Goal: Information Seeking & Learning: Find specific fact

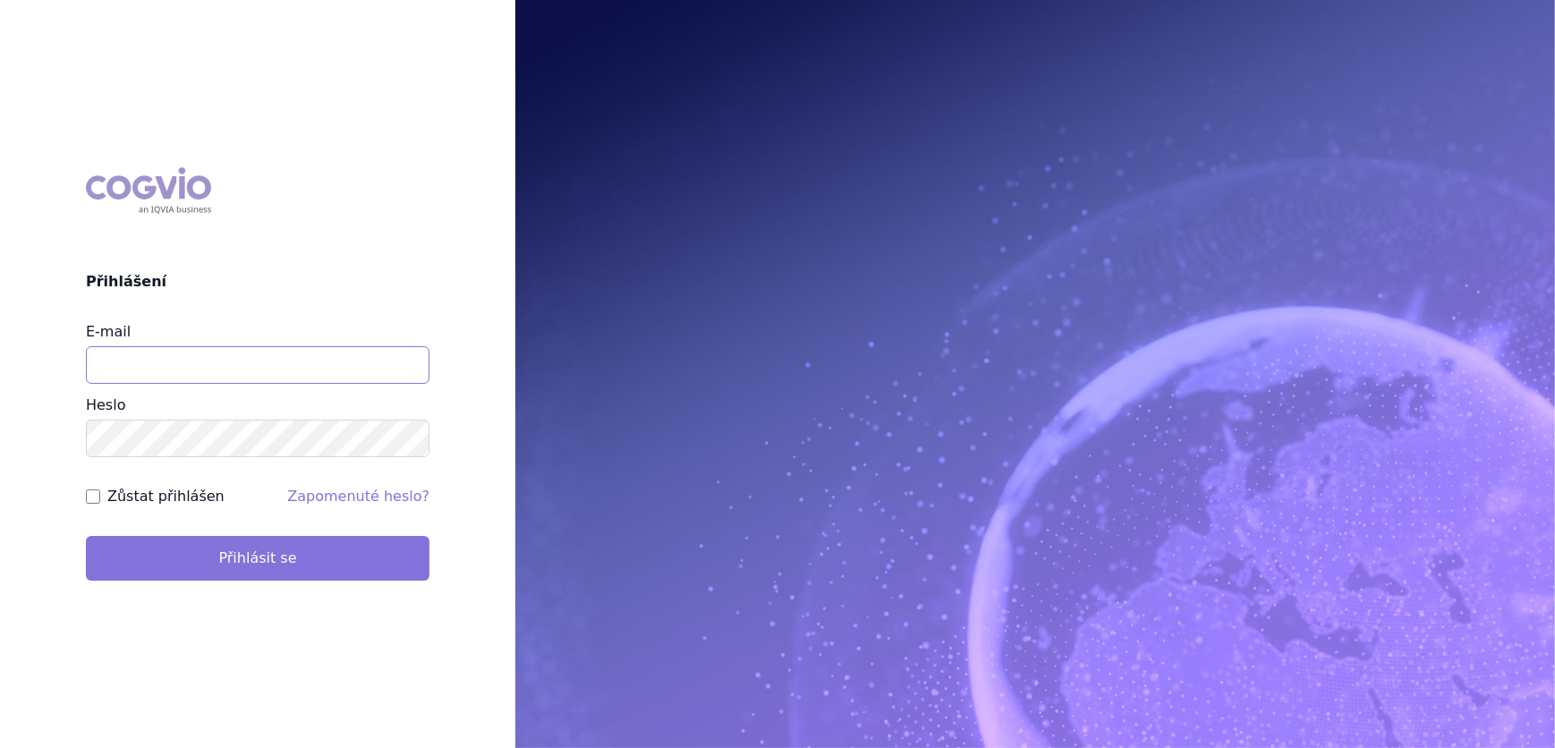
type input "aplikace.ocul1@vzp.cz"
click at [229, 560] on button "Přihlásit se" at bounding box center [257, 558] width 343 height 45
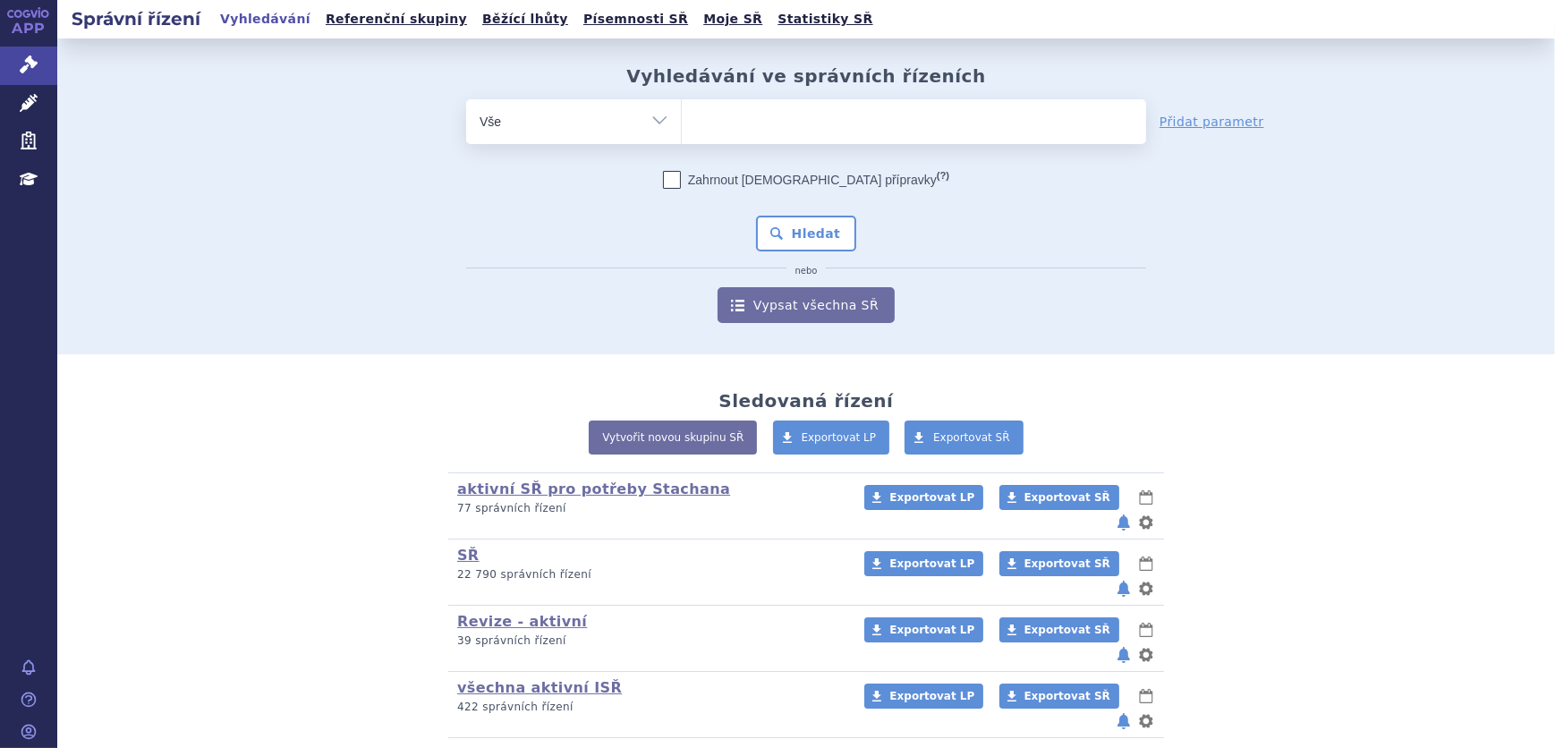
click at [775, 114] on ul at bounding box center [914, 118] width 464 height 38
click at [682, 114] on select at bounding box center [681, 120] width 1 height 45
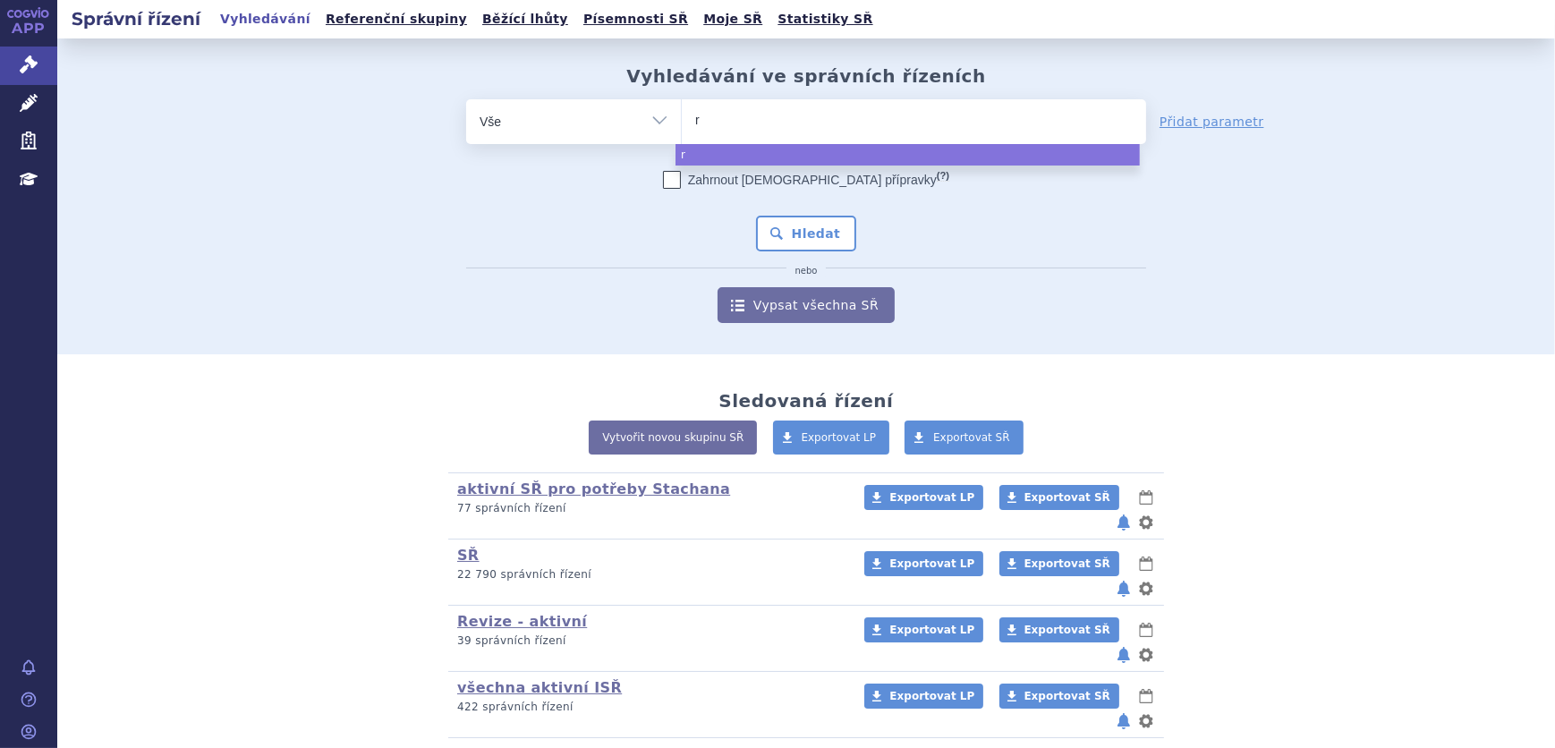
type input "ry"
type input "rys"
type input "ryst"
type input "rysti"
type input "rystigg"
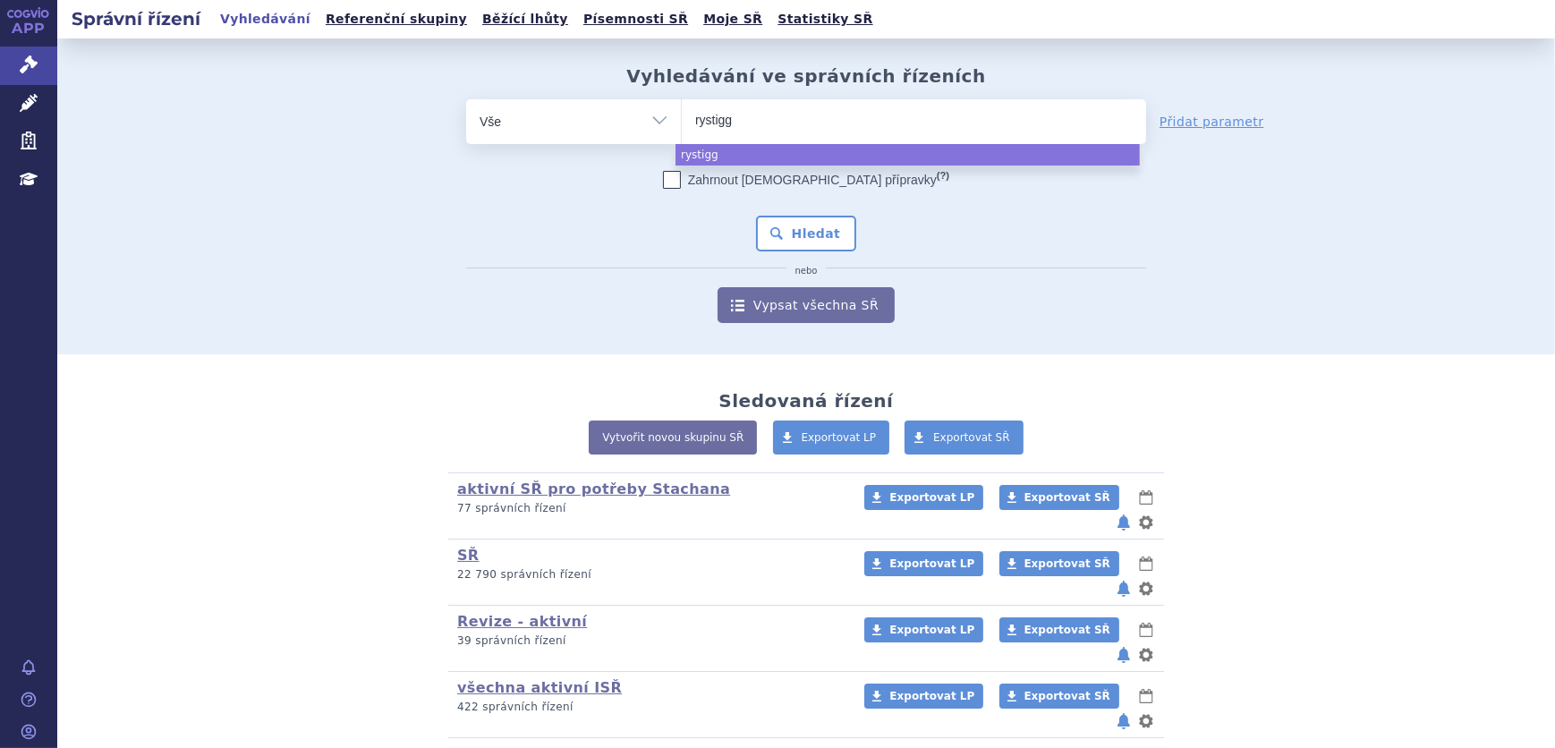
type input "rystiggo"
select select "rystiggo"
click at [796, 223] on button "Hledat" at bounding box center [806, 234] width 101 height 36
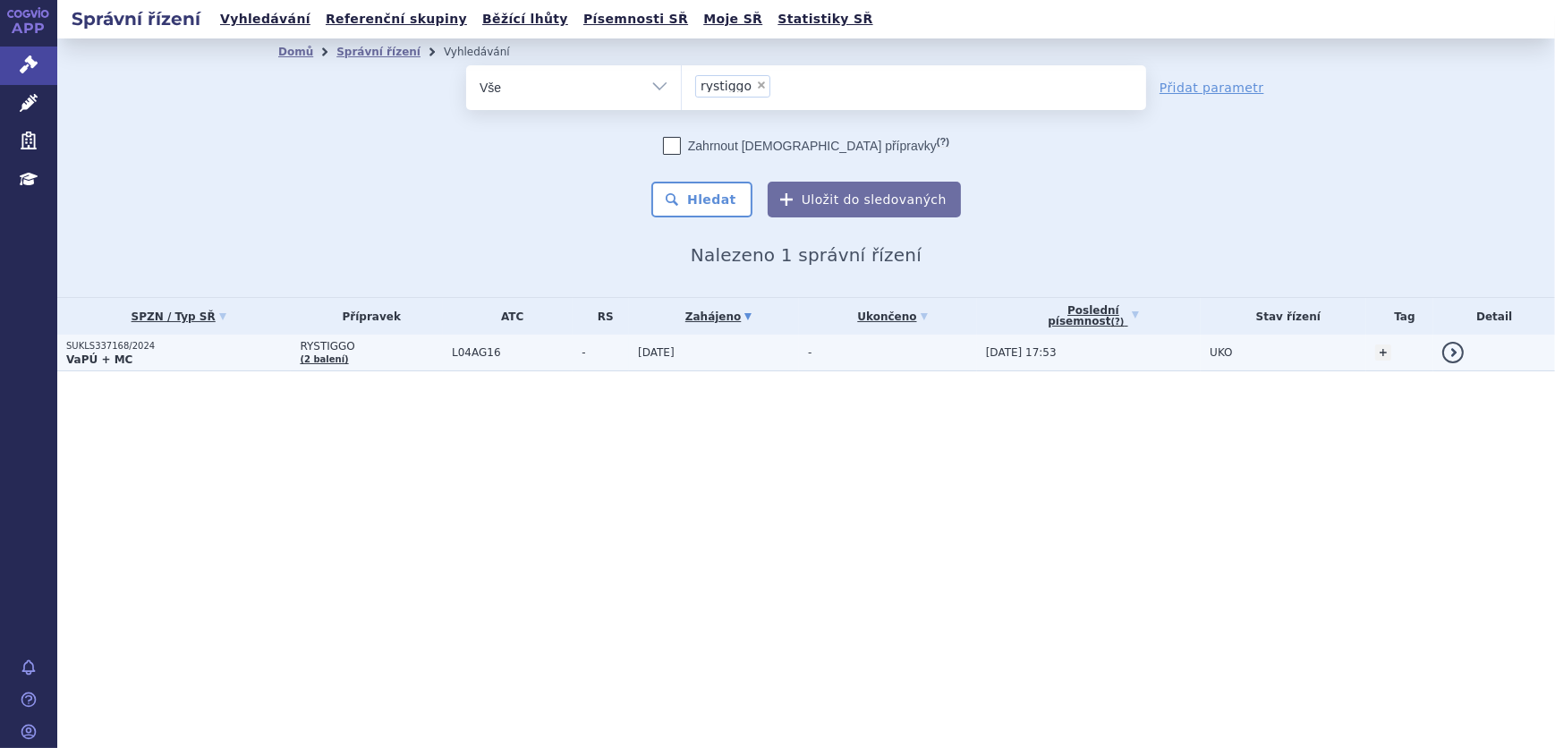
click at [581, 363] on td "-" at bounding box center [600, 353] width 56 height 37
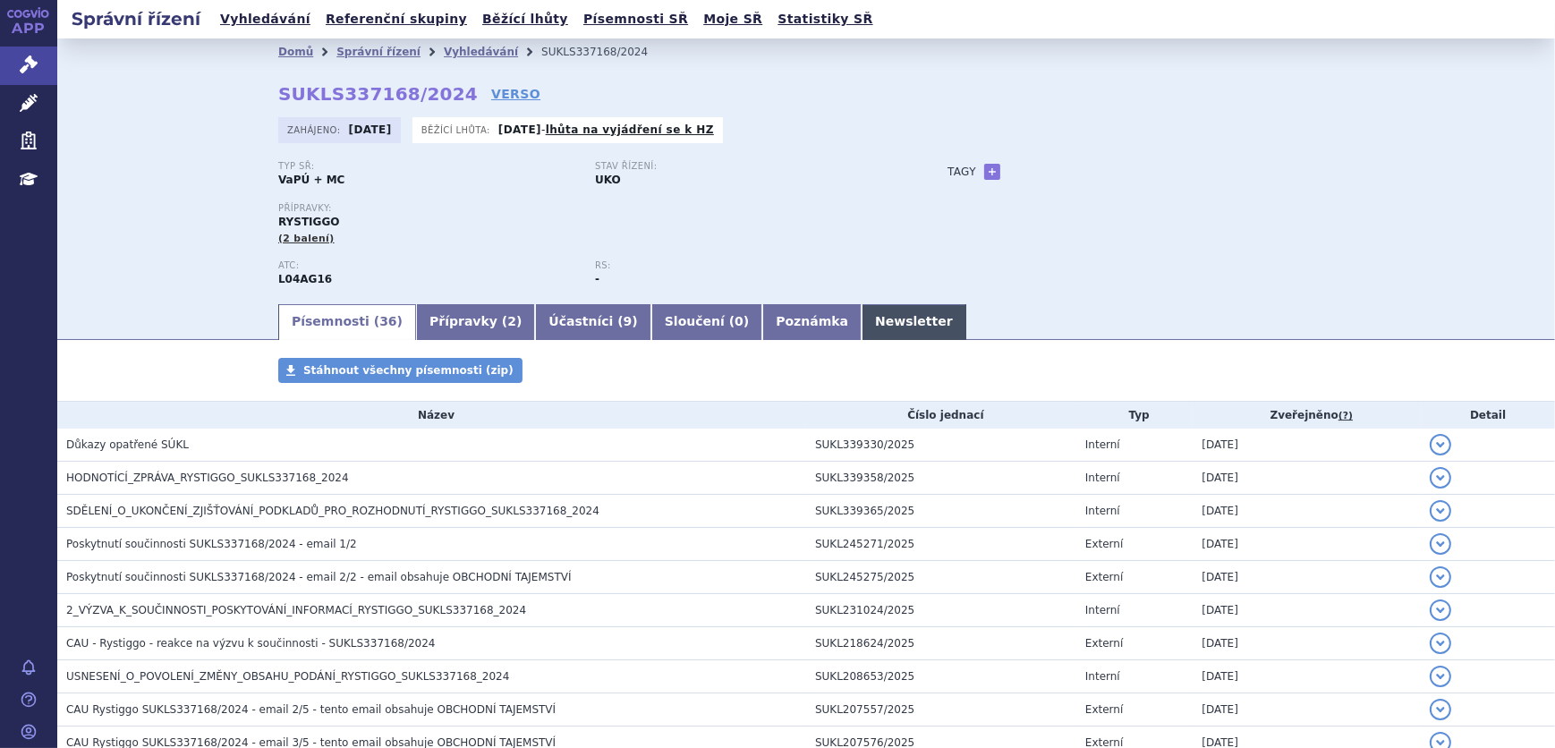
click at [861, 313] on link "Newsletter" at bounding box center [913, 322] width 105 height 36
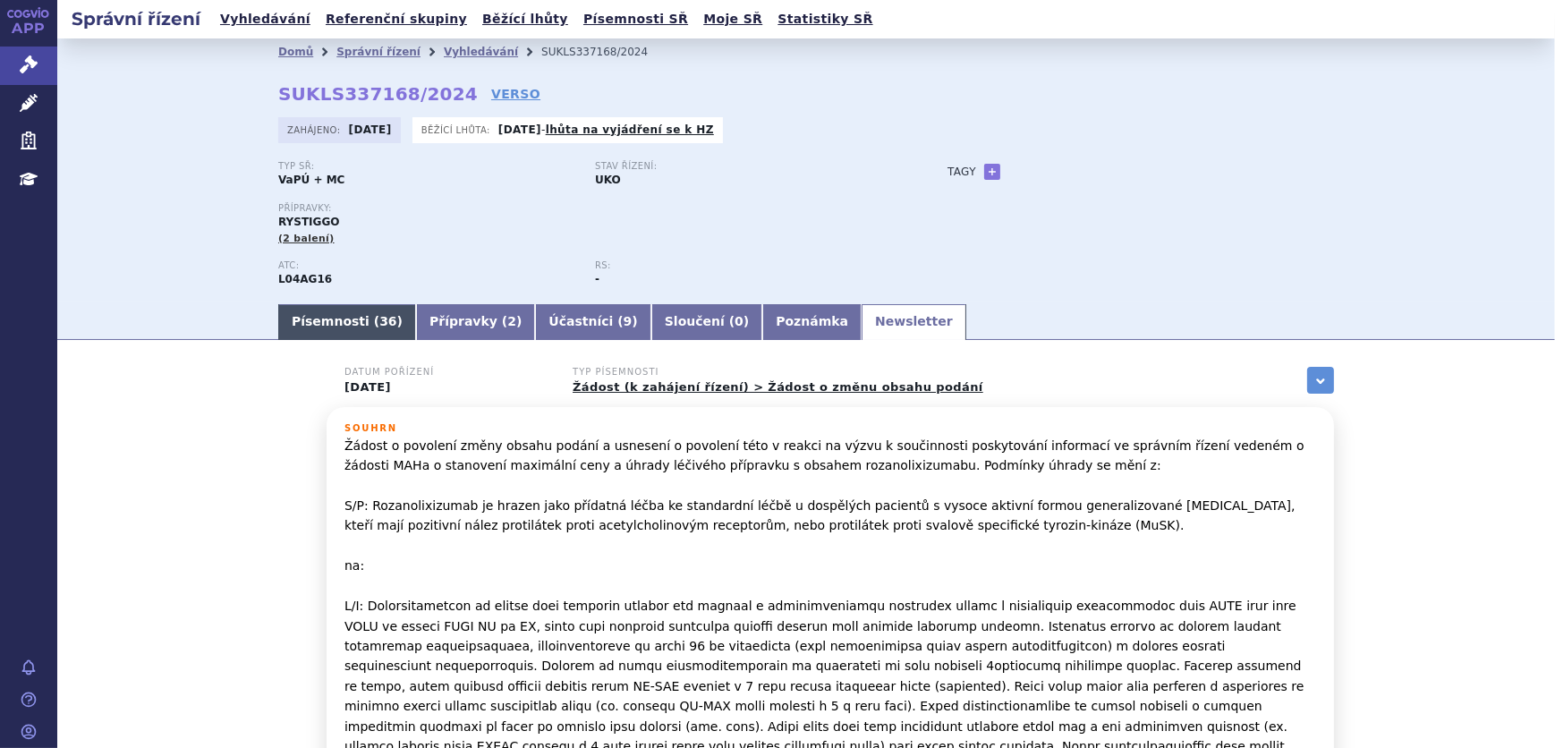
click at [338, 333] on link "Písemnosti ( 36 )" at bounding box center [347, 322] width 138 height 36
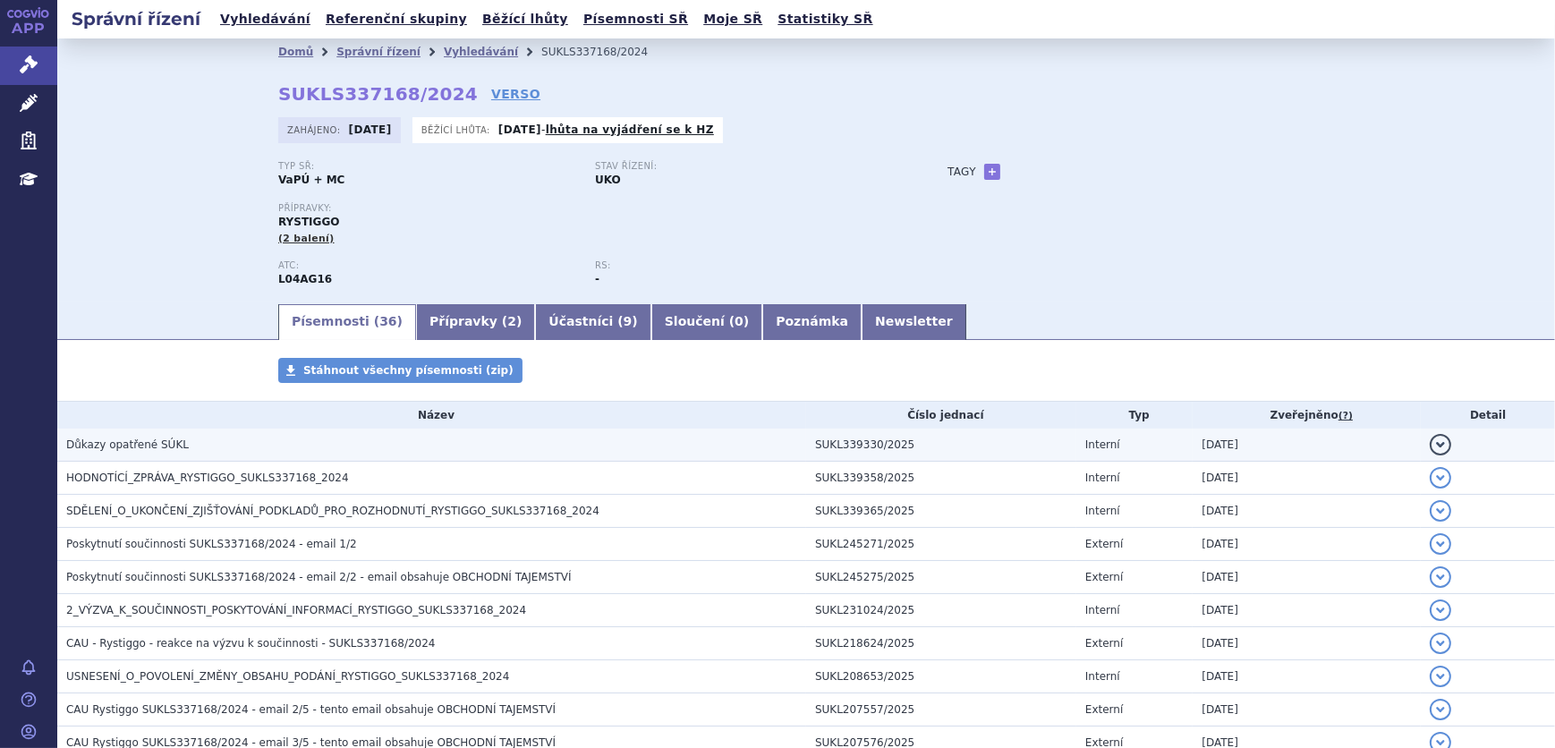
scroll to position [80, 0]
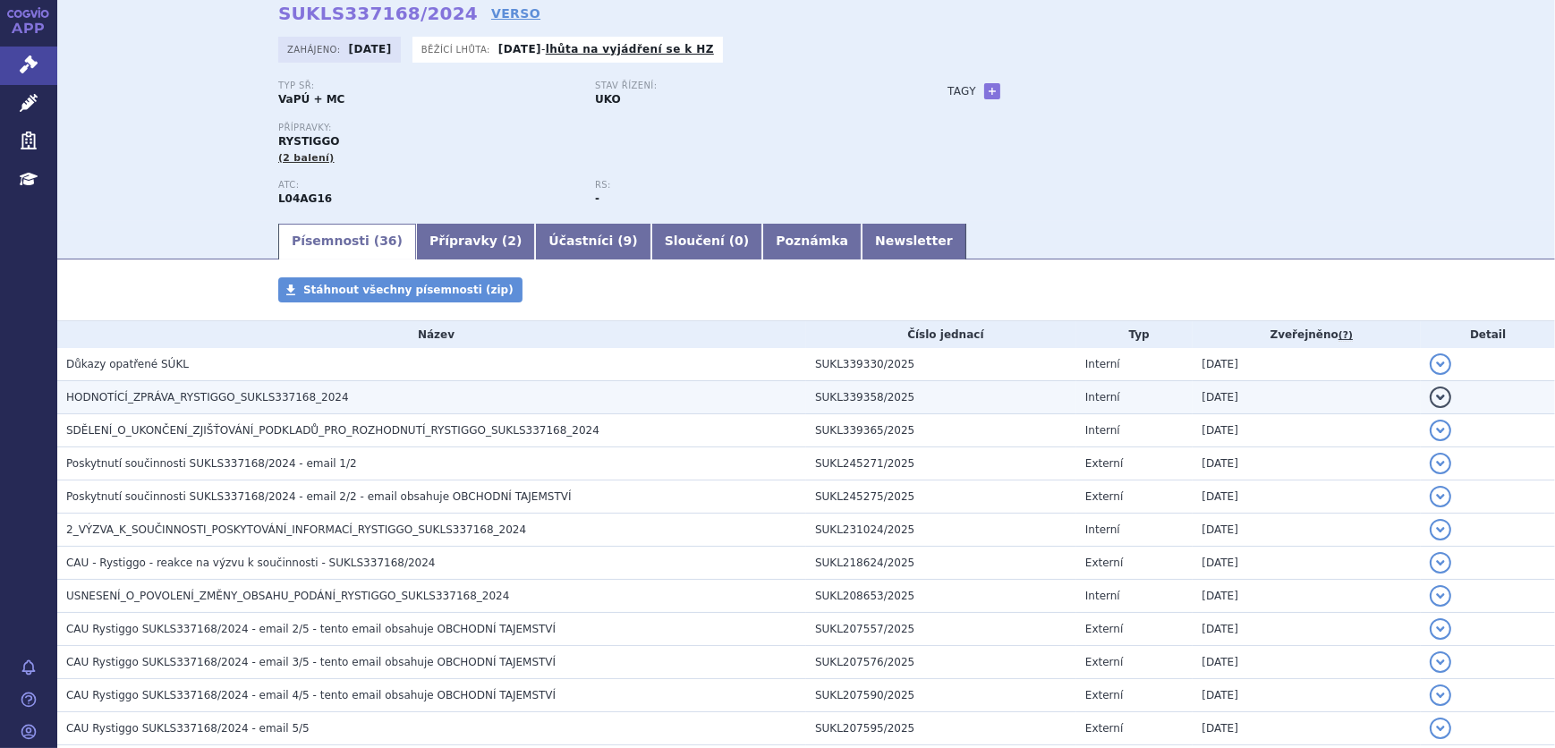
click at [331, 394] on h3 "HODNOTÍCÍ_ZPRÁVA_RYSTIGGO_SUKLS337168_2024" at bounding box center [436, 397] width 740 height 18
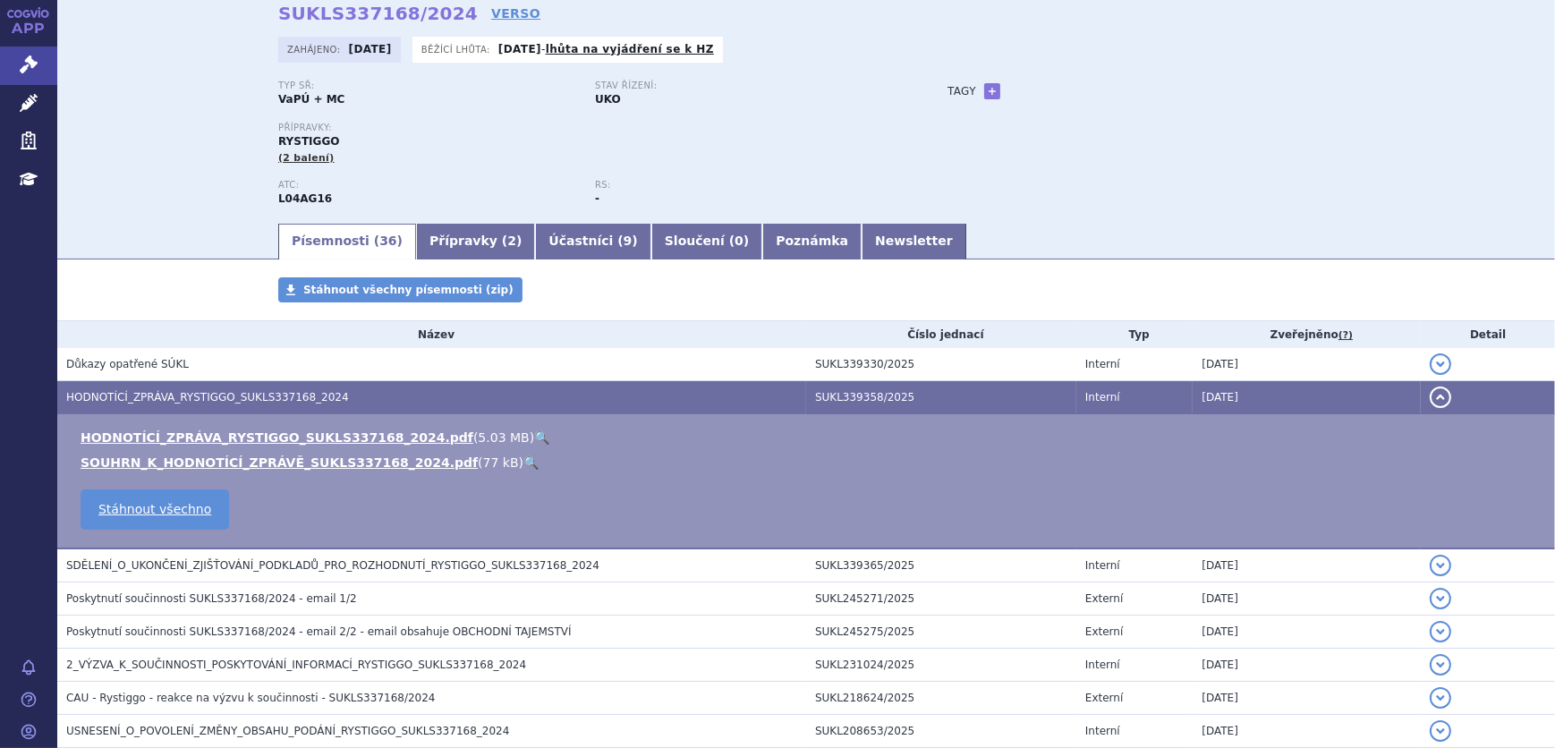
click at [534, 436] on link "🔍" at bounding box center [541, 437] width 15 height 14
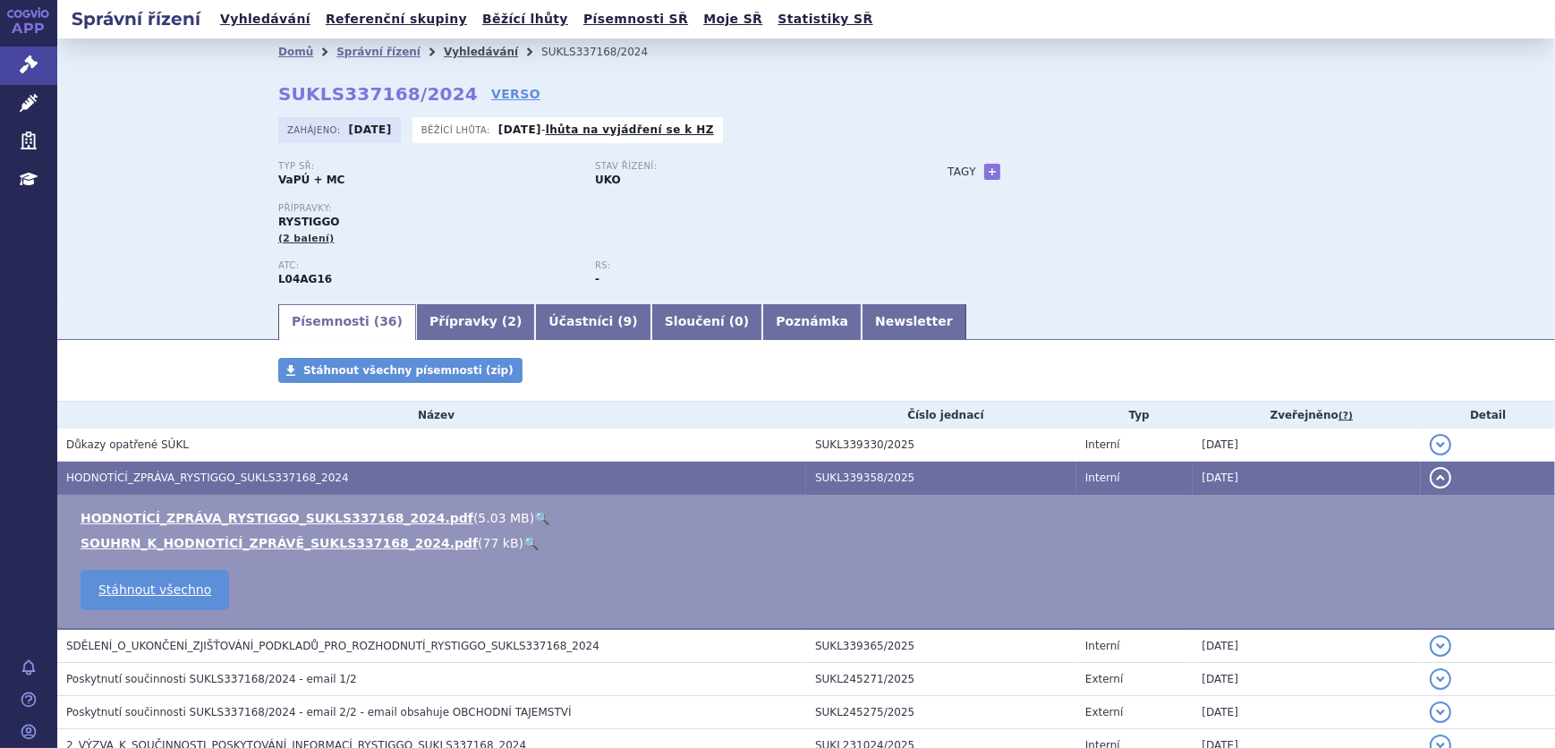
click at [460, 53] on link "Vyhledávání" at bounding box center [481, 52] width 74 height 13
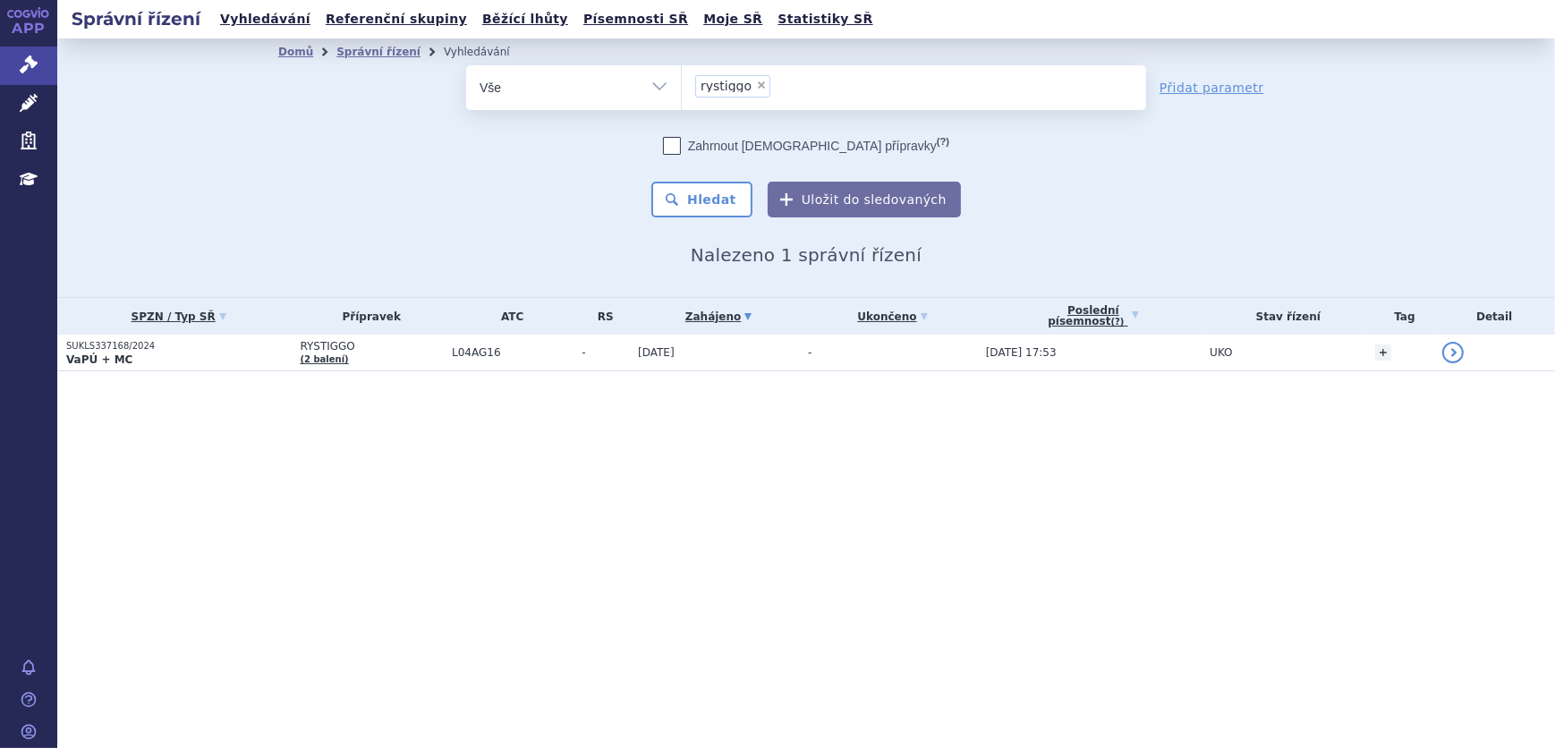
select select "filter-procedure-product-status"
click at [466, 65] on select "Vše Spisová značka Typ SŘ Přípravek/SUKL kód Účastník/Držitel" at bounding box center [573, 85] width 215 height 40
click at [765, 101] on ul at bounding box center [914, 84] width 464 height 38
click at [682, 101] on select at bounding box center [681, 86] width 1 height 45
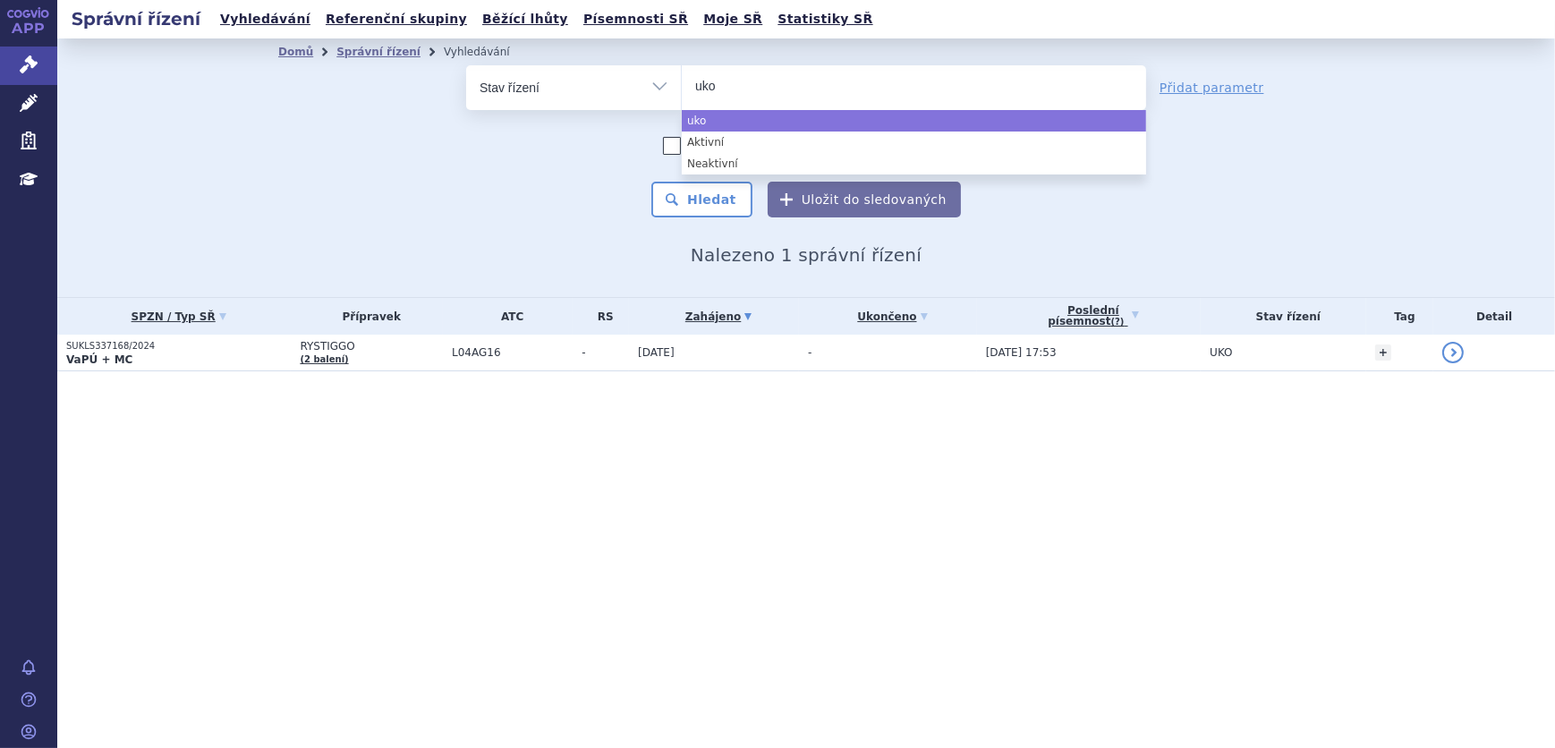
type input "uko"
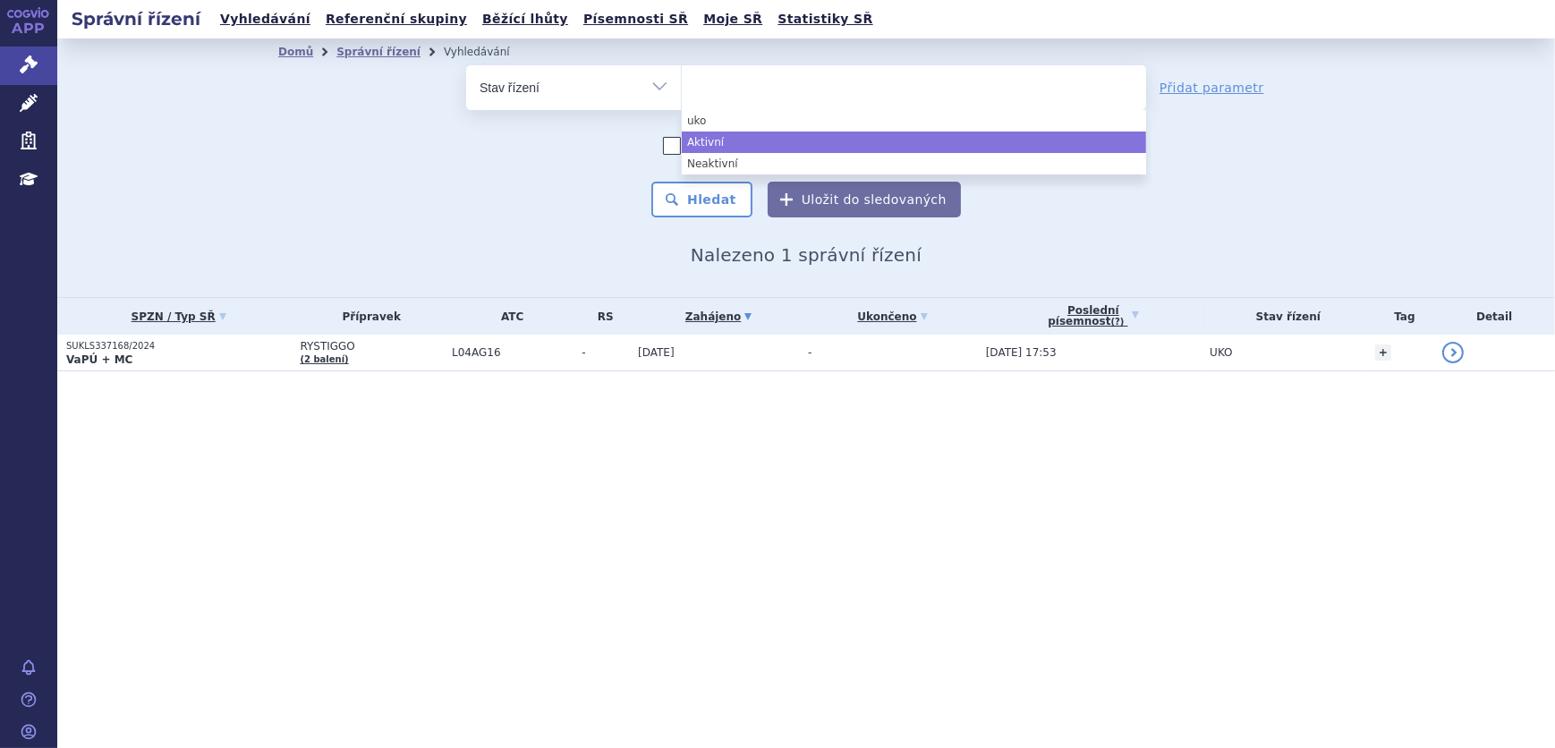
select select "a0d16f3a-7c3c-49b9-bbbf-43dbf2e58536"
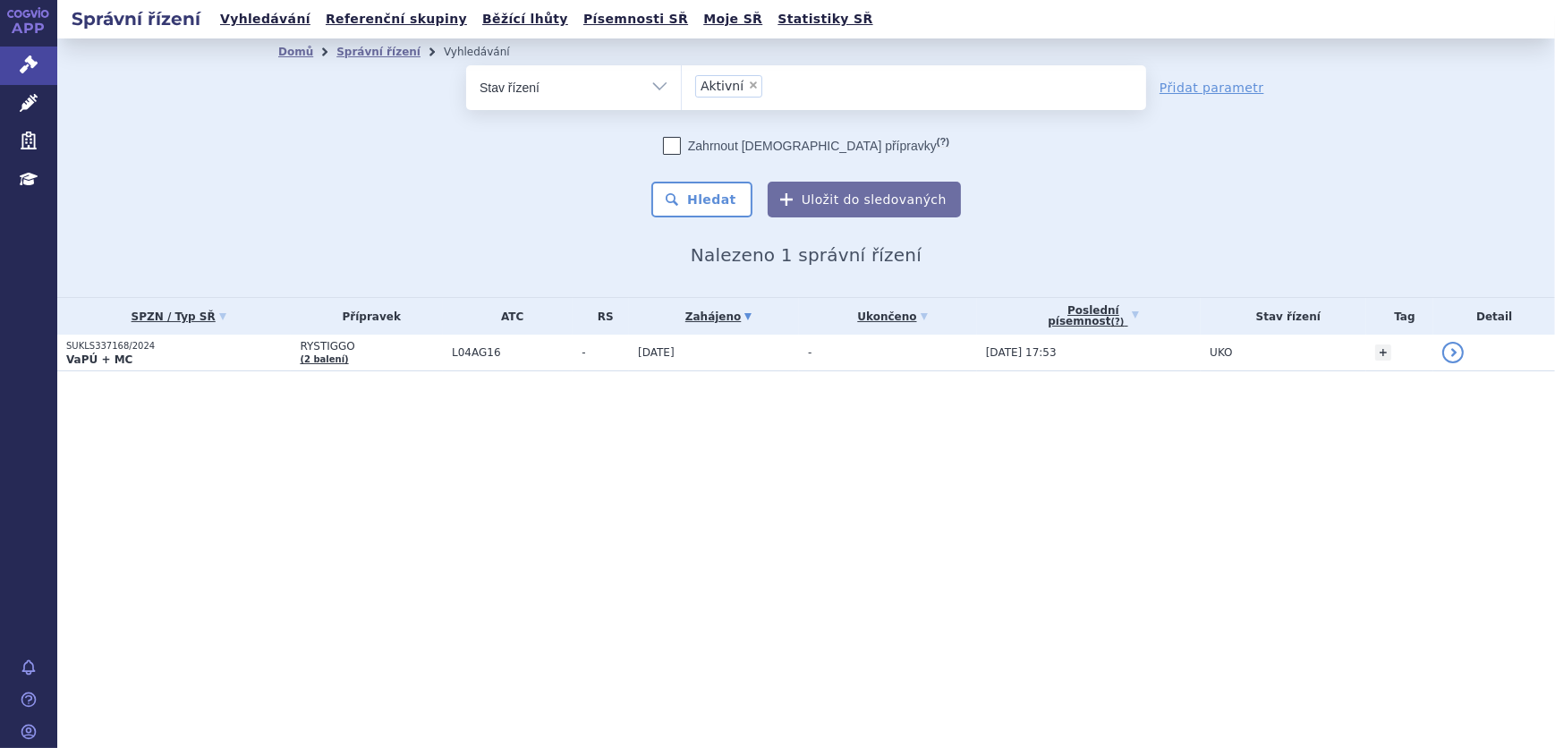
click at [782, 94] on ul "× Aktivní" at bounding box center [914, 84] width 464 height 39
click at [682, 94] on select "Aktivní" at bounding box center [681, 86] width 1 height 45
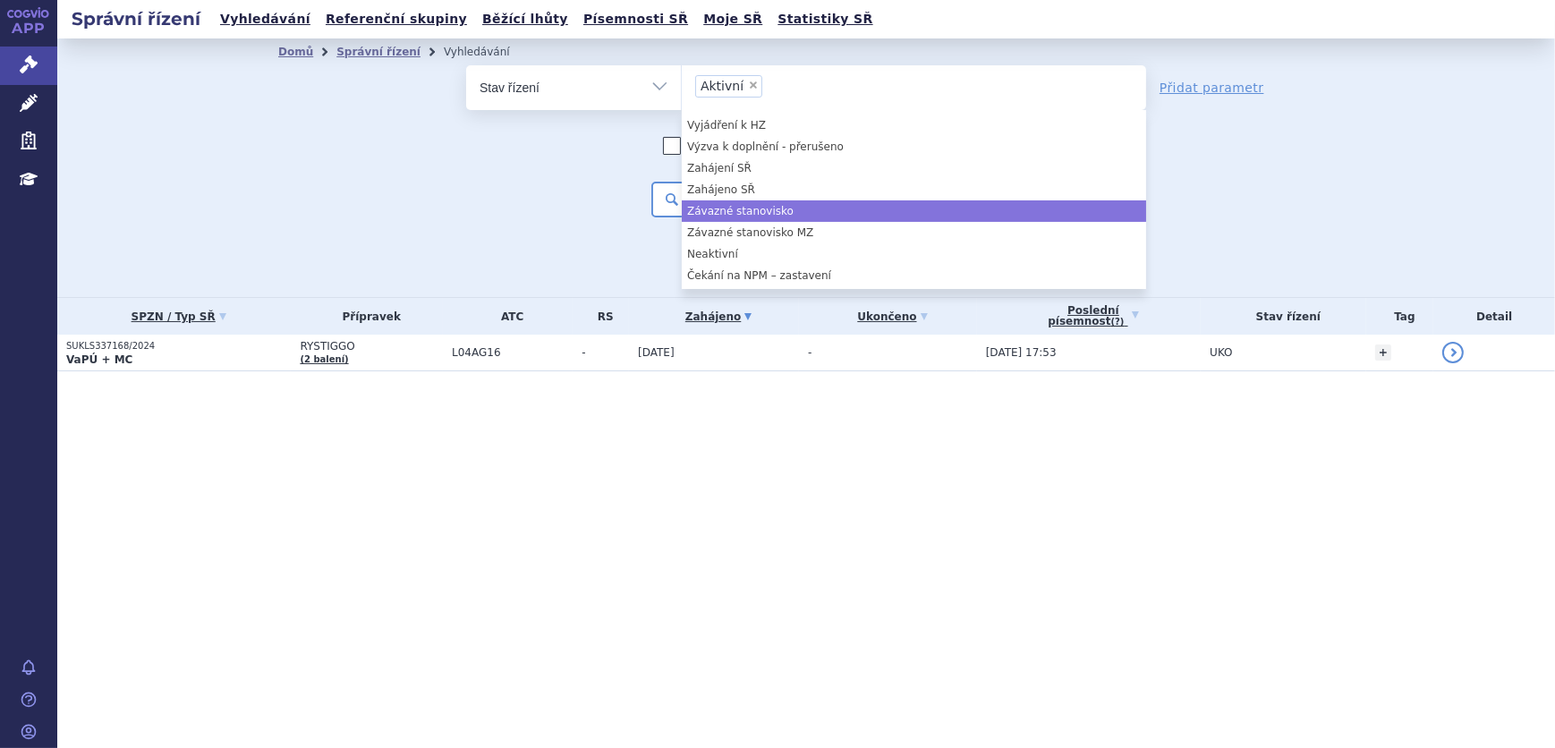
scroll to position [322, 0]
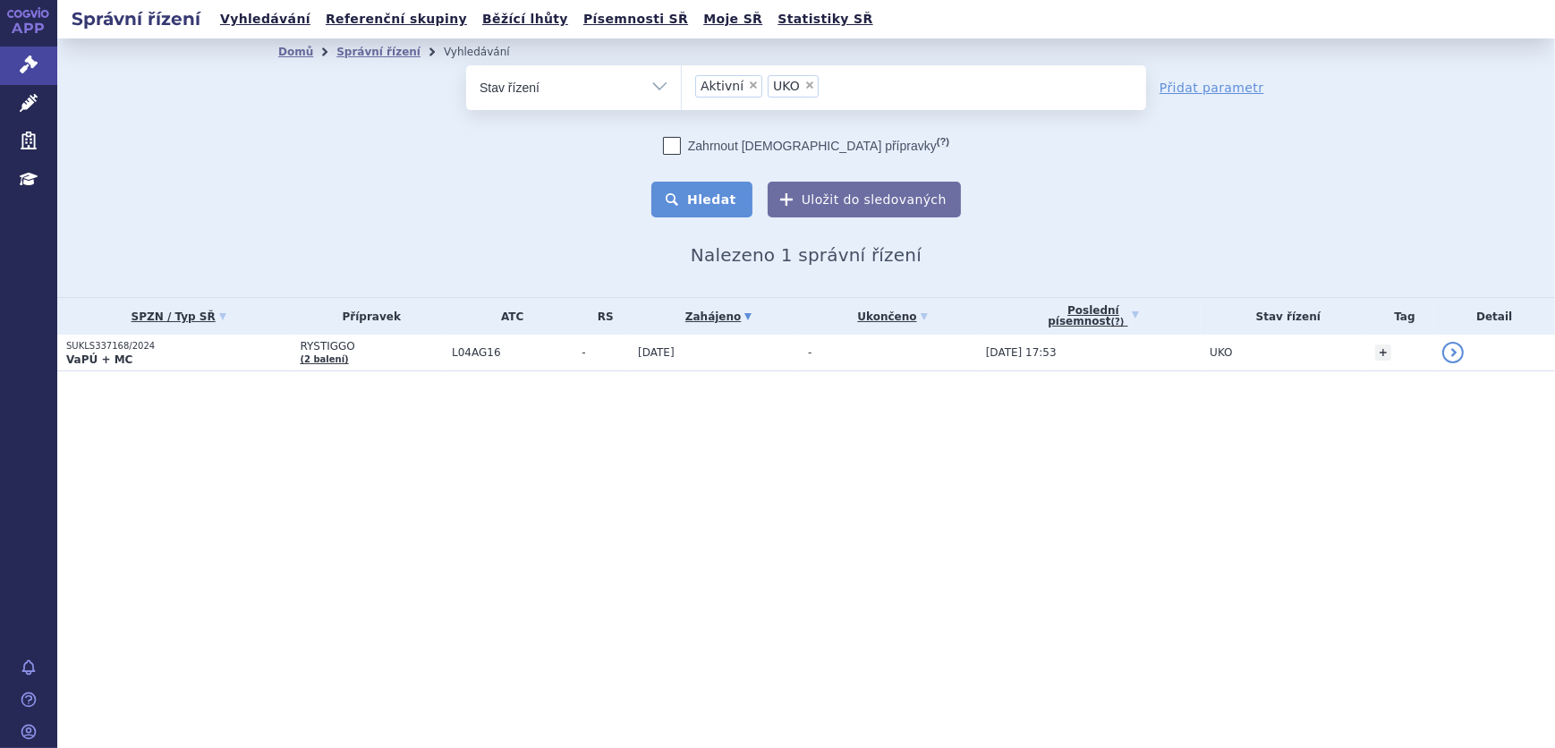
click at [737, 193] on button "Hledat" at bounding box center [701, 200] width 101 height 36
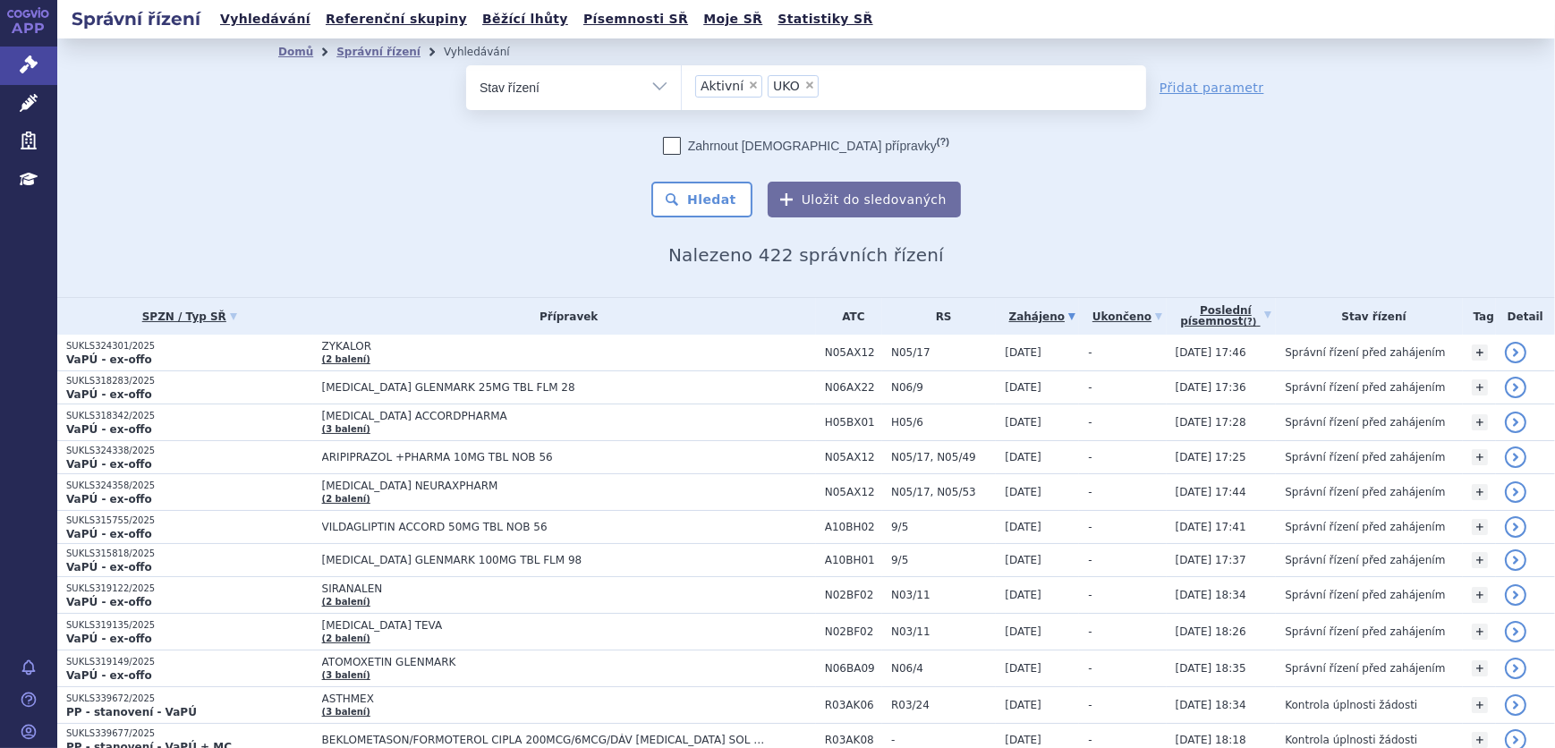
click at [804, 80] on span "×" at bounding box center [809, 85] width 11 height 11
click at [682, 80] on select "Aktivní UKO" at bounding box center [681, 86] width 1 height 45
click at [698, 209] on button "Hledat" at bounding box center [701, 200] width 101 height 36
click at [1261, 315] on link "Poslední písemnost (?)" at bounding box center [1225, 316] width 101 height 37
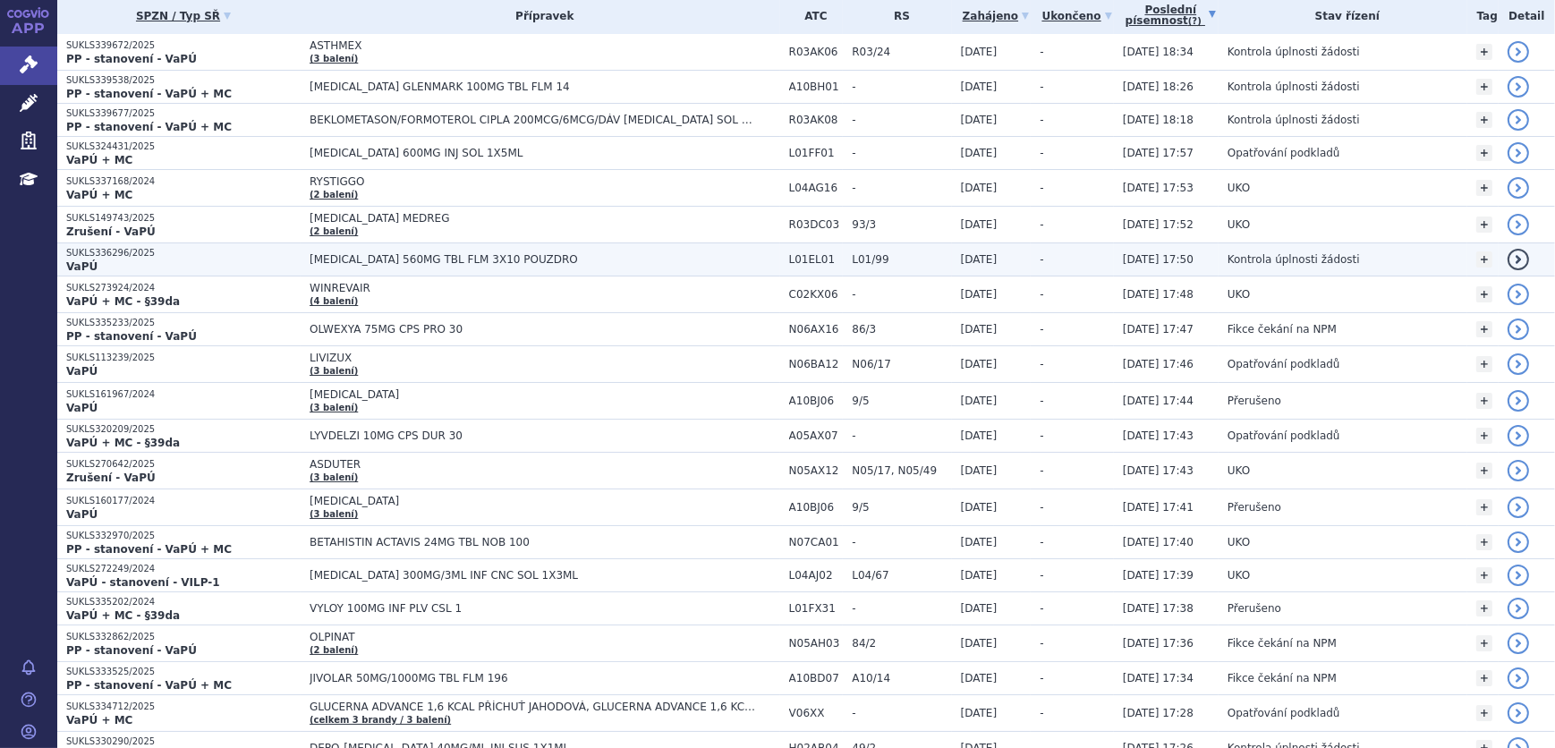
scroll to position [325, 0]
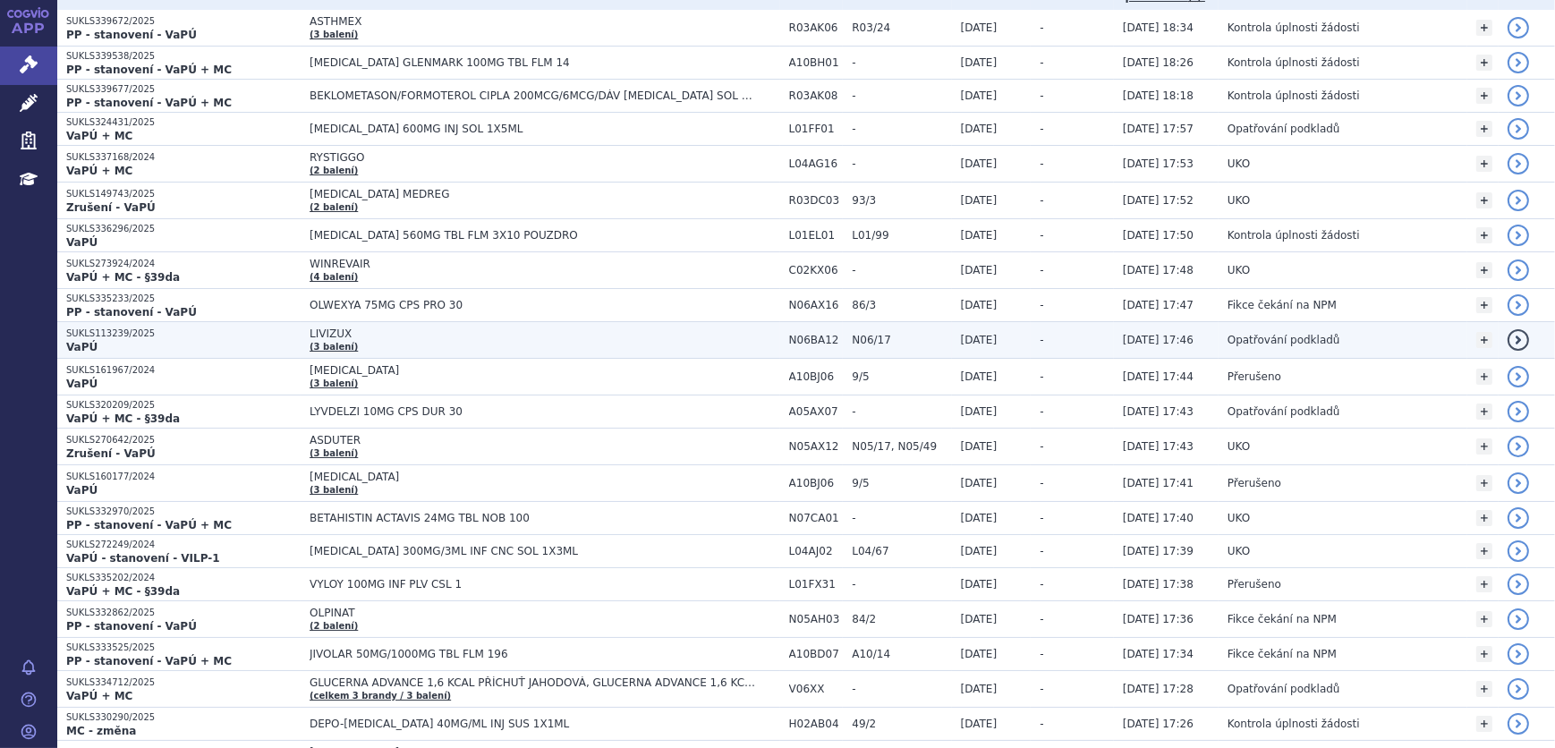
click at [445, 341] on td "LIVIZUX (3 balení)" at bounding box center [540, 340] width 479 height 37
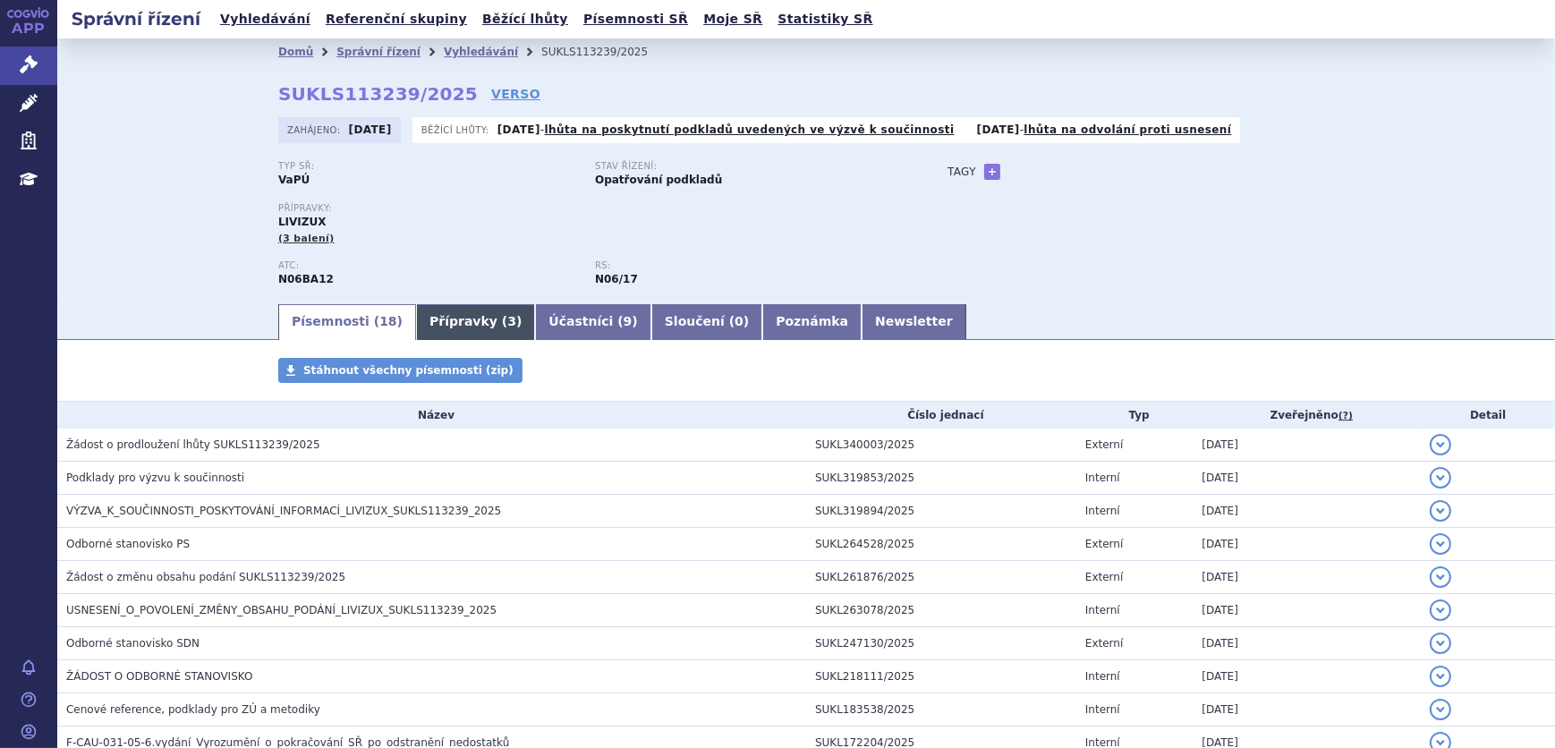
drag, startPoint x: 0, startPoint y: 0, endPoint x: 461, endPoint y: 325, distance: 563.6
click at [461, 325] on link "Přípravky ( 3 )" at bounding box center [475, 322] width 119 height 36
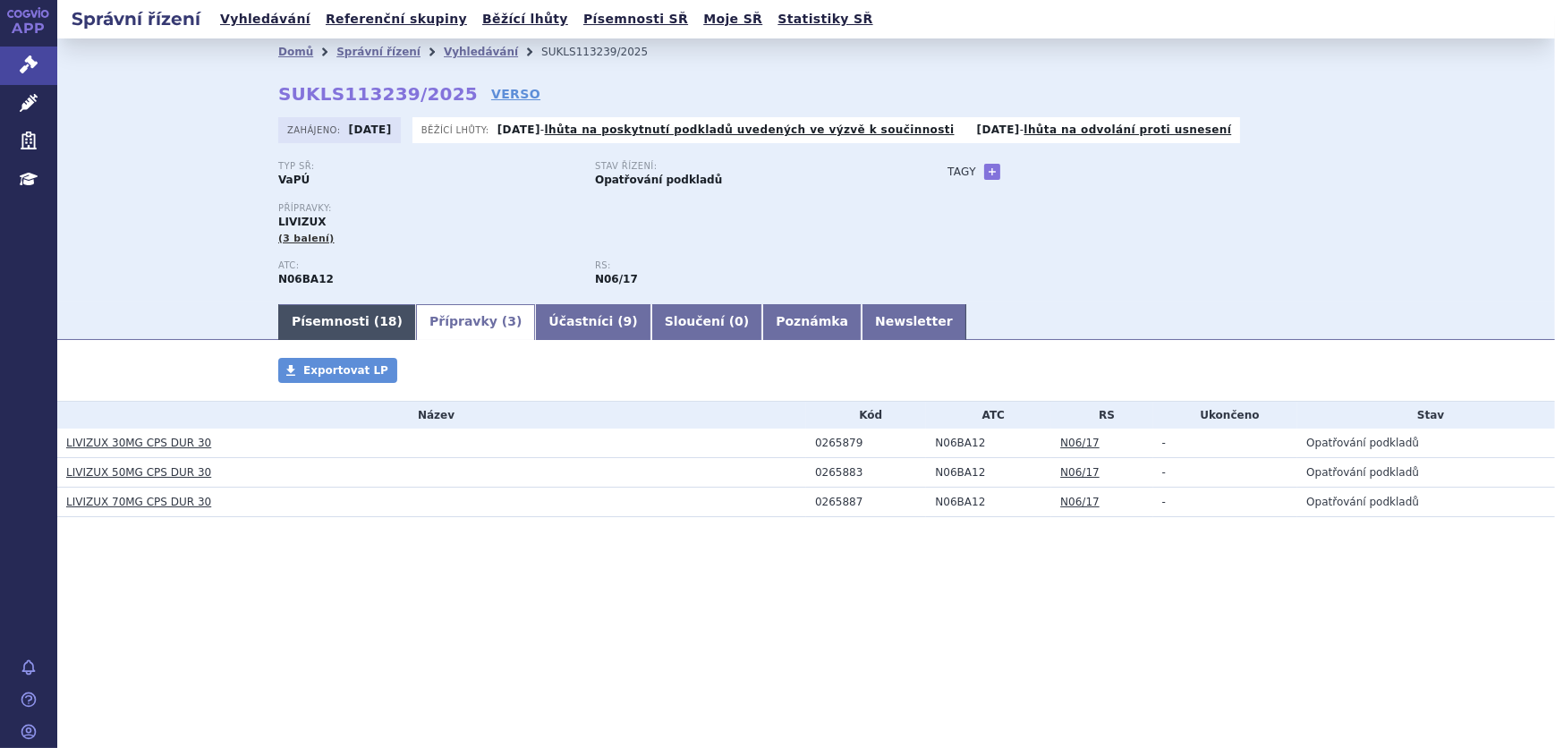
click at [379, 325] on span "18" at bounding box center [387, 321] width 17 height 14
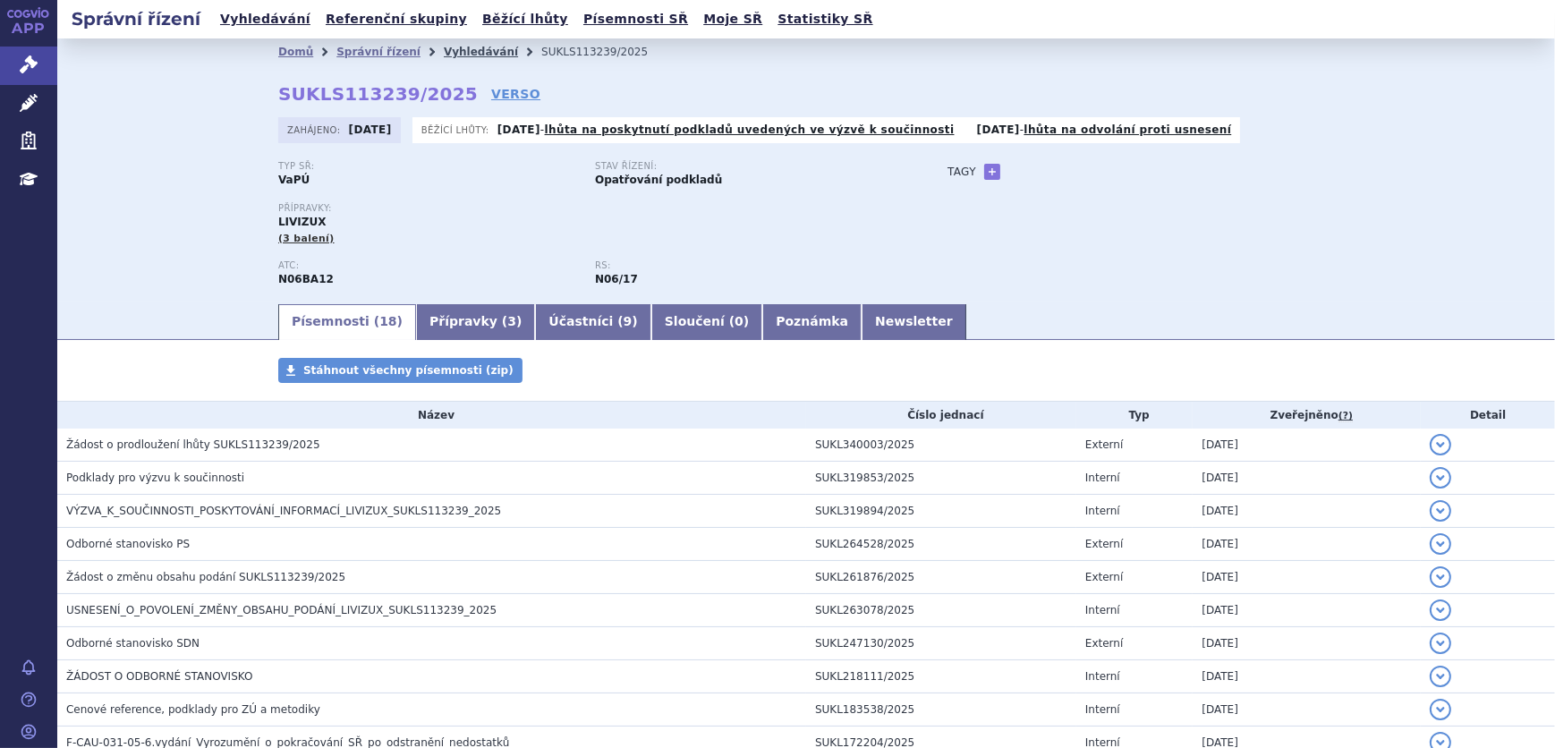
click at [445, 55] on link "Vyhledávání" at bounding box center [481, 52] width 74 height 13
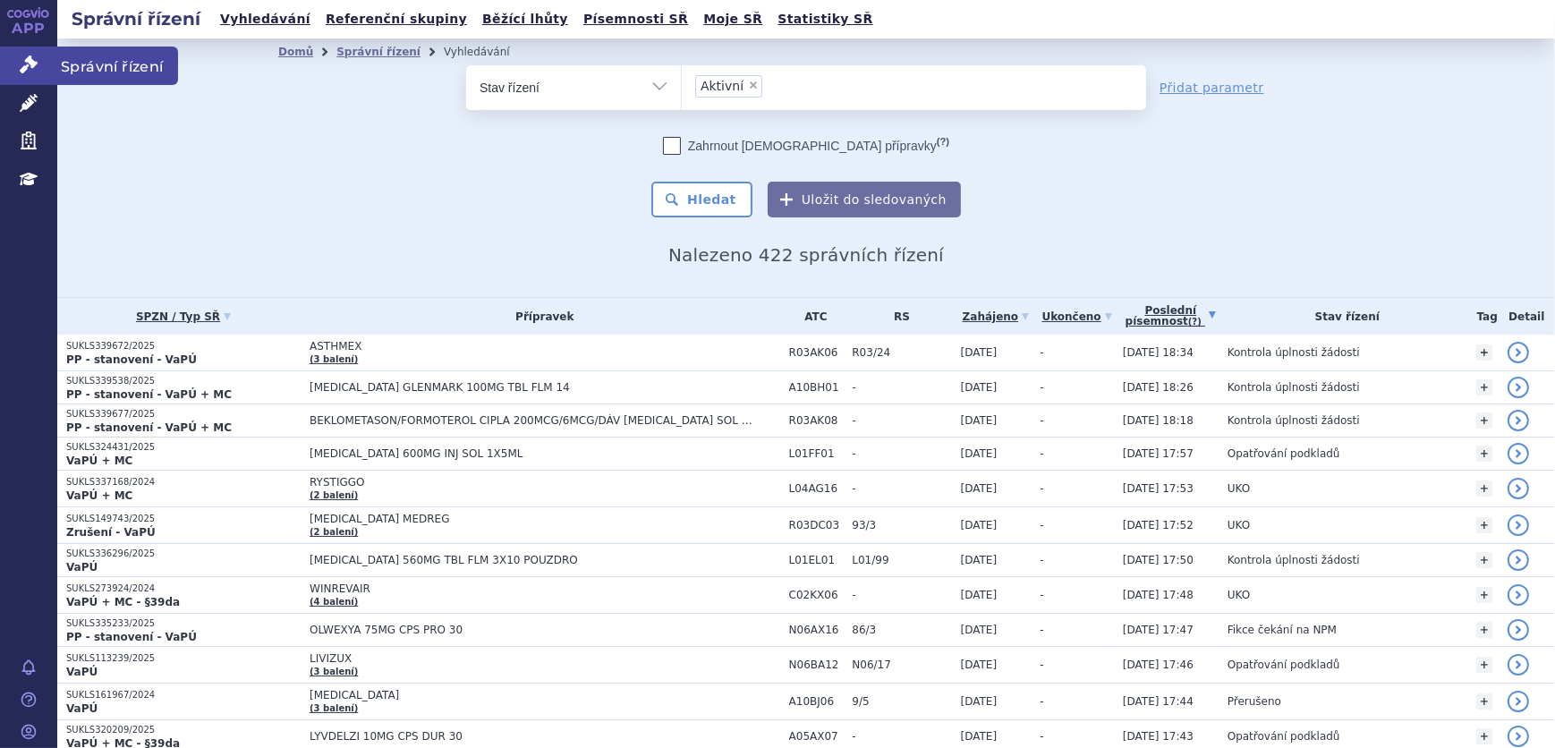
click at [31, 63] on icon at bounding box center [29, 64] width 18 height 18
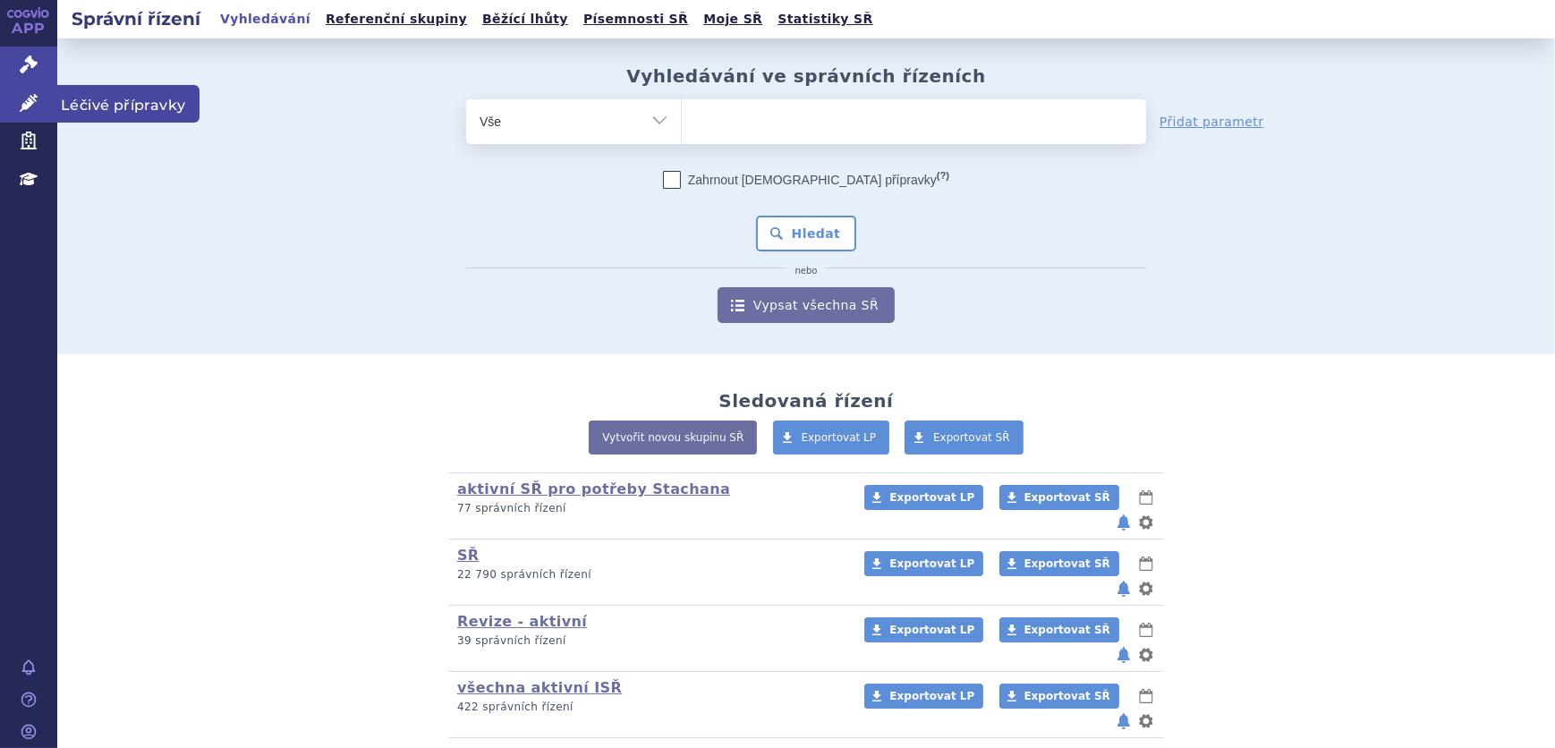
click at [25, 102] on icon at bounding box center [29, 103] width 18 height 18
click at [45, 105] on link "Léčivé přípravky" at bounding box center [28, 104] width 57 height 38
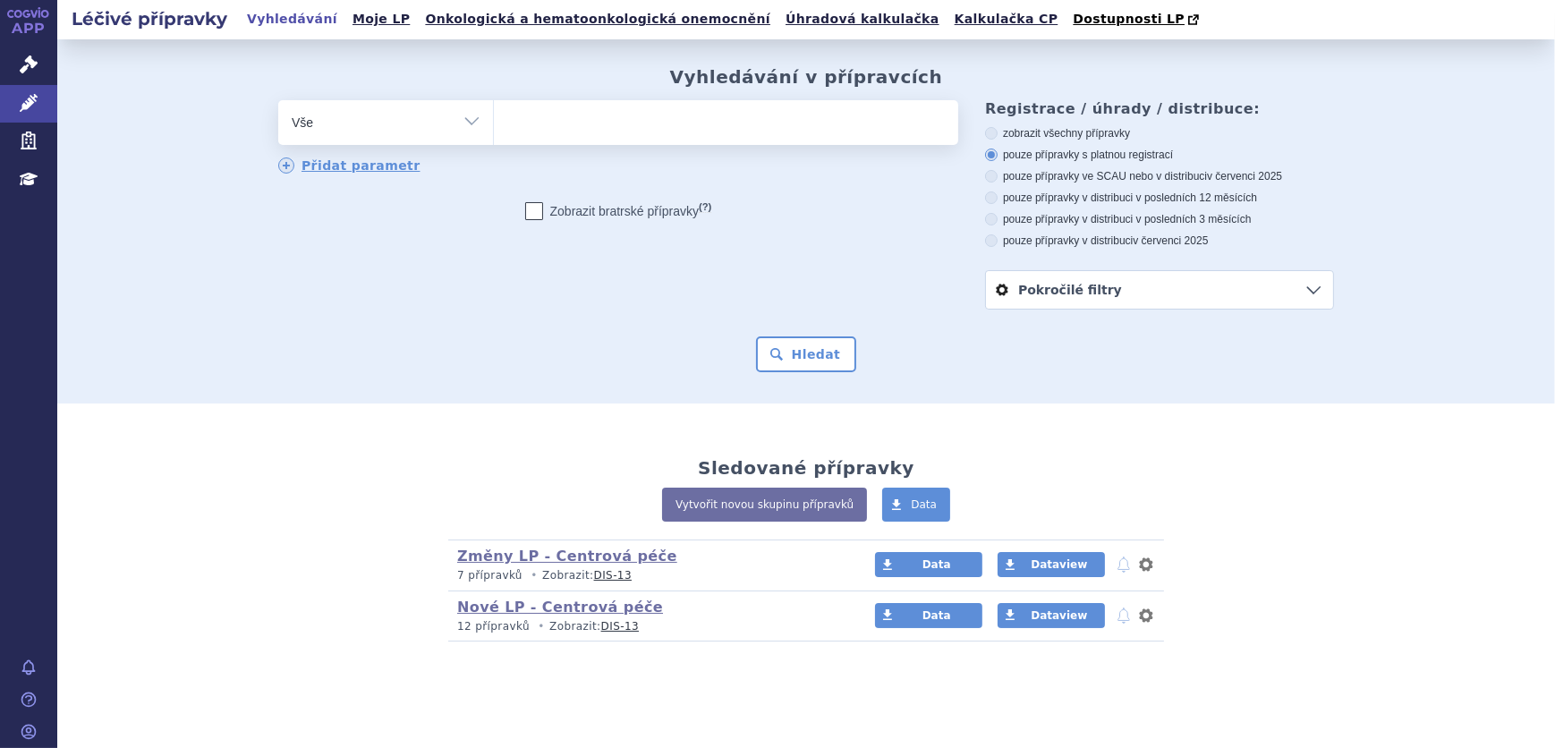
click at [608, 106] on ul at bounding box center [726, 119] width 464 height 38
click at [494, 106] on select at bounding box center [493, 121] width 1 height 45
paste input "J01DI54"
type input "J01DI54"
select select "J01DI54"
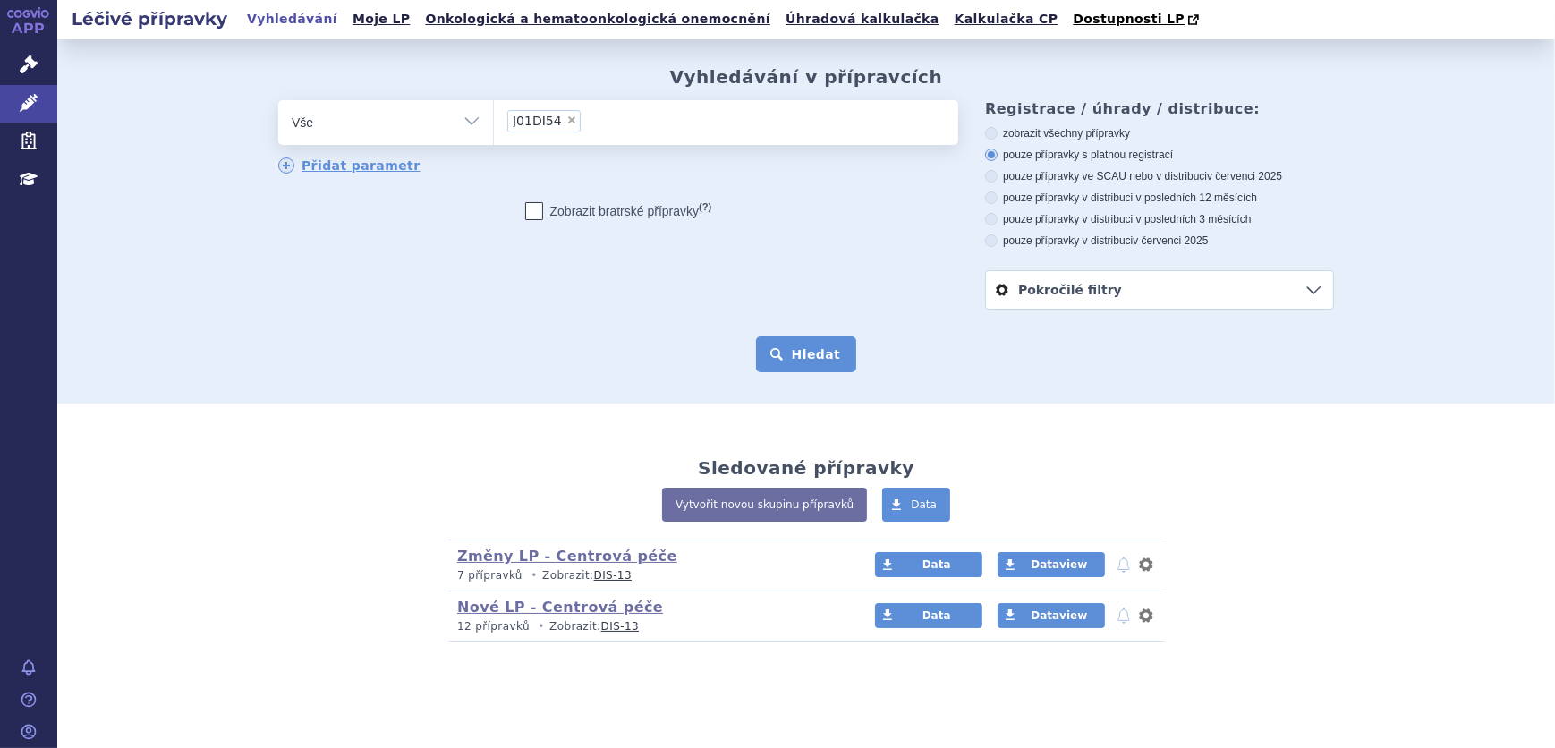
click at [812, 366] on button "Hledat" at bounding box center [806, 354] width 101 height 36
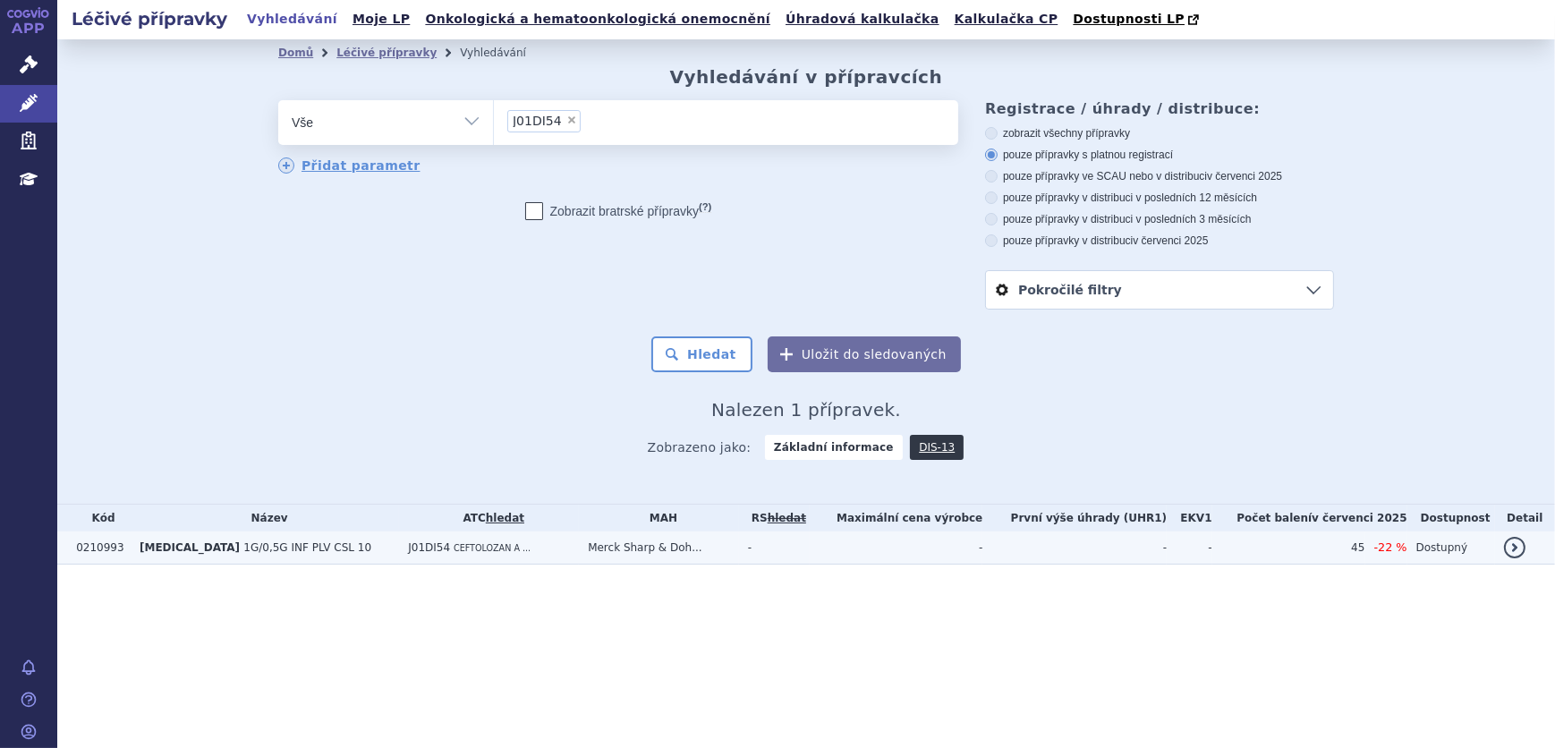
click at [144, 560] on td "[MEDICAL_DATA] 1G/0,5G INF PLV CSL 10" at bounding box center [265, 547] width 268 height 33
drag, startPoint x: 105, startPoint y: 546, endPoint x: 65, endPoint y: 549, distance: 39.5
click at [65, 549] on tr "0210993 [MEDICAL_DATA] 1G/0,5G INF PLV CSL 10 J01DI54 CEFTOLOZAN A ... Merck Sh…" at bounding box center [805, 547] width 1497 height 33
copy tr "0210993"
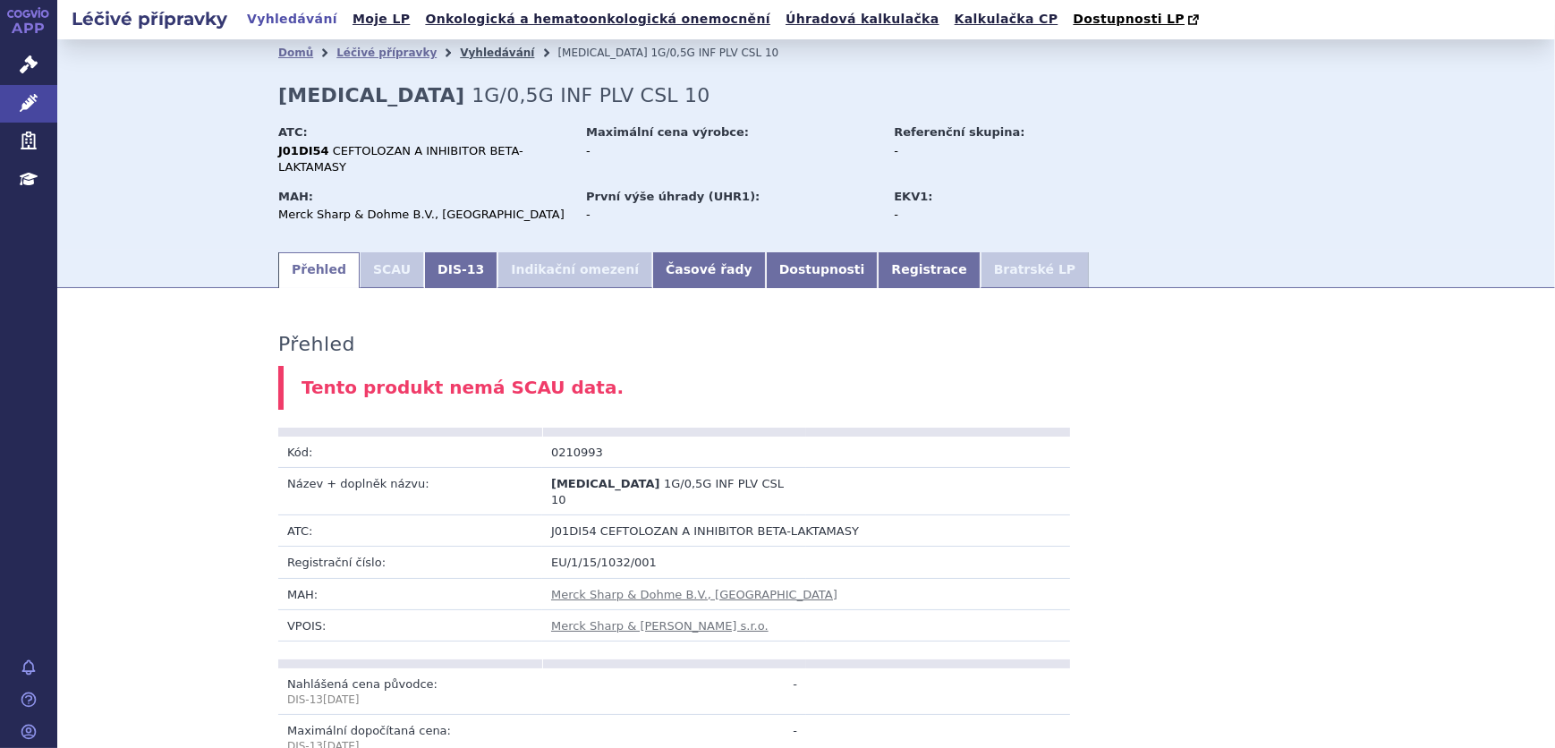
click at [460, 55] on link "Vyhledávání" at bounding box center [497, 53] width 74 height 13
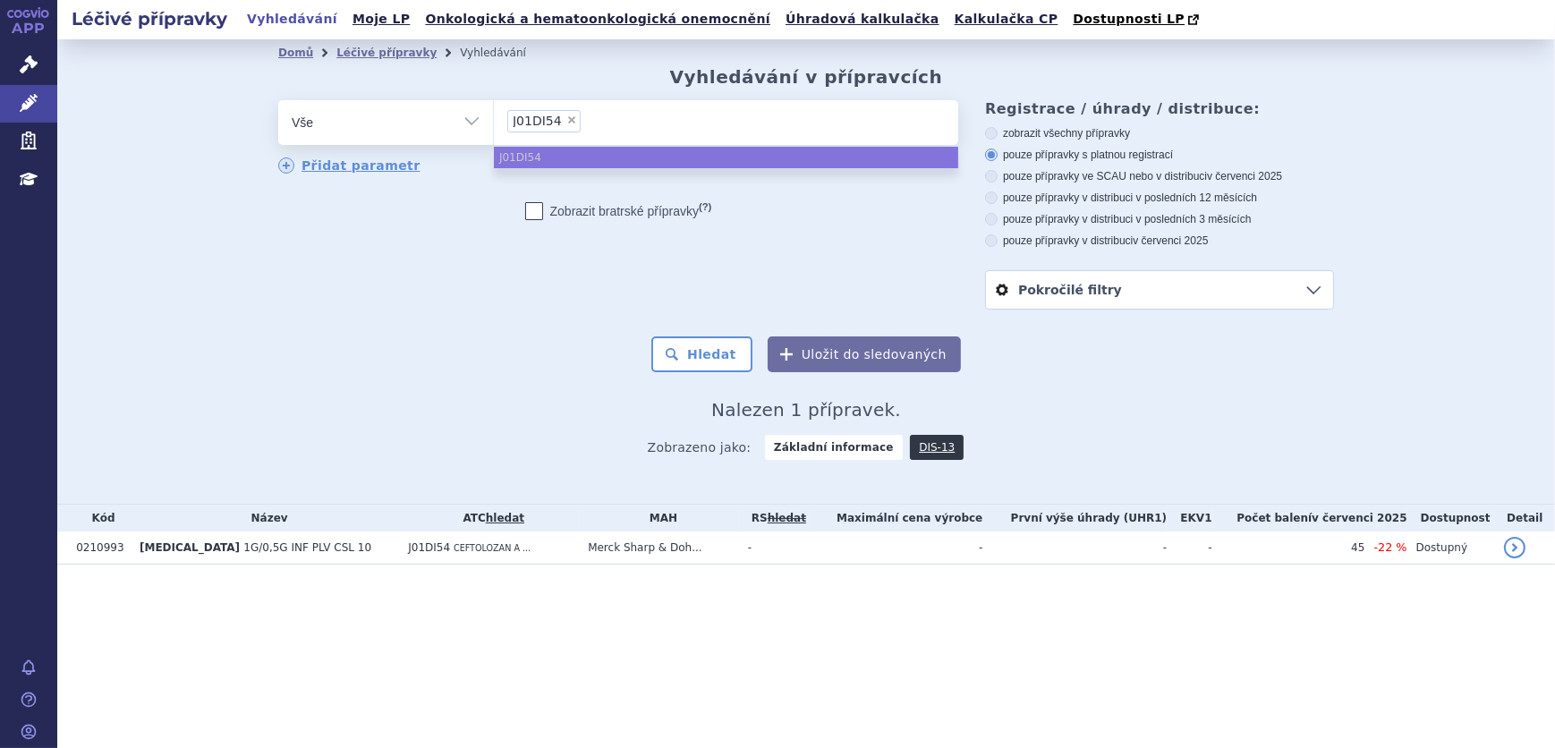
click at [568, 118] on span "×" at bounding box center [571, 119] width 11 height 11
click at [494, 118] on select "J01DI54" at bounding box center [493, 121] width 1 height 45
select select
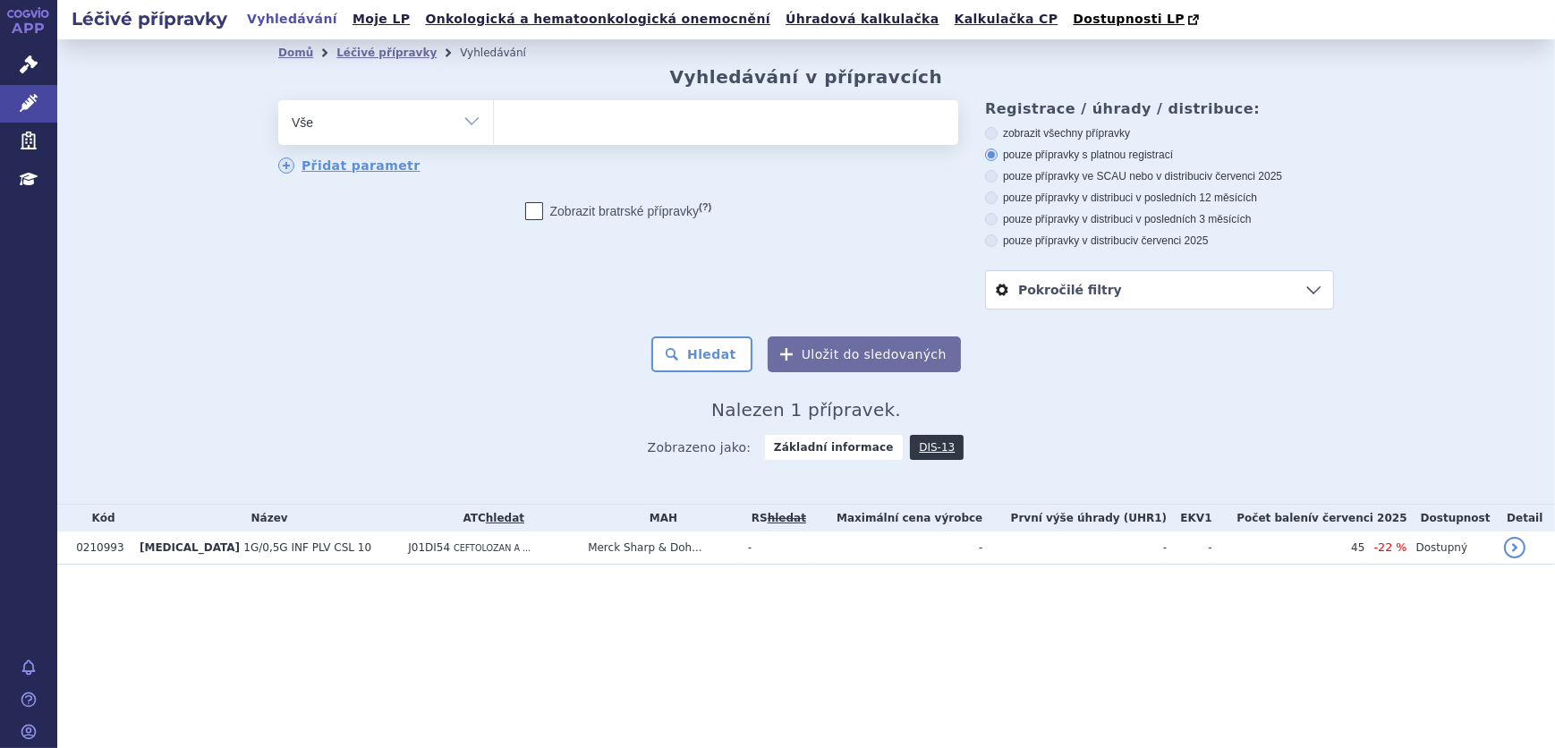
type input "J01DD52"
select select "J01DD52"
click at [728, 372] on button "Hledat" at bounding box center [701, 354] width 101 height 36
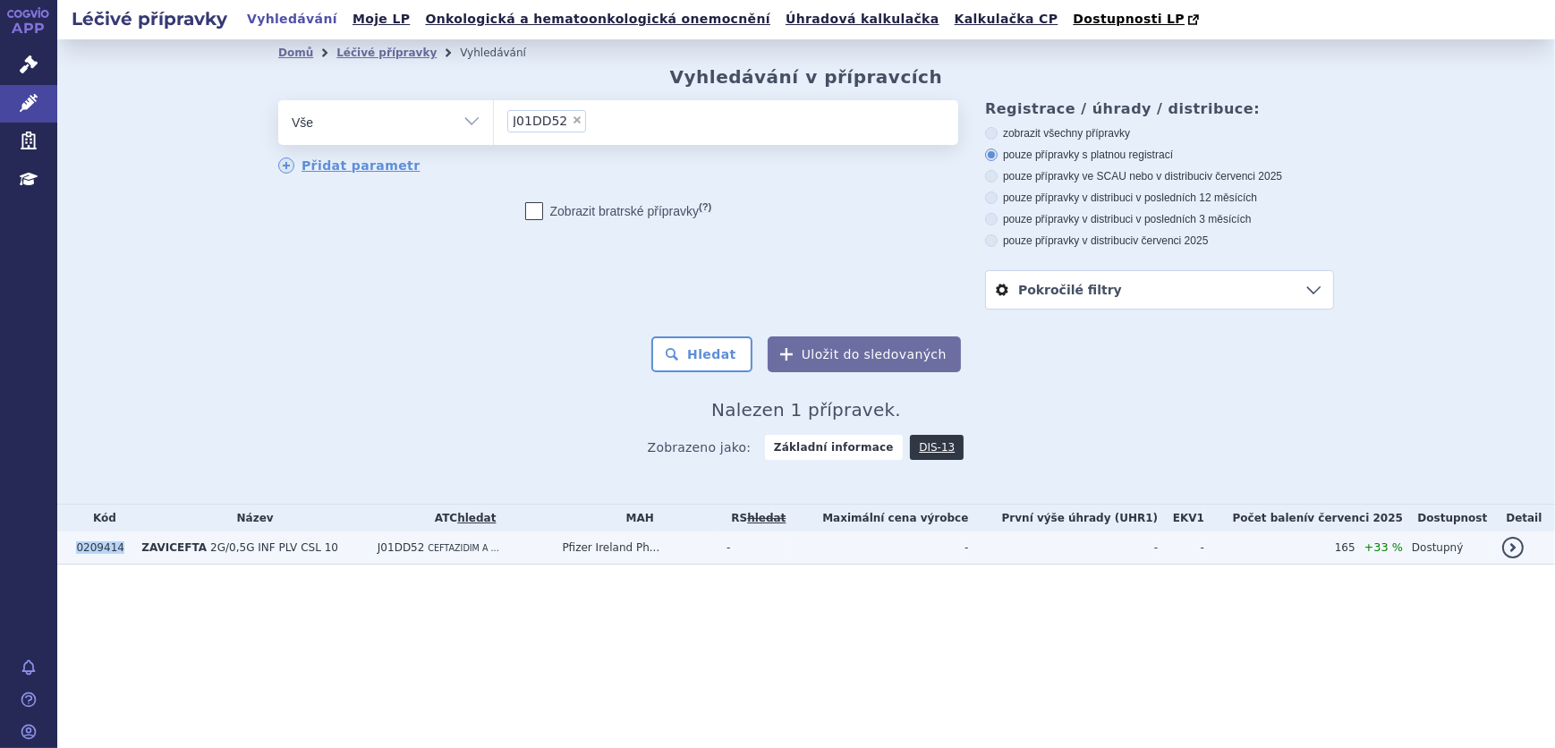
drag, startPoint x: 121, startPoint y: 546, endPoint x: 75, endPoint y: 550, distance: 45.8
click at [75, 550] on td "0209414" at bounding box center [99, 547] width 65 height 33
copy td "0209414"
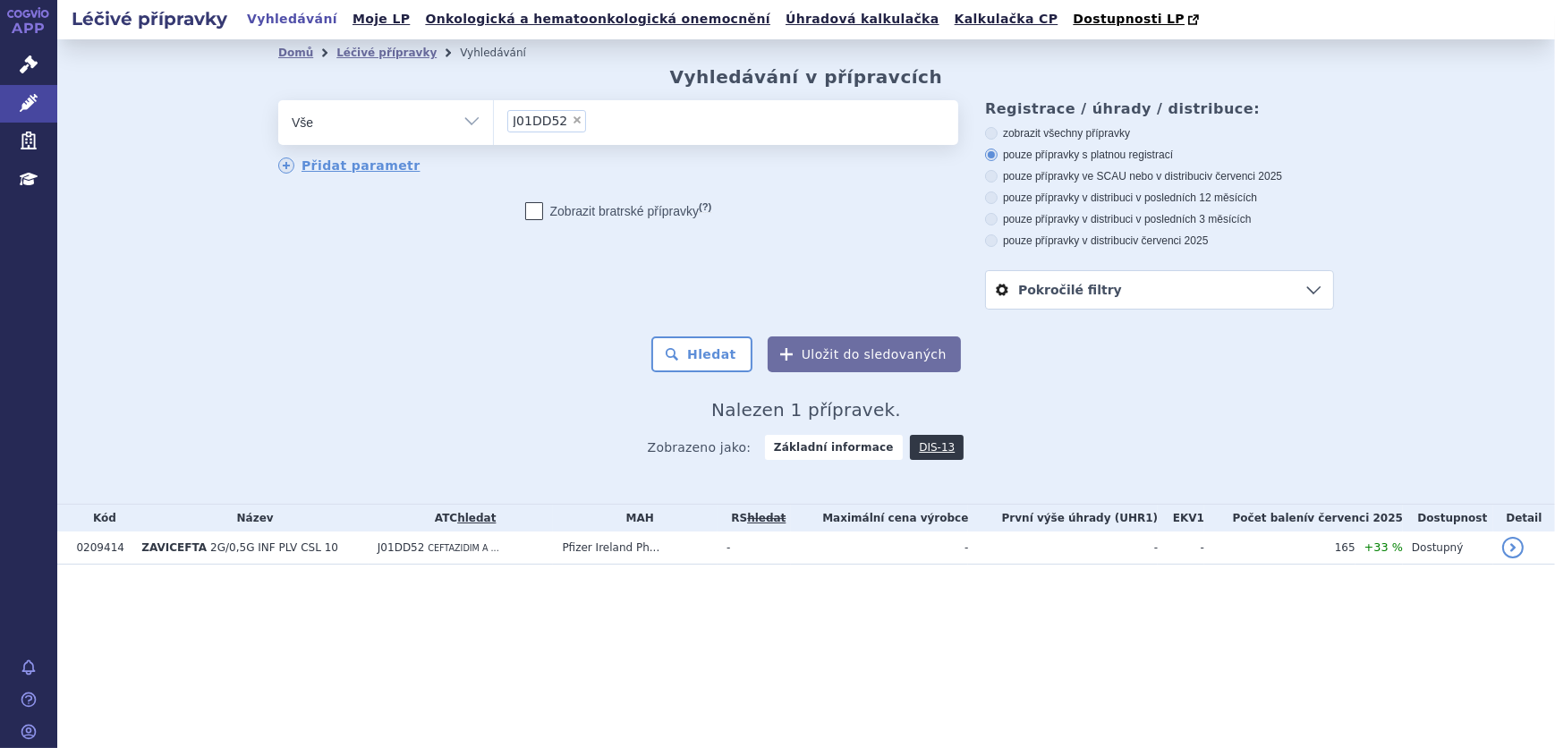
click at [572, 115] on span "×" at bounding box center [577, 119] width 11 height 11
click at [494, 115] on select "J01DD52" at bounding box center [493, 121] width 1 height 45
select select
type input "J01DI04"
select select "J01DI04"
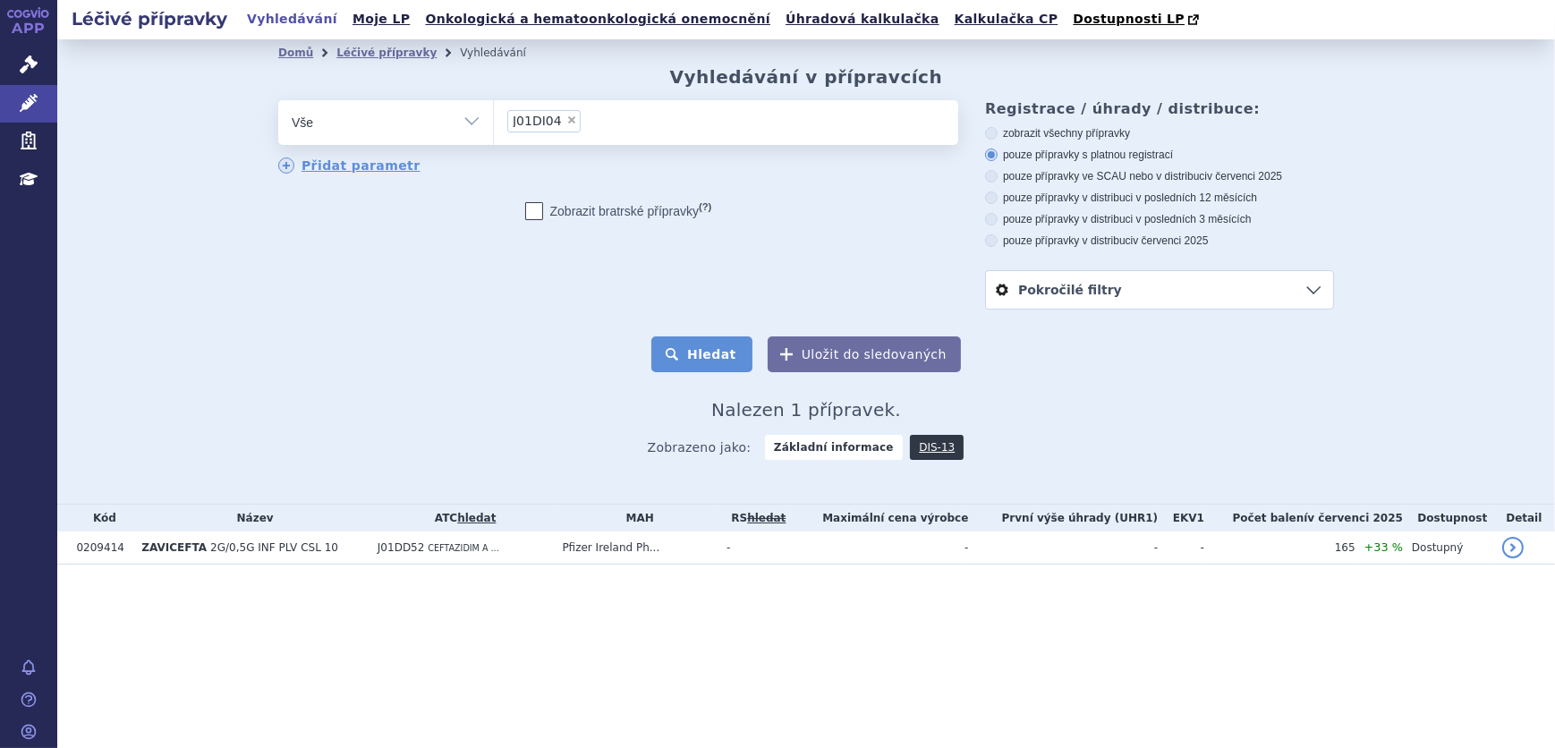
click at [741, 358] on button "Hledat" at bounding box center [701, 354] width 101 height 36
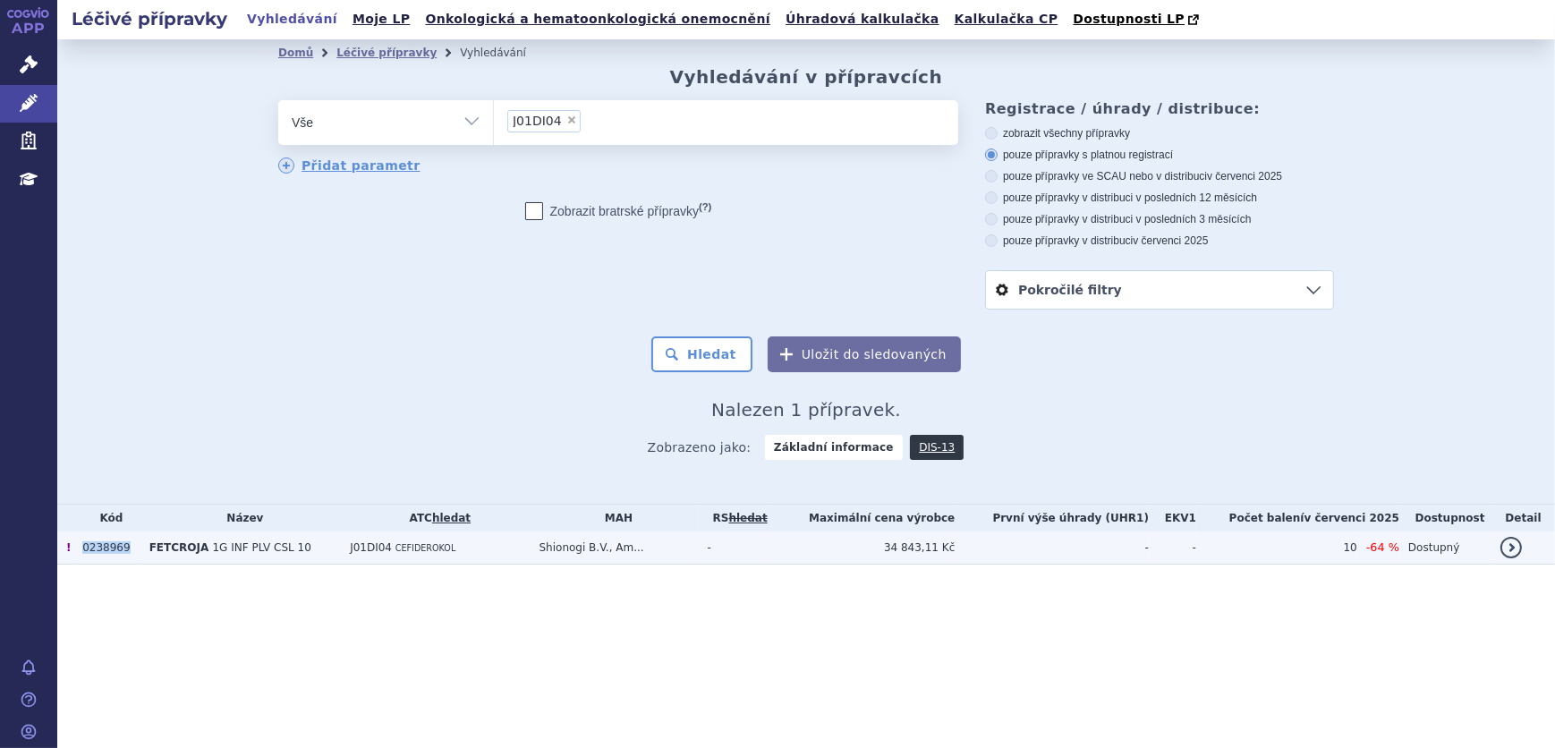
drag, startPoint x: 127, startPoint y: 547, endPoint x: 84, endPoint y: 555, distance: 43.5
click at [84, 555] on td "0238969" at bounding box center [106, 547] width 67 height 33
copy td "0238969"
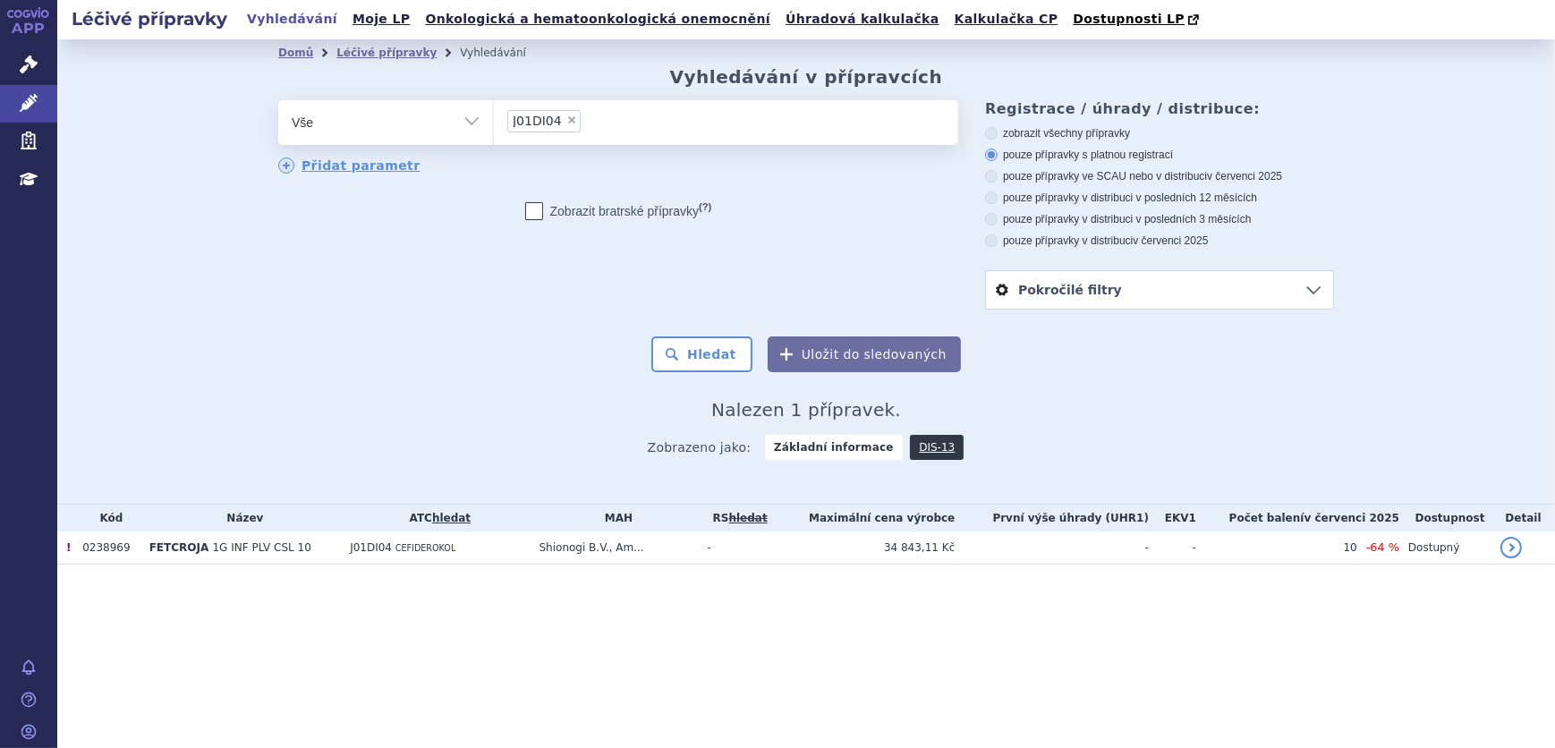
click at [566, 117] on span "×" at bounding box center [571, 119] width 11 height 11
click at [494, 117] on select "J01DI04" at bounding box center [493, 121] width 1 height 45
select select
type input "J01DH56"
select select "J01DH56"
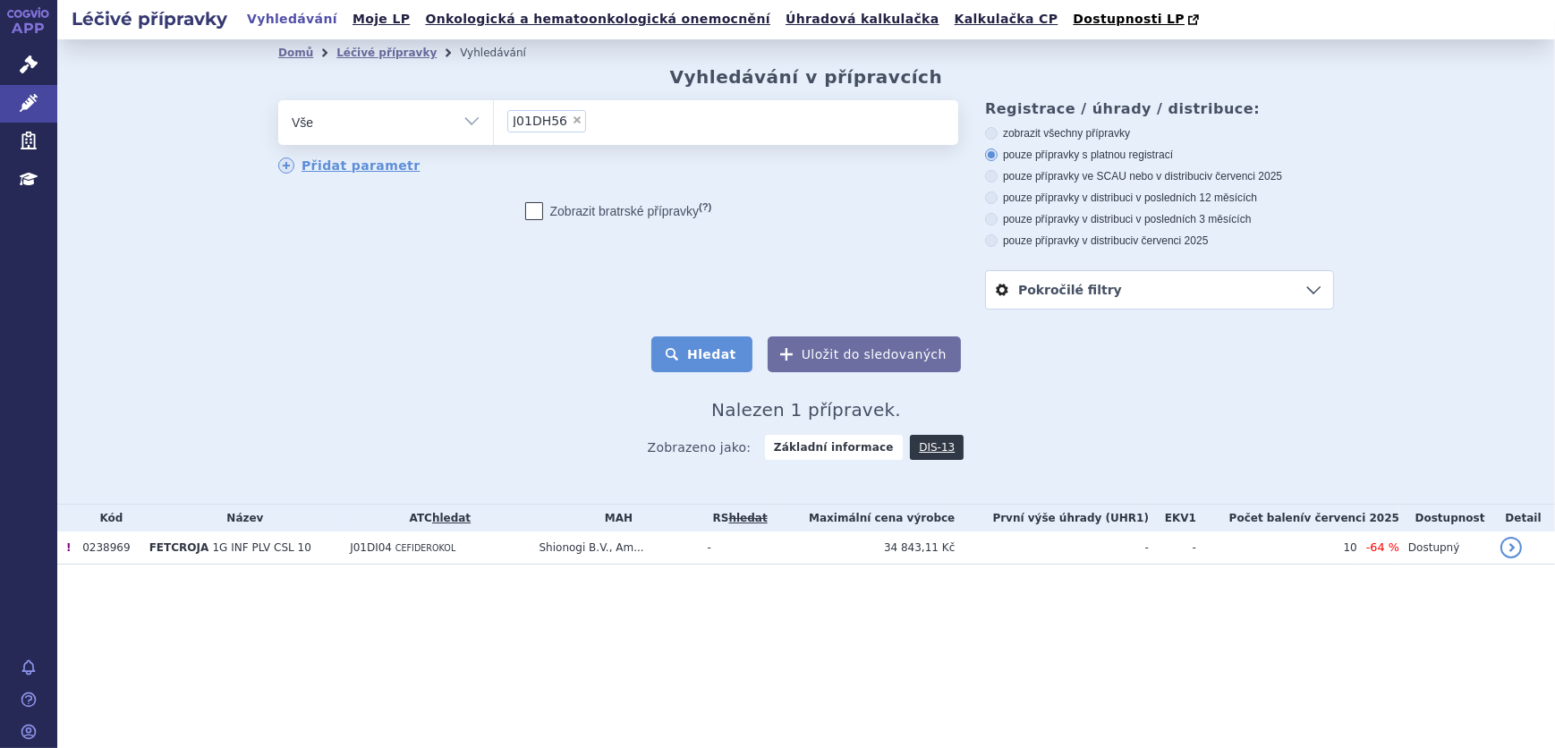
click at [697, 359] on button "Hledat" at bounding box center [701, 354] width 101 height 36
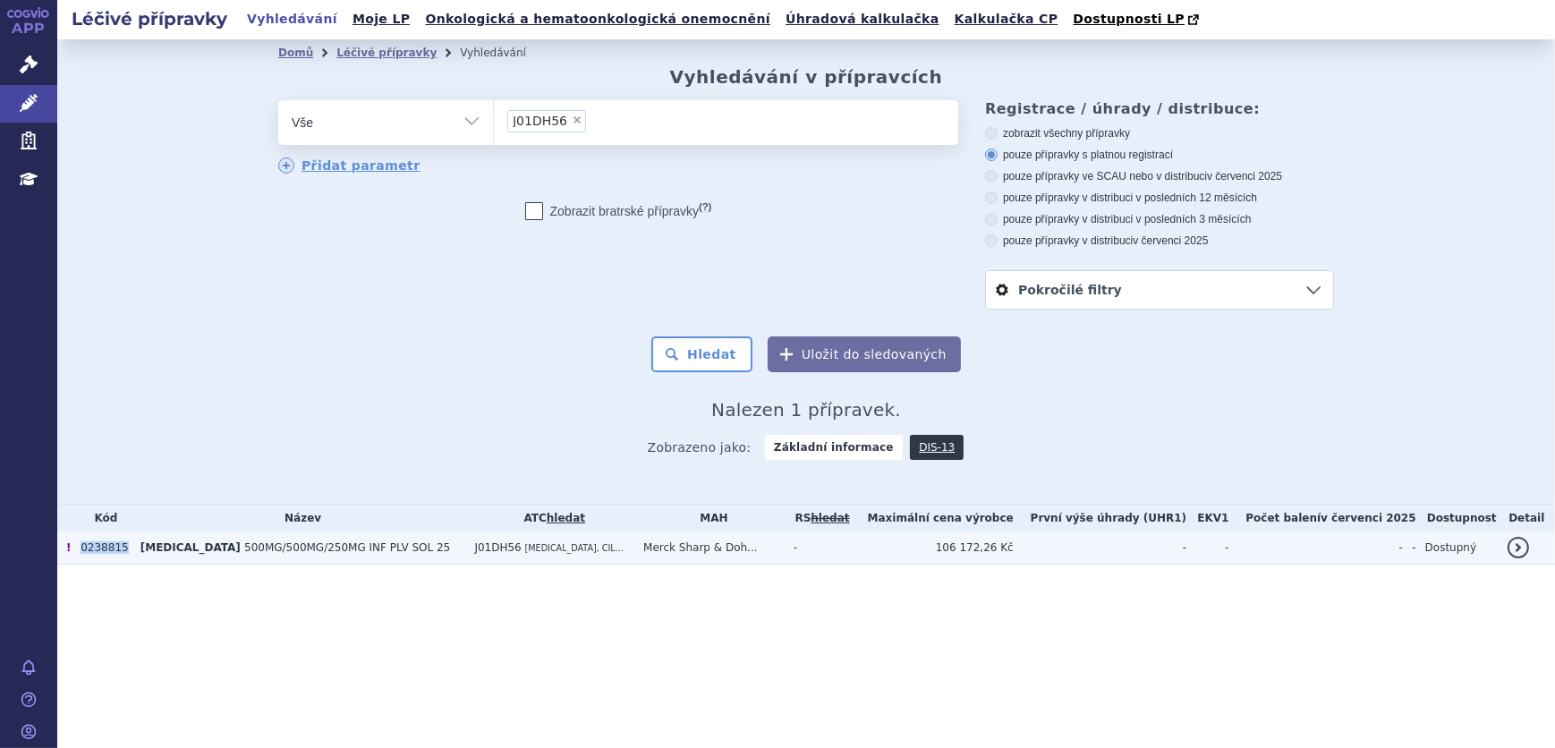
drag, startPoint x: 122, startPoint y: 550, endPoint x: 80, endPoint y: 556, distance: 41.6
click at [80, 556] on td "0238815" at bounding box center [102, 547] width 60 height 33
copy td "0238815"
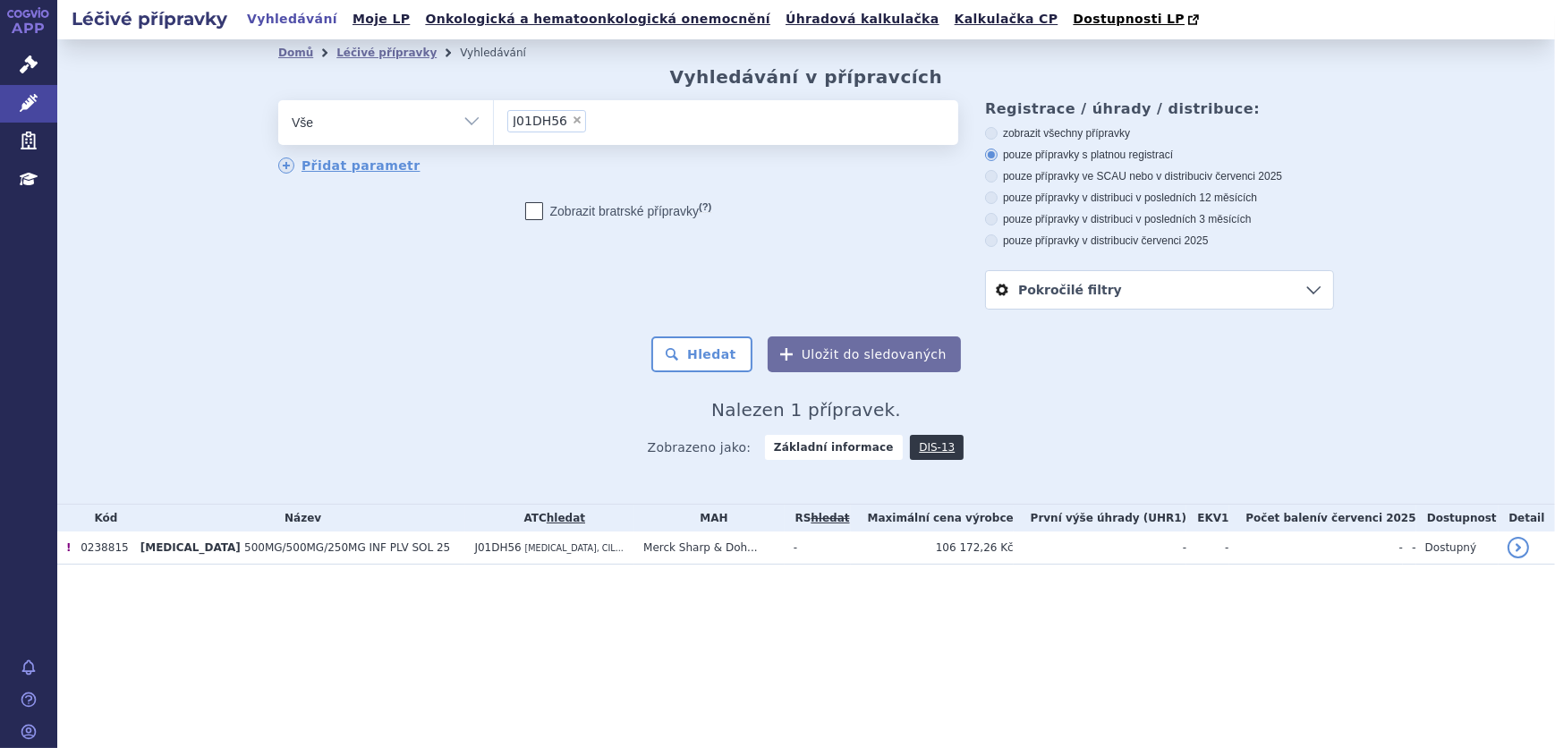
click at [572, 121] on span "×" at bounding box center [577, 119] width 11 height 11
click at [494, 121] on select "J01DH56" at bounding box center [493, 121] width 1 height 45
select select
type input "J01DH52"
select select "J01DH52"
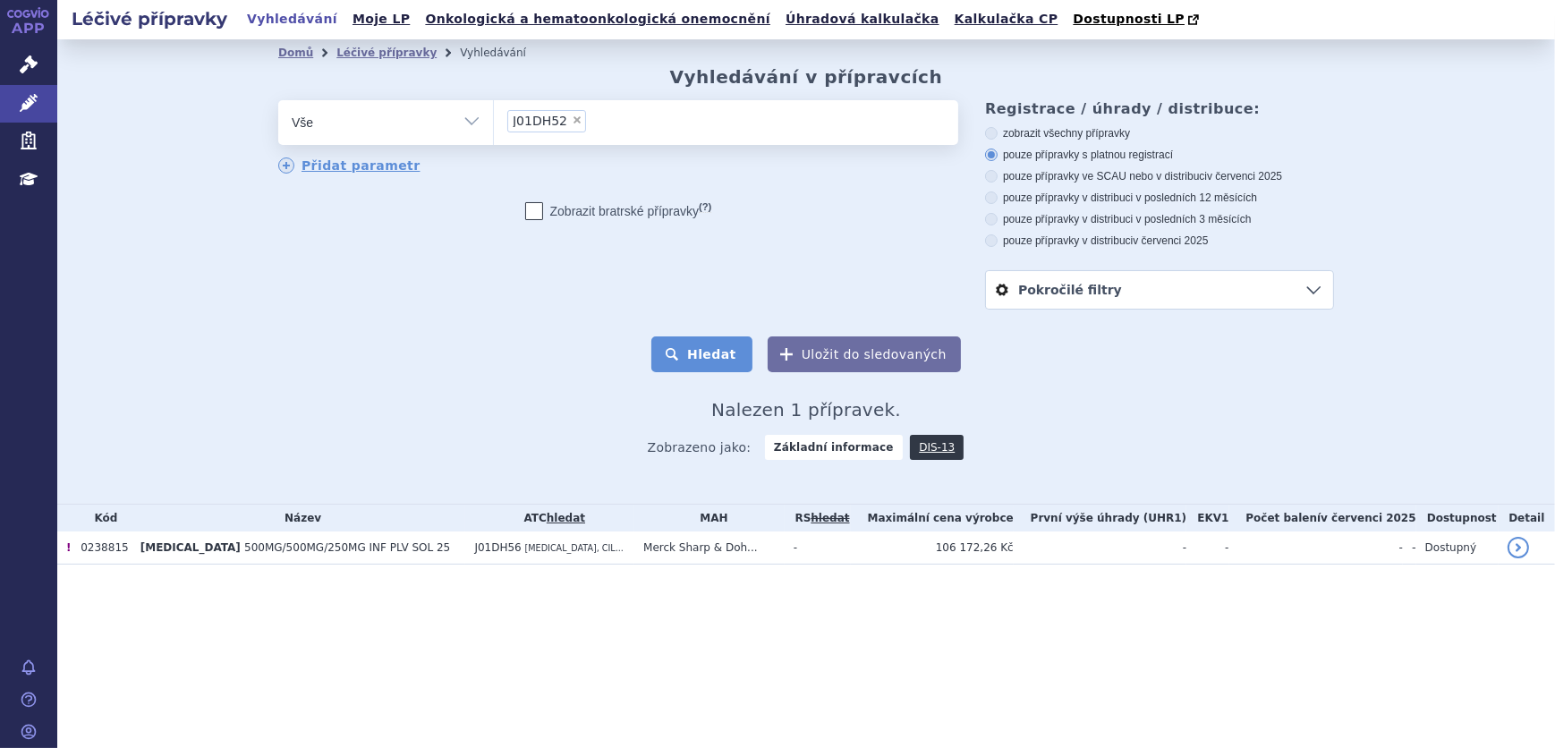
click at [702, 352] on button "Hledat" at bounding box center [701, 354] width 101 height 36
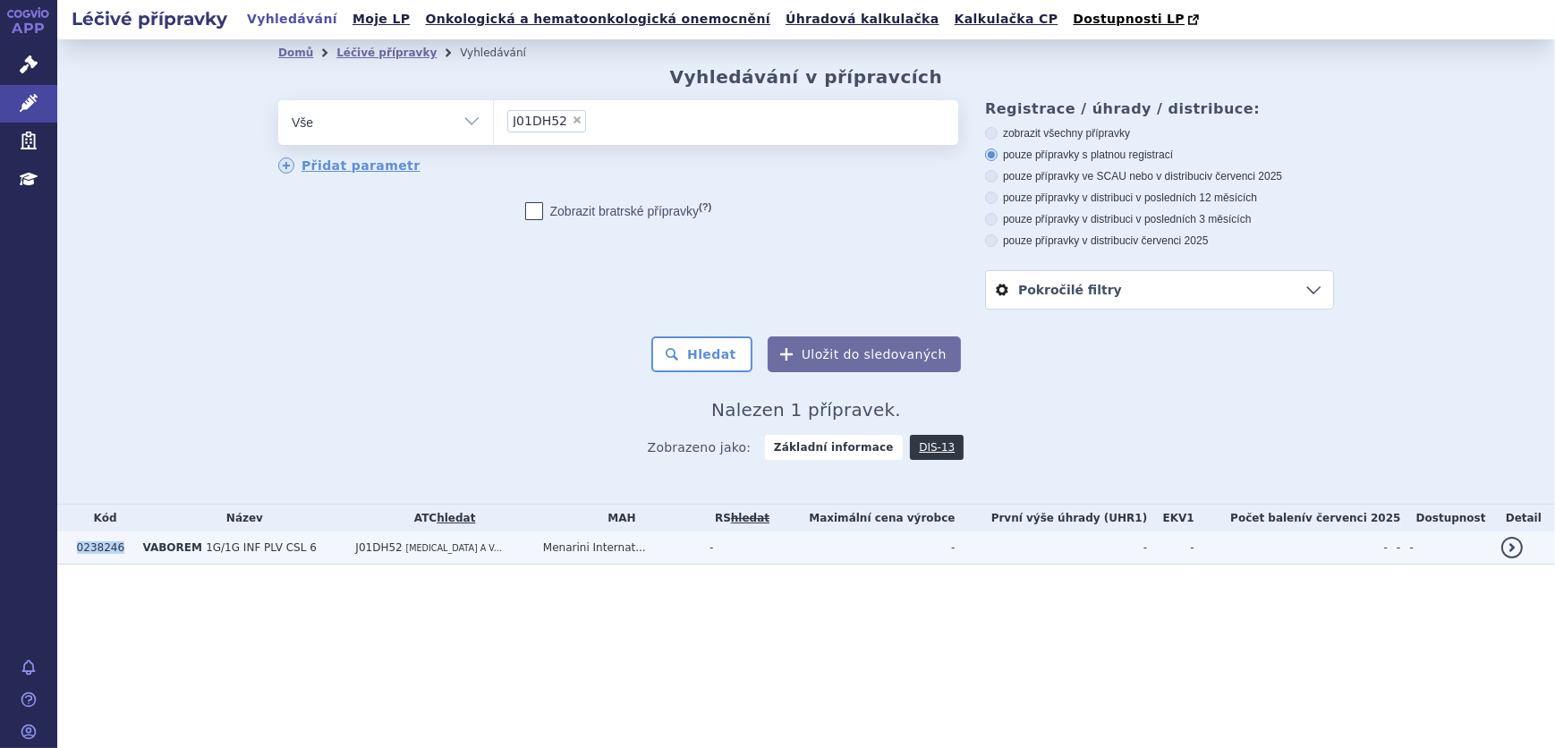
drag, startPoint x: 122, startPoint y: 546, endPoint x: 76, endPoint y: 552, distance: 46.0
click at [76, 552] on td "0238246" at bounding box center [101, 547] width 66 height 33
copy td "0238246"
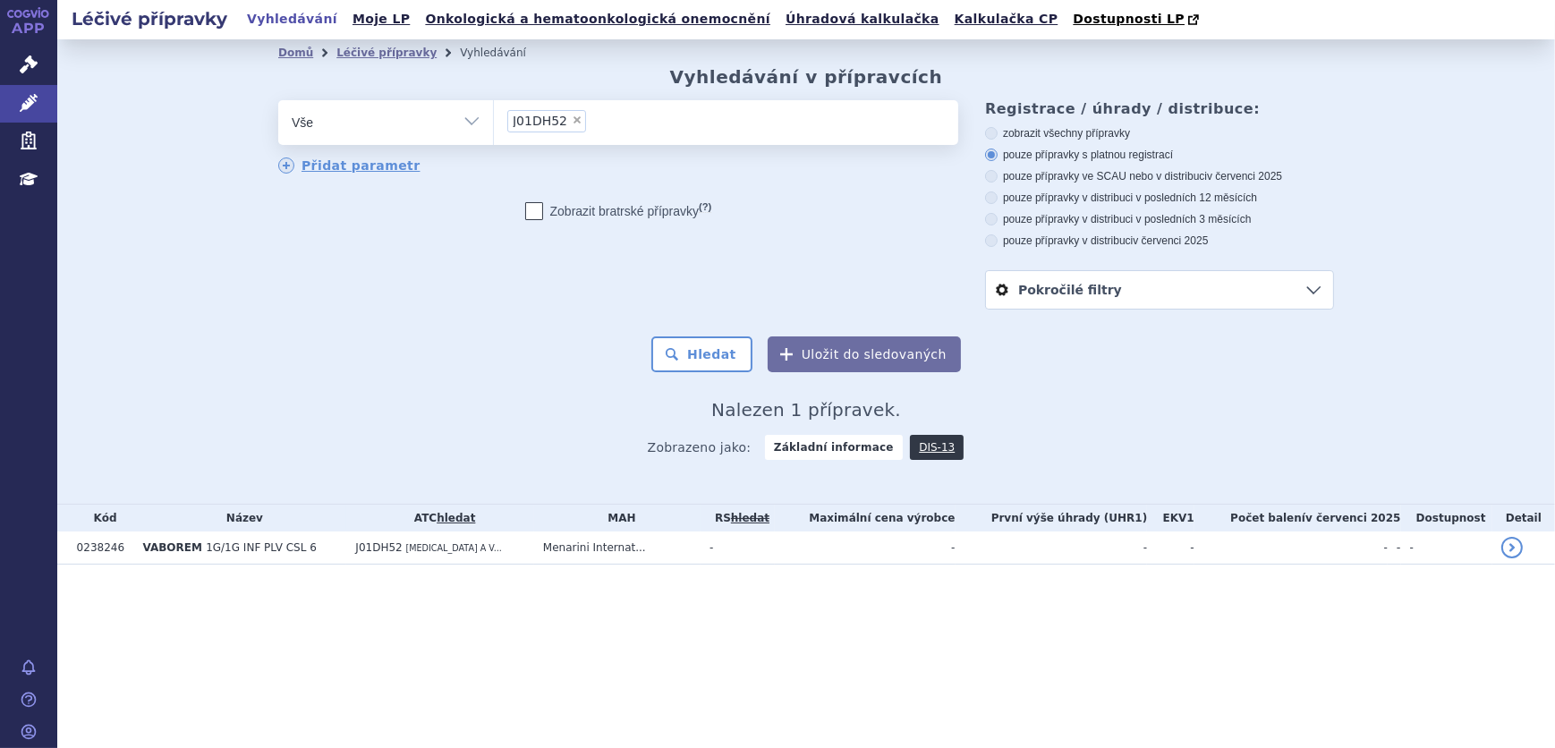
click at [575, 114] on li "× J01DH52" at bounding box center [546, 121] width 79 height 22
click at [494, 114] on select "J01DH52" at bounding box center [493, 121] width 1 height 45
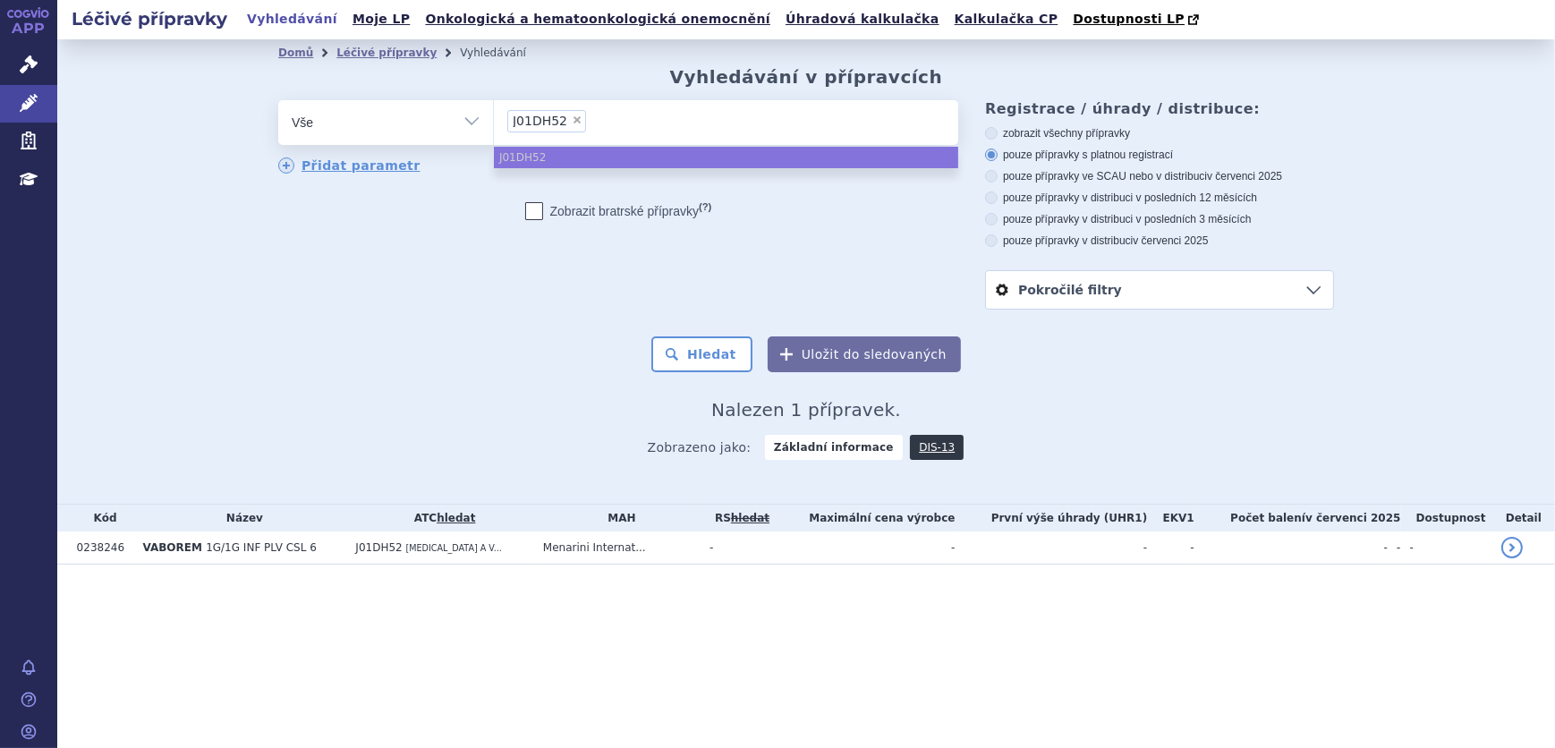
click at [574, 117] on span "×" at bounding box center [577, 119] width 11 height 11
click at [494, 117] on select "J01DH52" at bounding box center [493, 121] width 1 height 45
select select
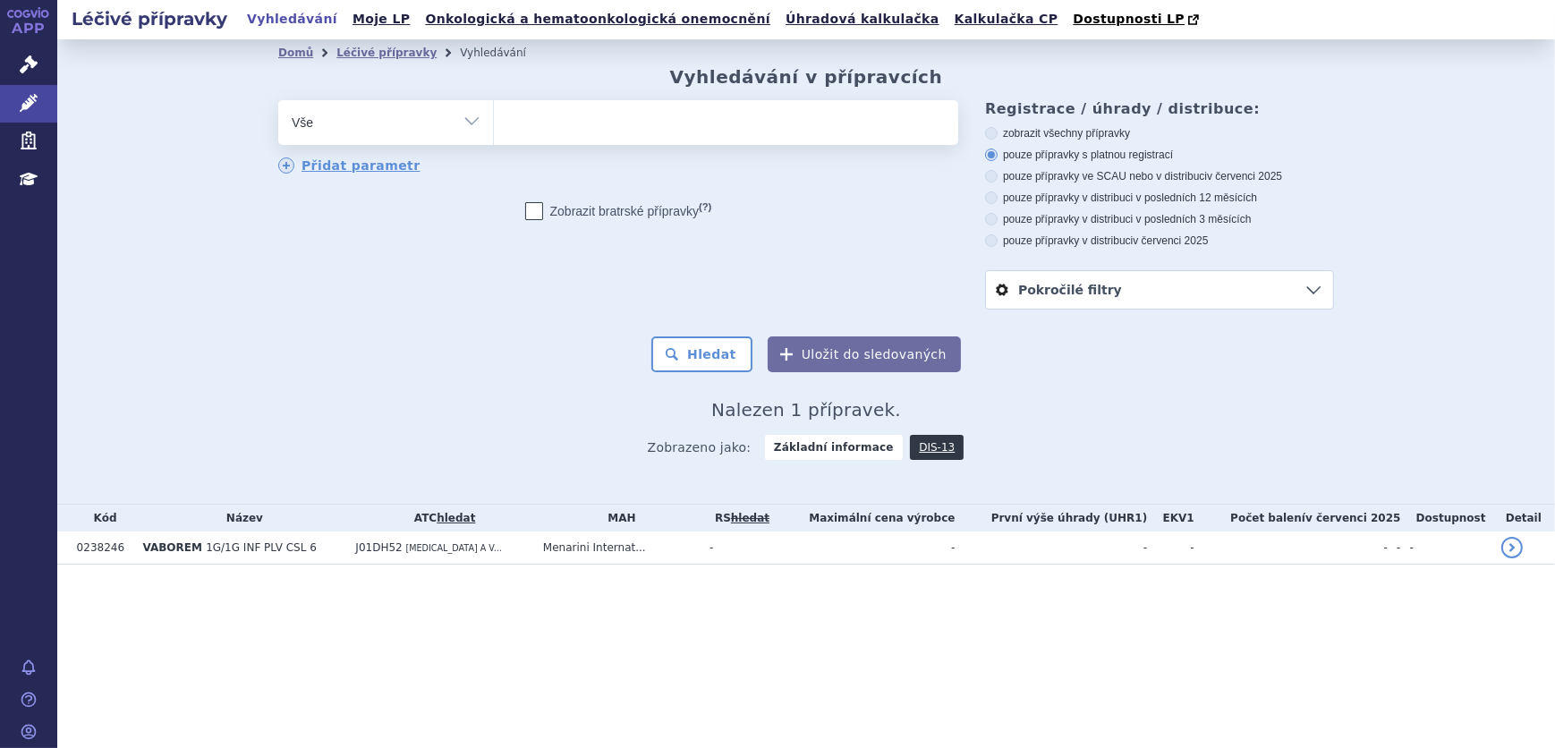
type input "J01DF51"
select select "J01DF51"
click at [680, 340] on button "Hledat" at bounding box center [701, 354] width 101 height 36
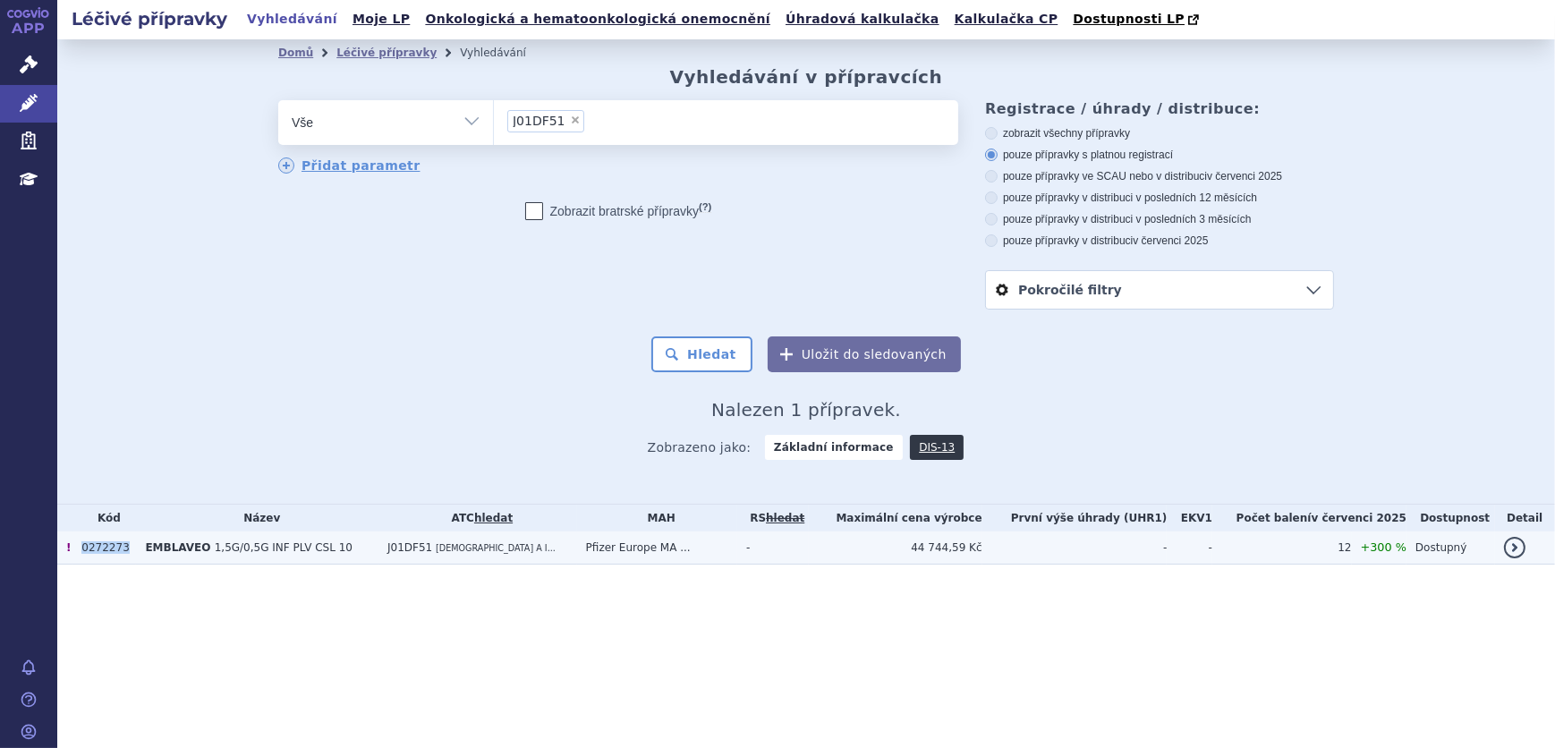
drag, startPoint x: 133, startPoint y: 545, endPoint x: 78, endPoint y: 555, distance: 56.5
click at [78, 555] on td "0272273" at bounding box center [104, 547] width 64 height 33
copy td "0272273"
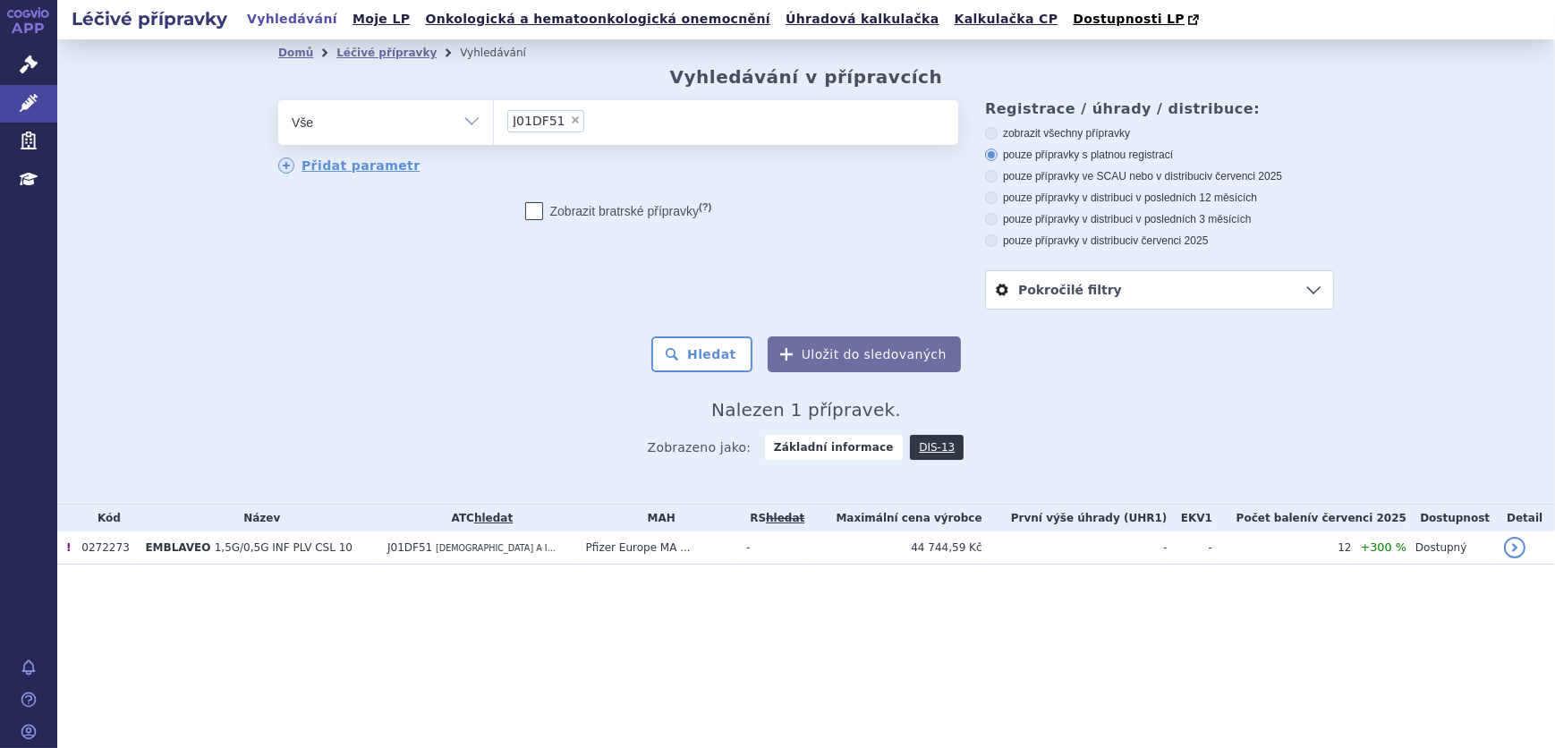
click at [570, 125] on span "×" at bounding box center [575, 119] width 11 height 11
click at [494, 125] on select "J01DF51" at bounding box center [493, 121] width 1 height 45
select select
type input "J02AA01"
select select "J02AA01"
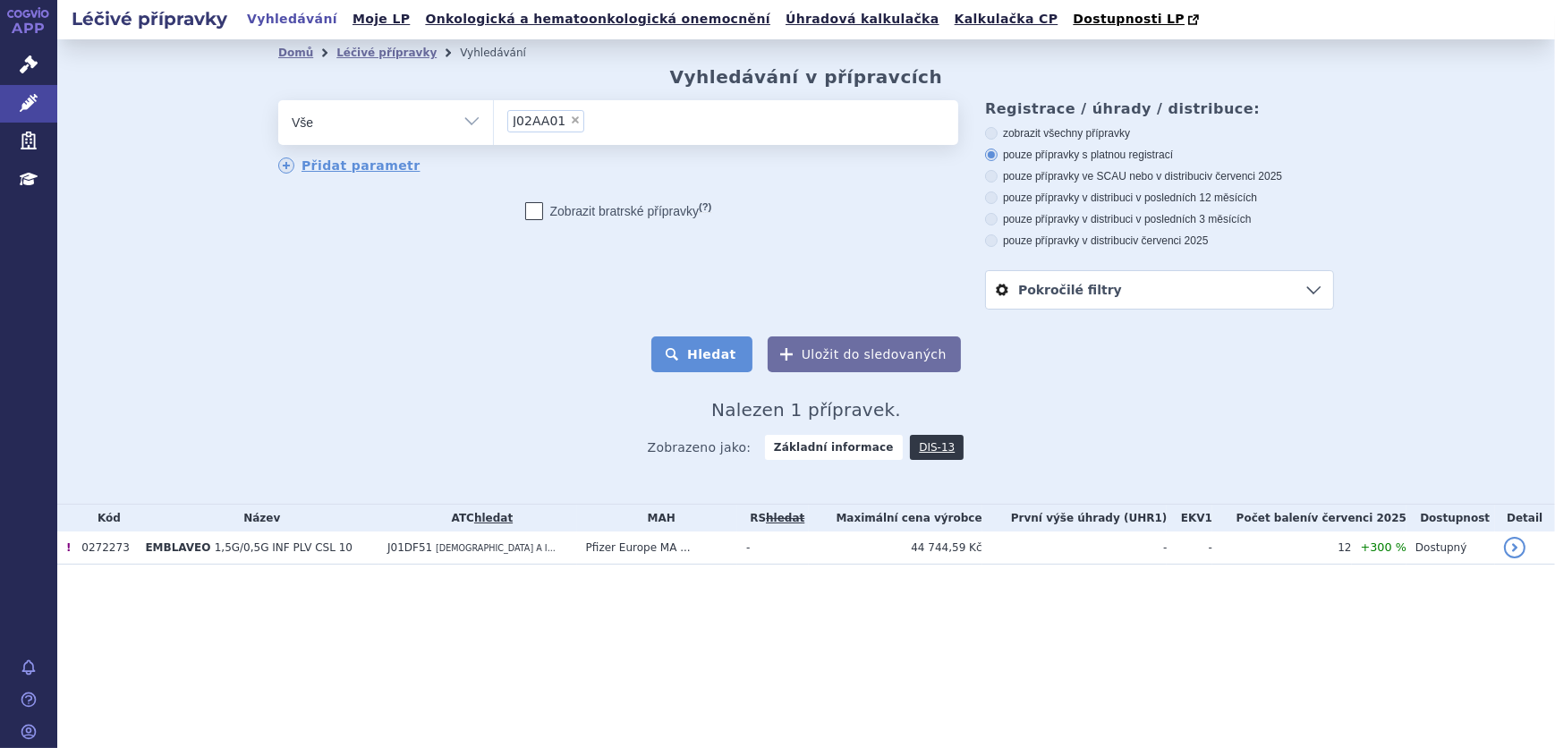
click at [705, 341] on button "Hledat" at bounding box center [701, 354] width 101 height 36
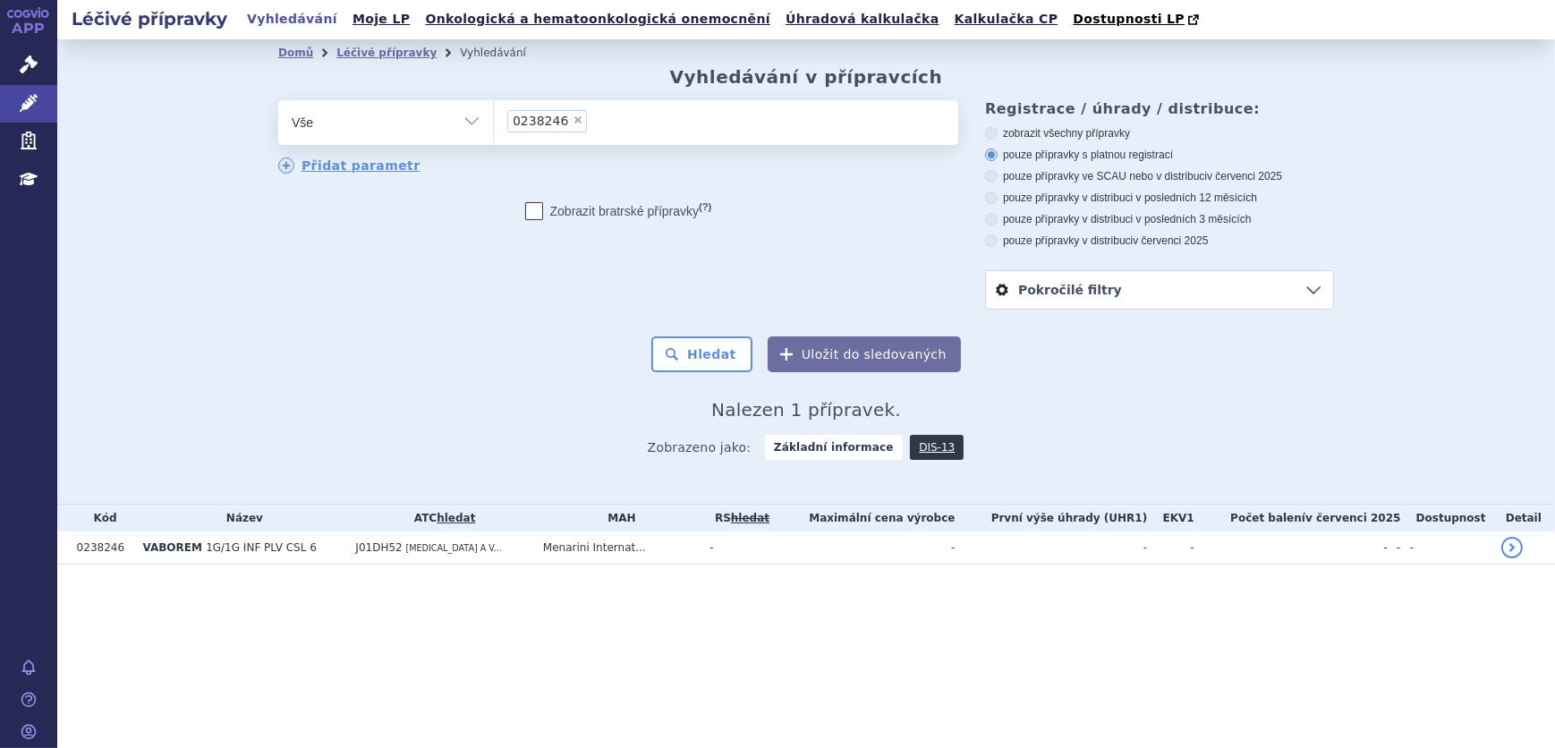
click at [572, 123] on span "×" at bounding box center [577, 119] width 11 height 11
click at [494, 123] on select "0238246" at bounding box center [493, 121] width 1 height 45
select select
type input "0238815"
select select "0238815"
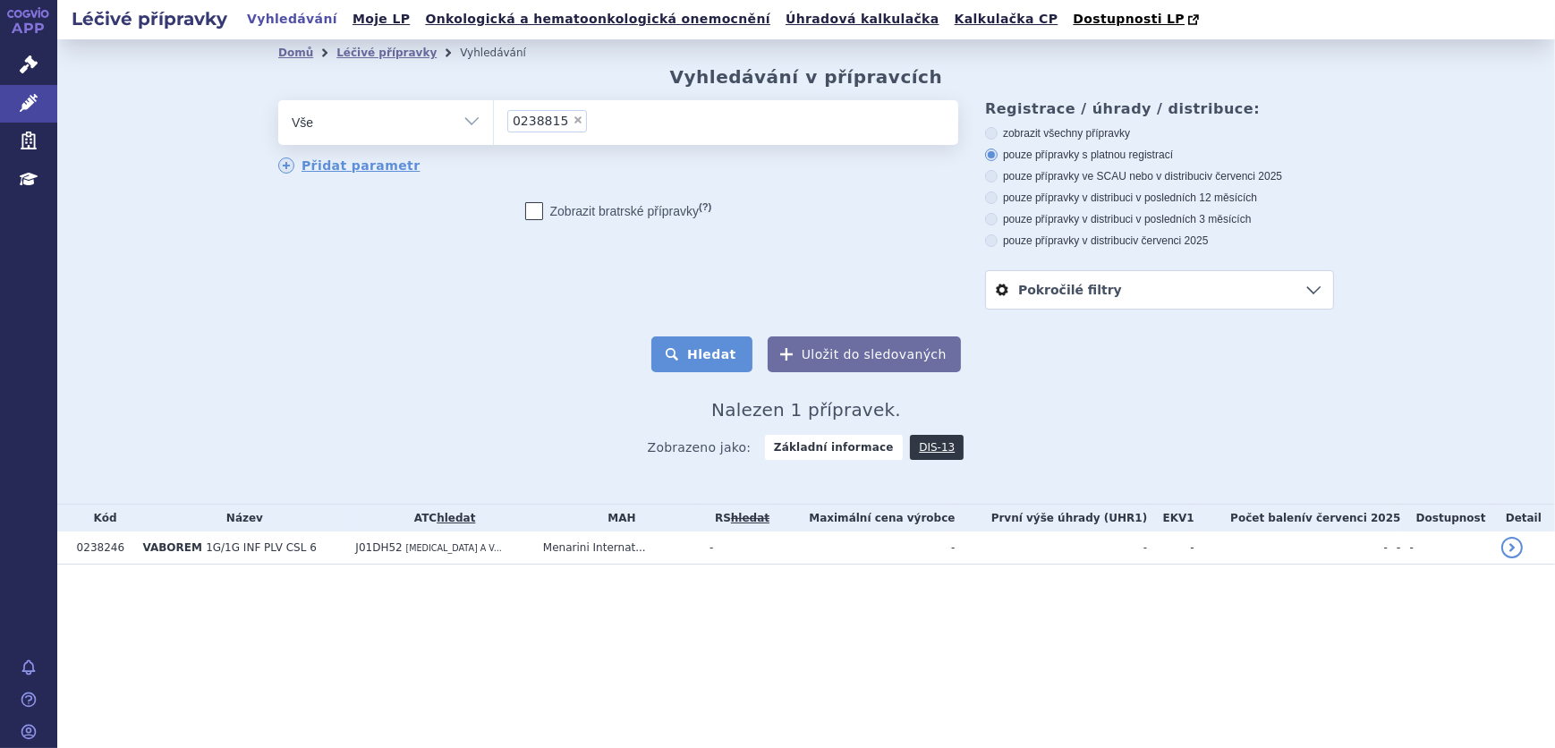
click at [699, 351] on button "Hledat" at bounding box center [701, 354] width 101 height 36
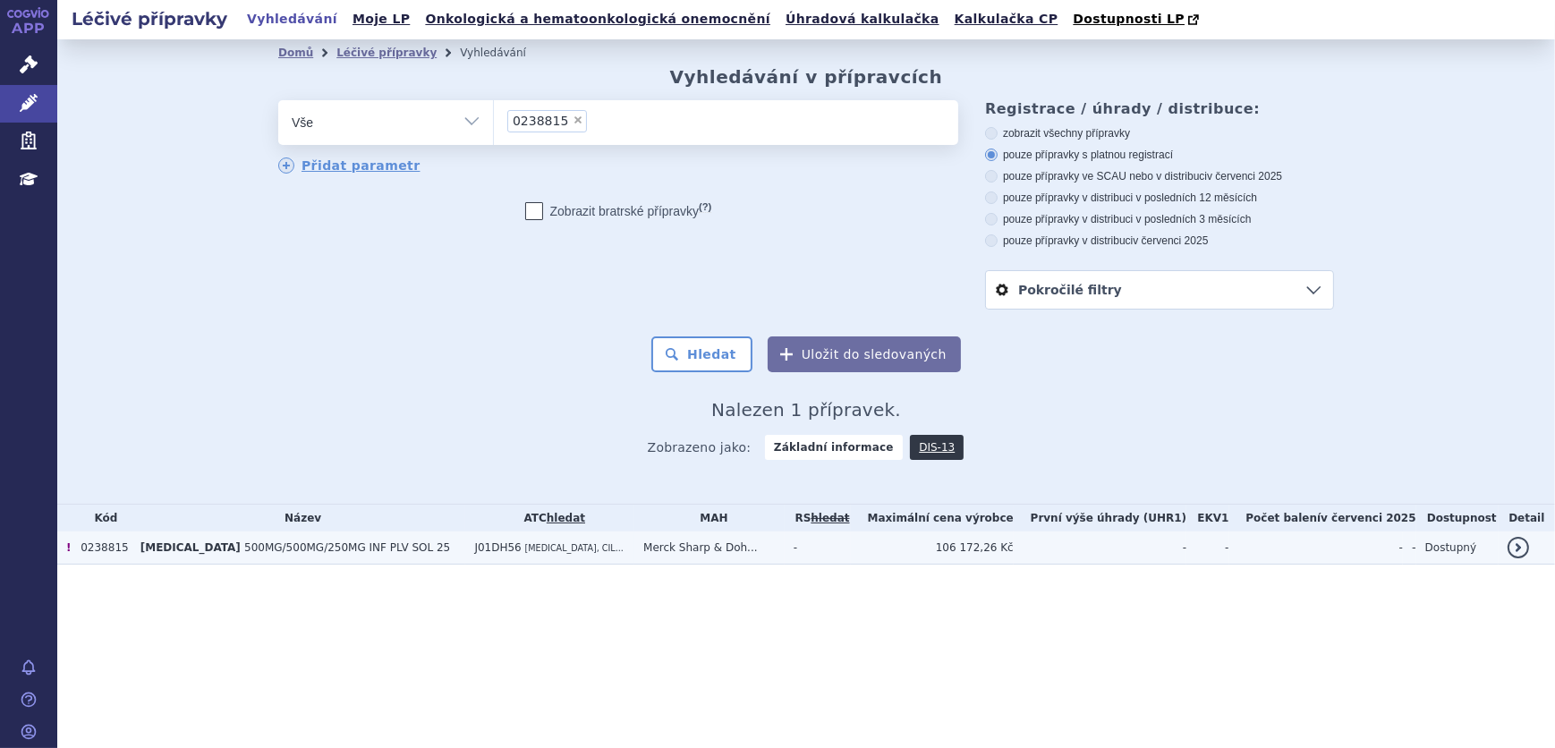
click at [758, 553] on td "Merck Sharp & Doh..." at bounding box center [709, 547] width 150 height 33
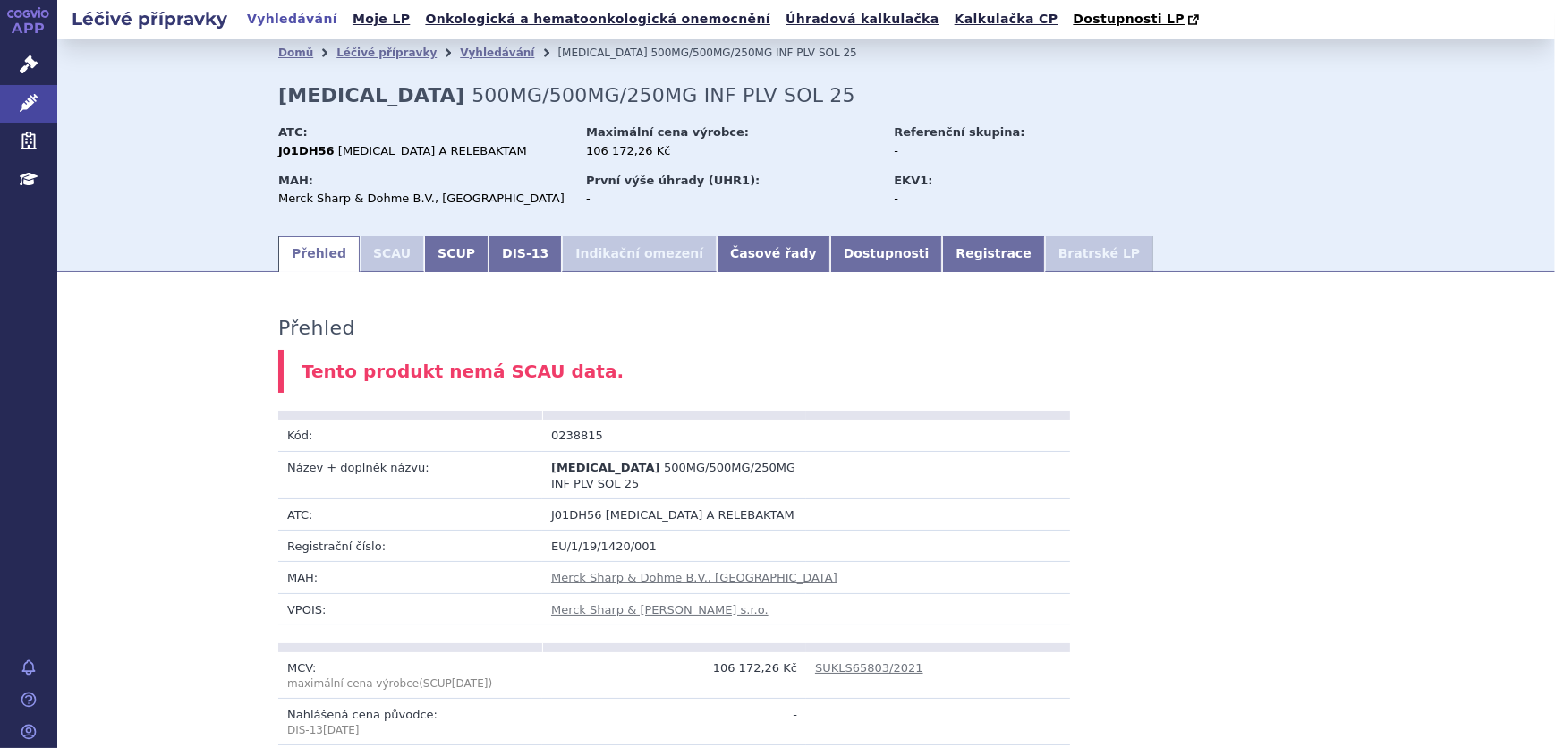
scroll to position [243, 0]
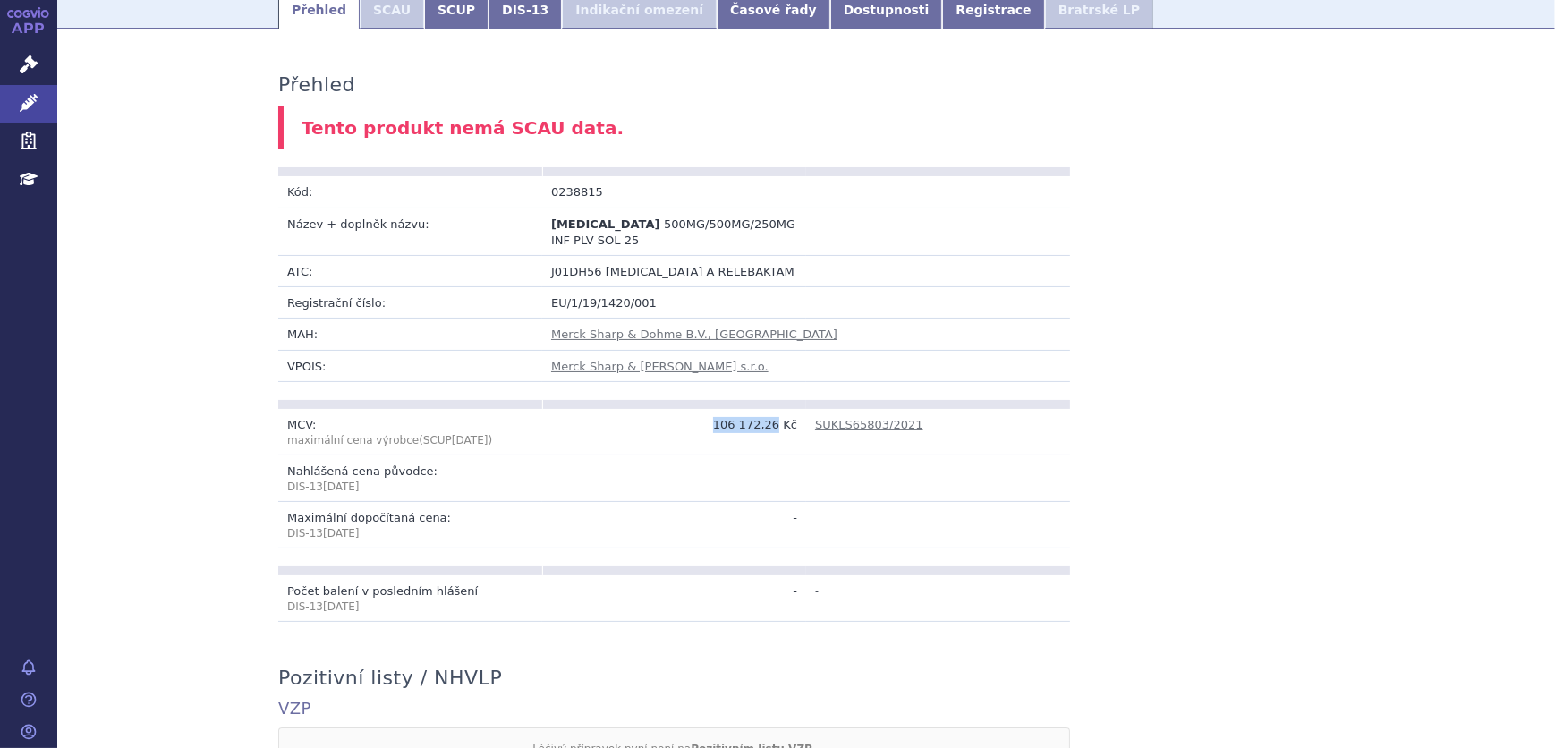
drag, startPoint x: 735, startPoint y: 428, endPoint x: 774, endPoint y: 435, distance: 39.1
click at [774, 435] on td "106 172,26 Kč" at bounding box center [674, 432] width 264 height 47
copy td "106 172,26"
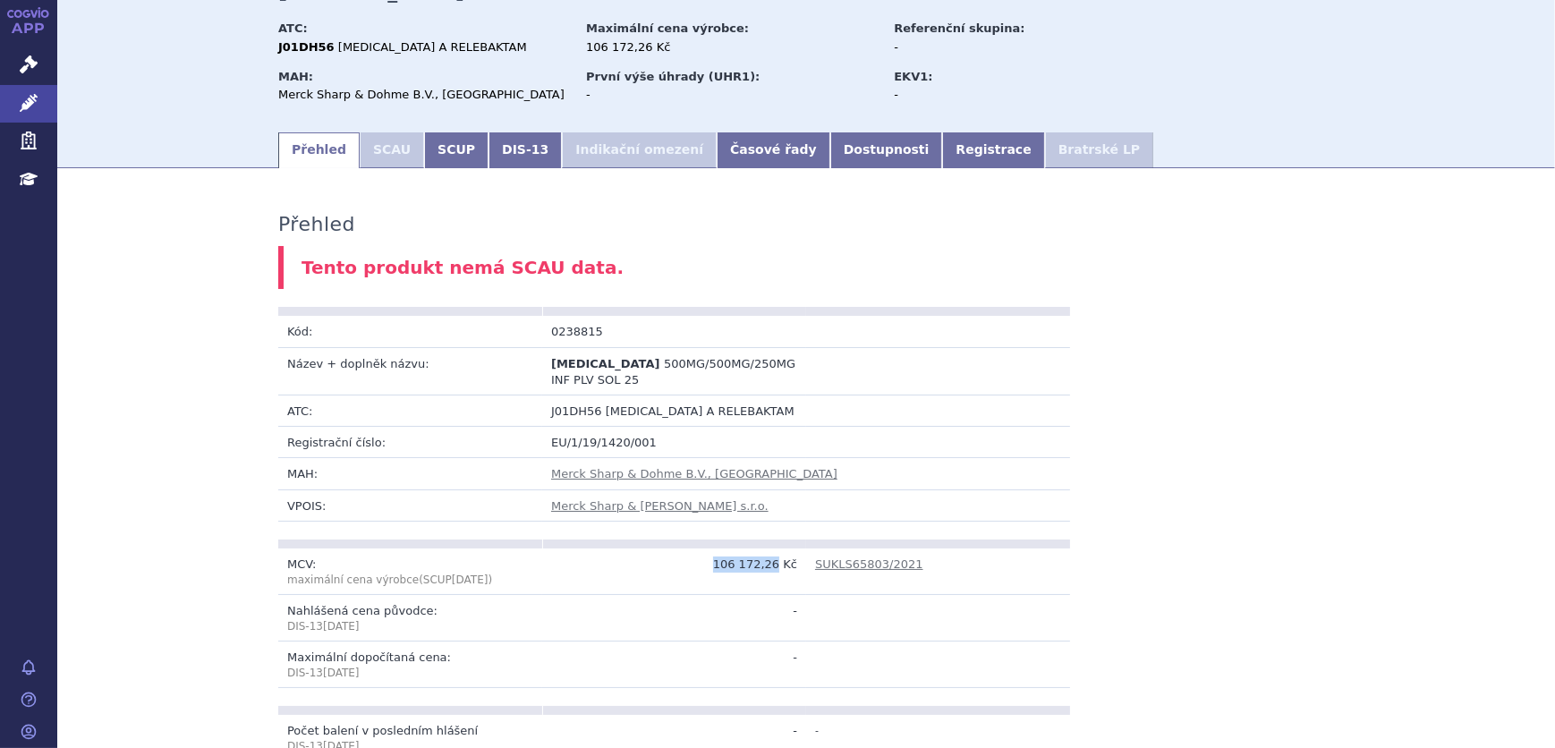
scroll to position [0, 0]
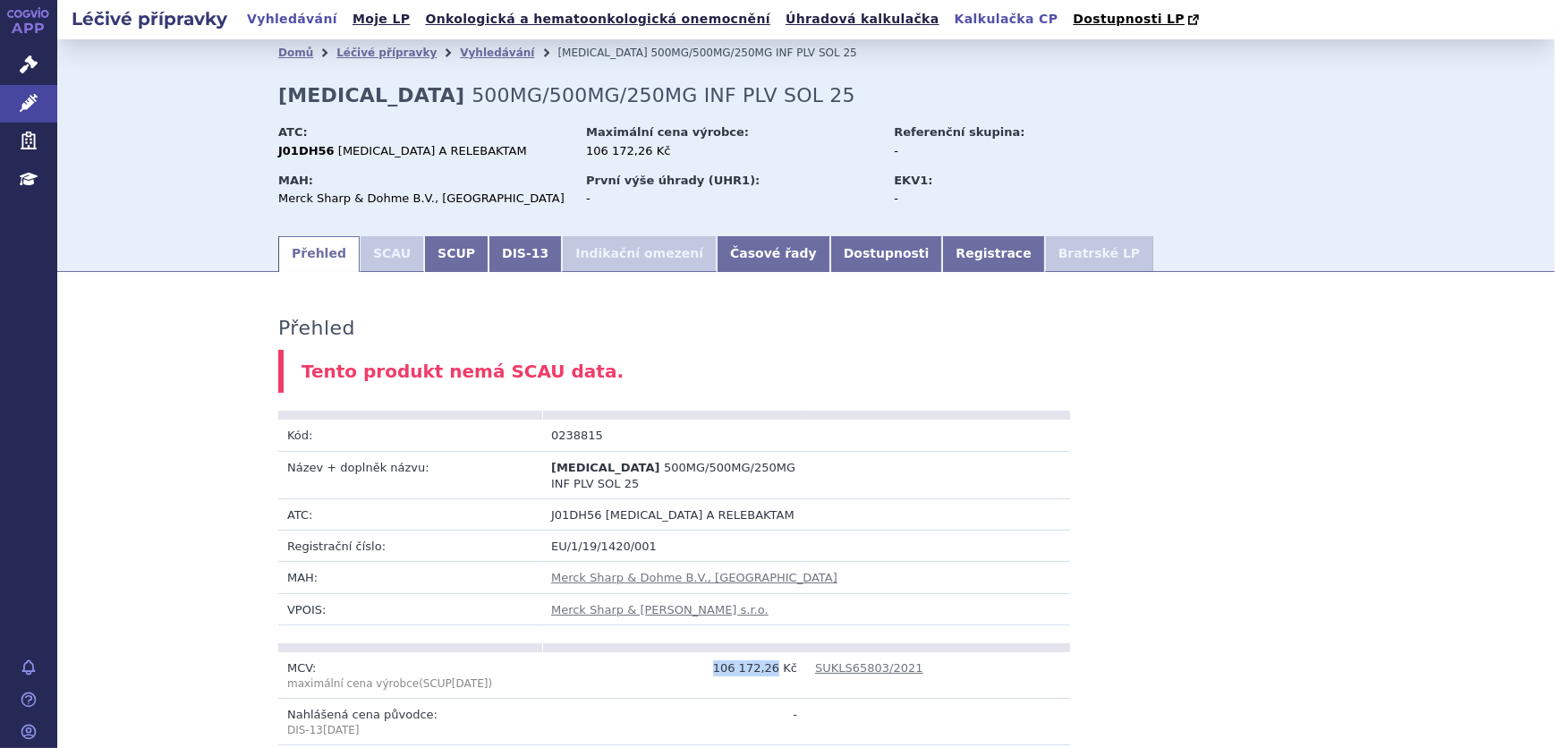
click at [949, 21] on link "Kalkulačka CP" at bounding box center [1006, 19] width 114 height 24
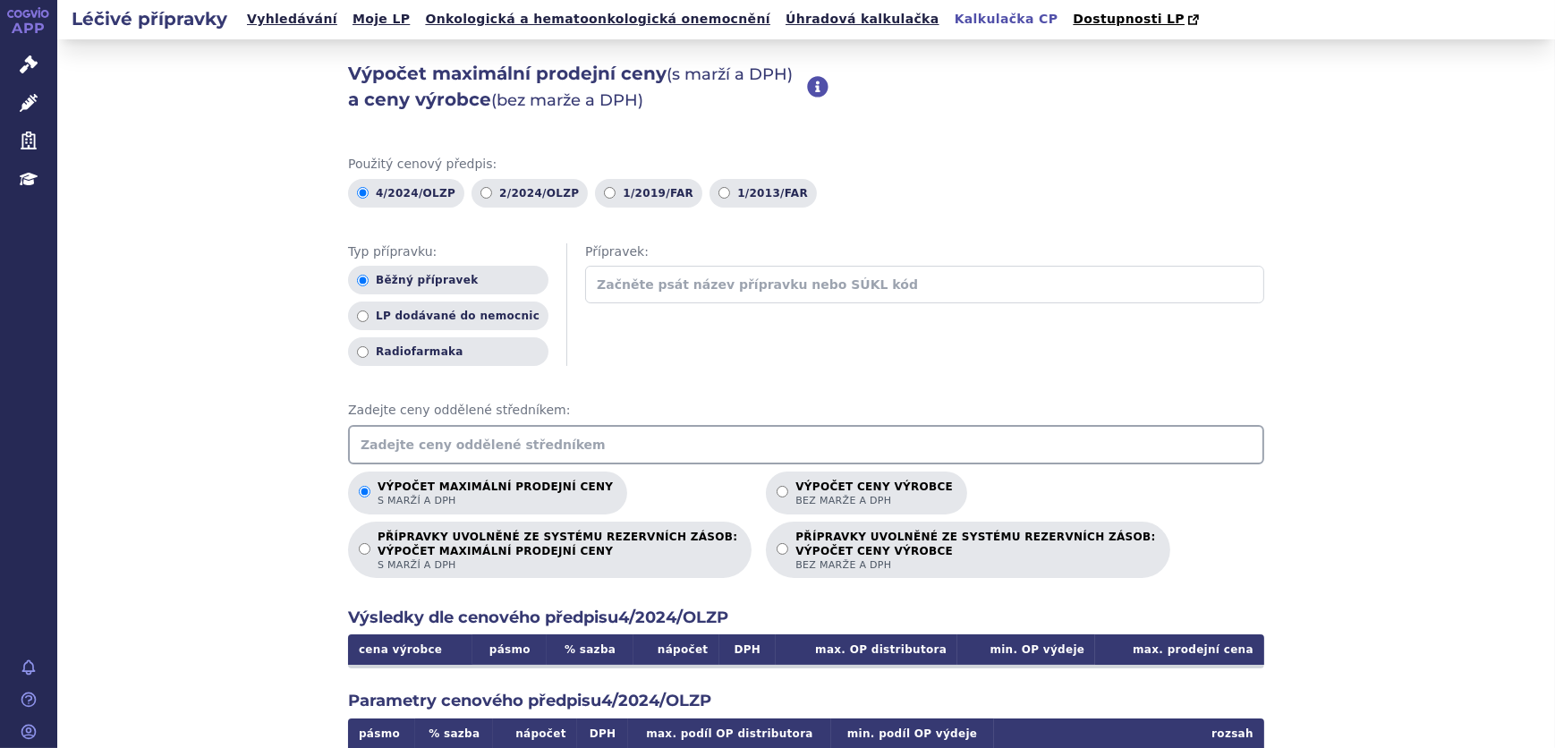
click at [448, 447] on input "text" at bounding box center [806, 444] width 916 height 39
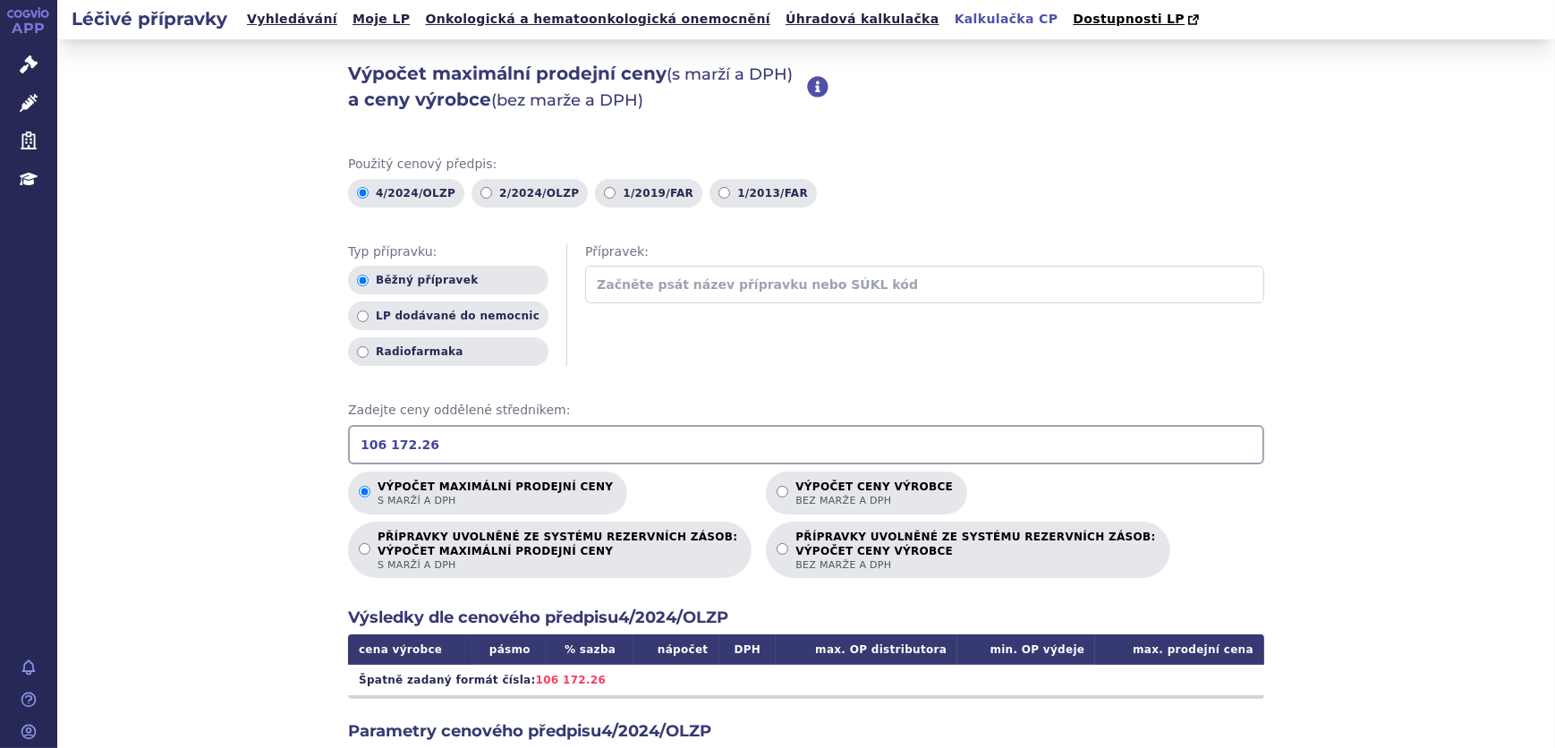
click at [380, 446] on input "106 172.26" at bounding box center [806, 444] width 916 height 39
type input "106172.26"
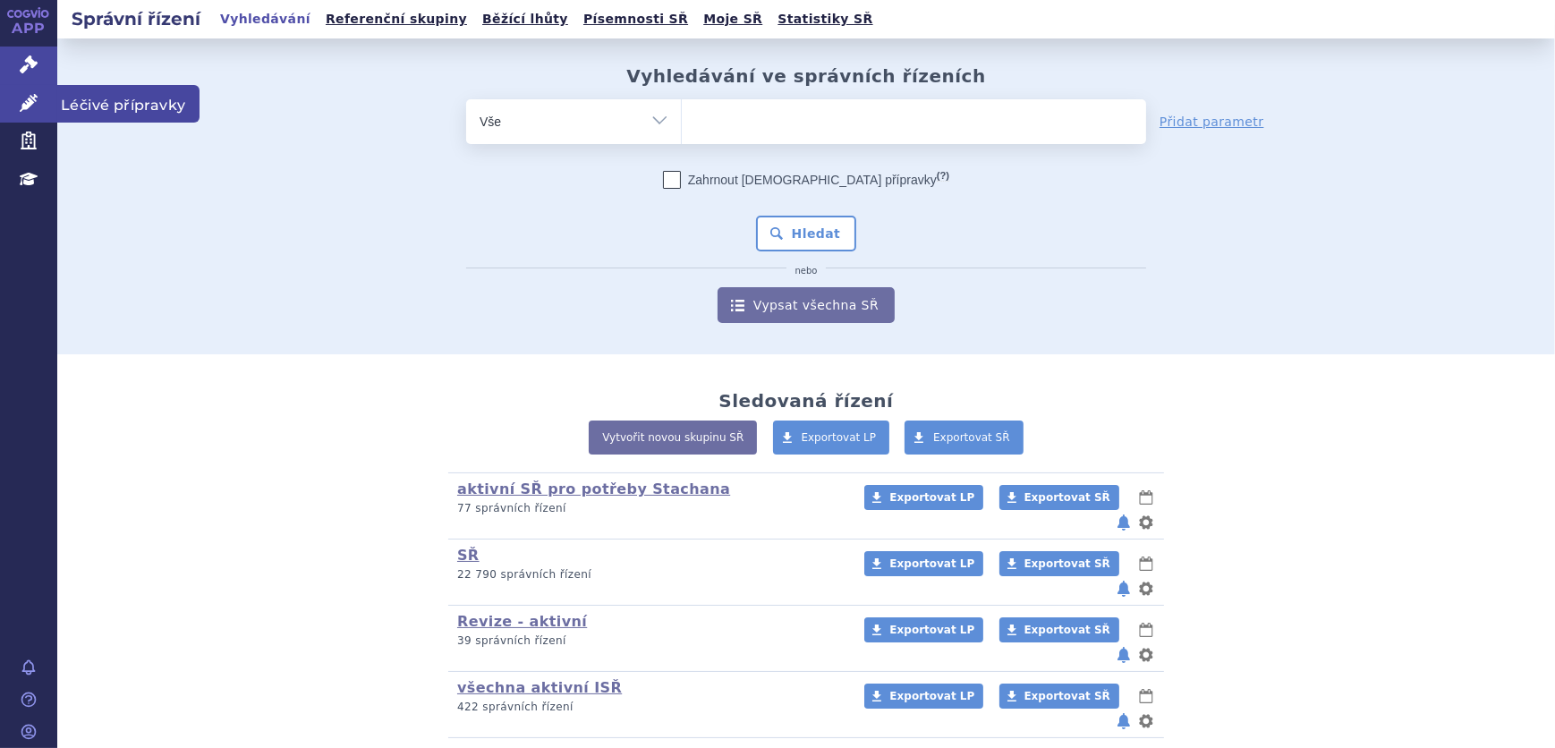
click at [39, 96] on link "Léčivé přípravky" at bounding box center [28, 104] width 57 height 38
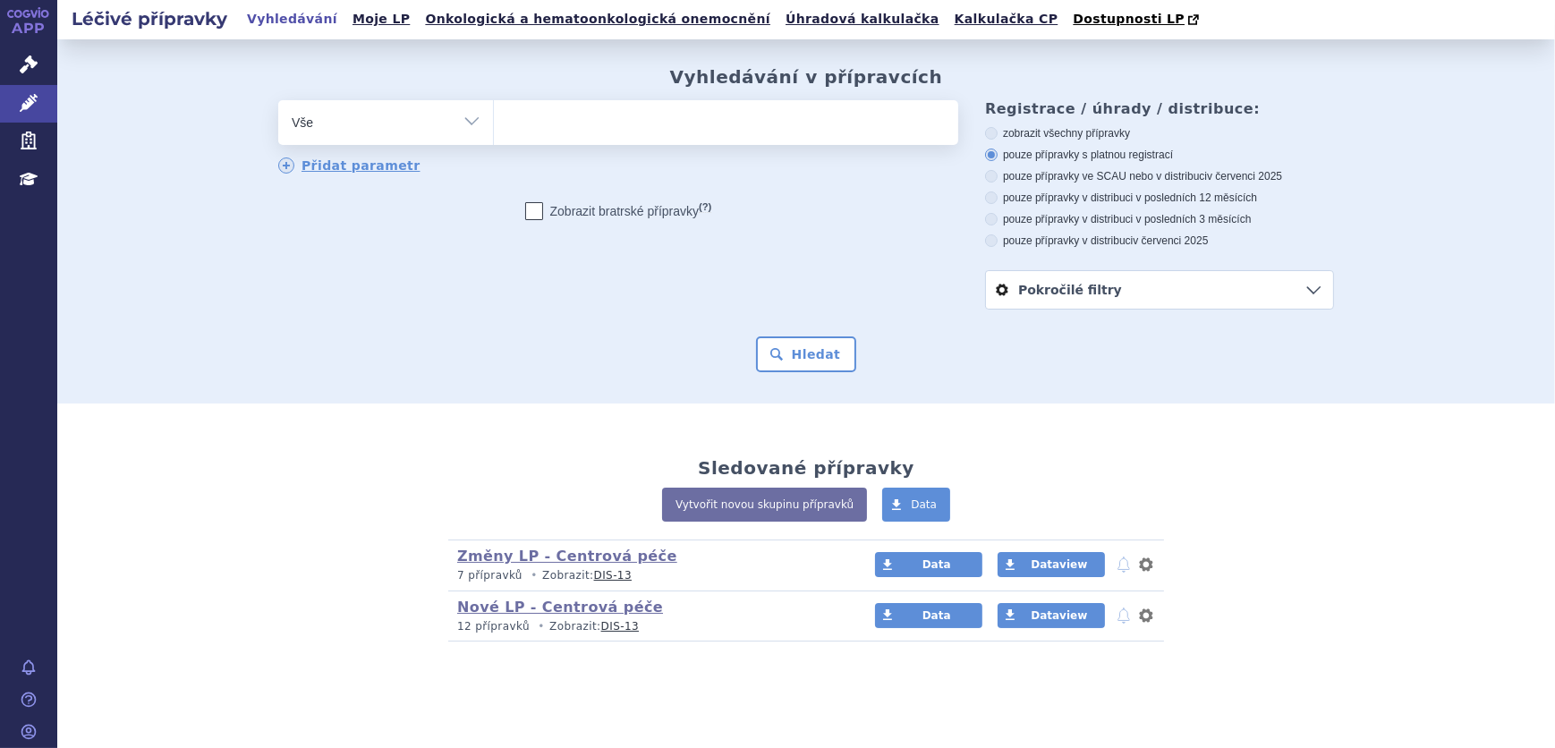
click at [423, 134] on select "Vše Přípravek/SUKL kód MAH VPOIS ATC/Aktivní látka Léková forma Síla" at bounding box center [385, 120] width 215 height 40
click at [424, 122] on select "Vše Přípravek/SUKL kód MAH VPOIS ATC/Aktivní látka Léková forma Síla" at bounding box center [385, 120] width 215 height 40
select select "filter-atc-group"
click at [278, 101] on select "Vše Přípravek/SUKL kód MAH VPOIS ATC/Aktivní látka Léková forma Síla" at bounding box center [385, 120] width 215 height 40
click at [574, 132] on ul at bounding box center [726, 119] width 464 height 38
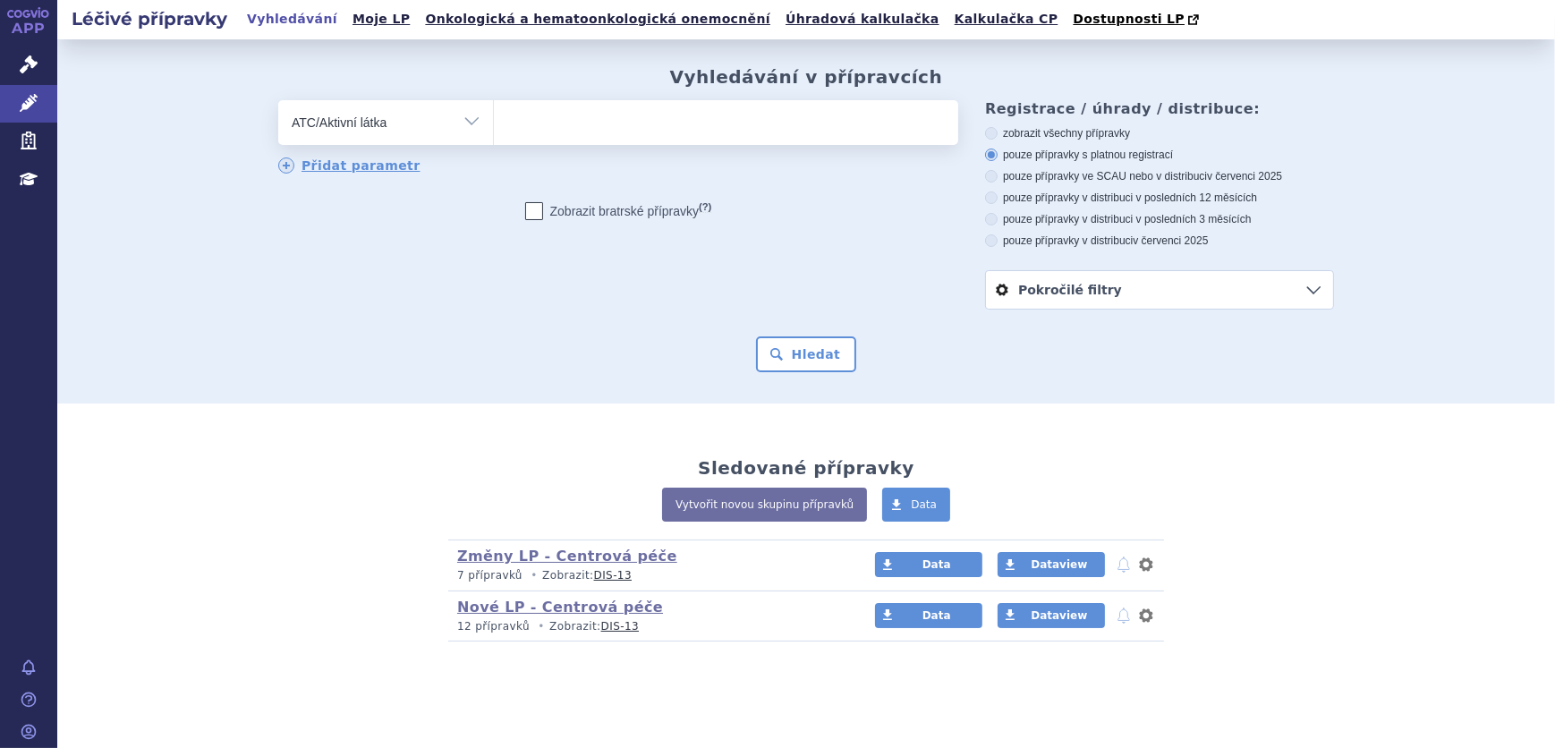
click at [494, 132] on select at bounding box center [493, 121] width 1 height 45
paste input "J02AA01"
type input "J02AA01"
select select "J02AA01"
click at [822, 357] on button "Hledat" at bounding box center [806, 354] width 101 height 36
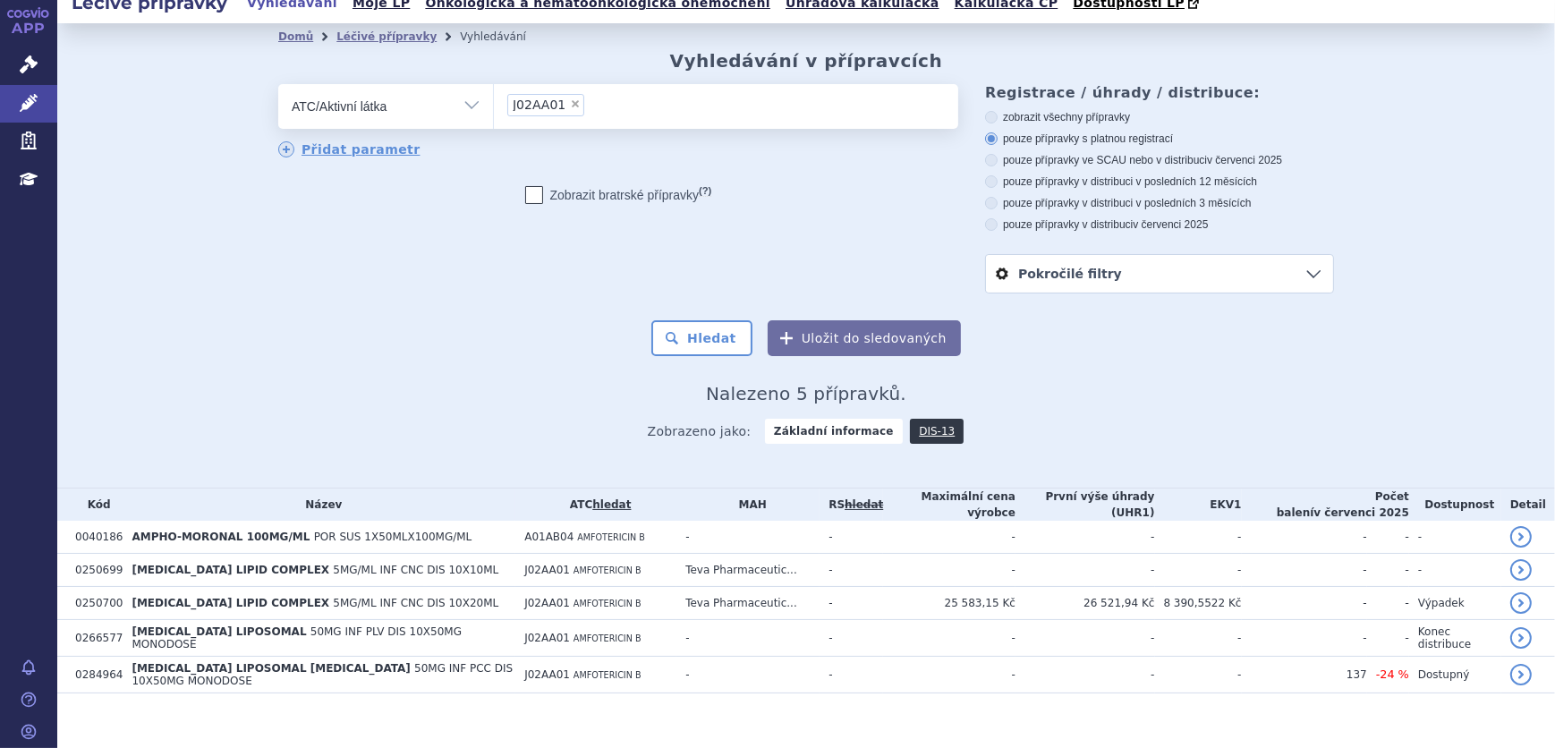
scroll to position [21, 0]
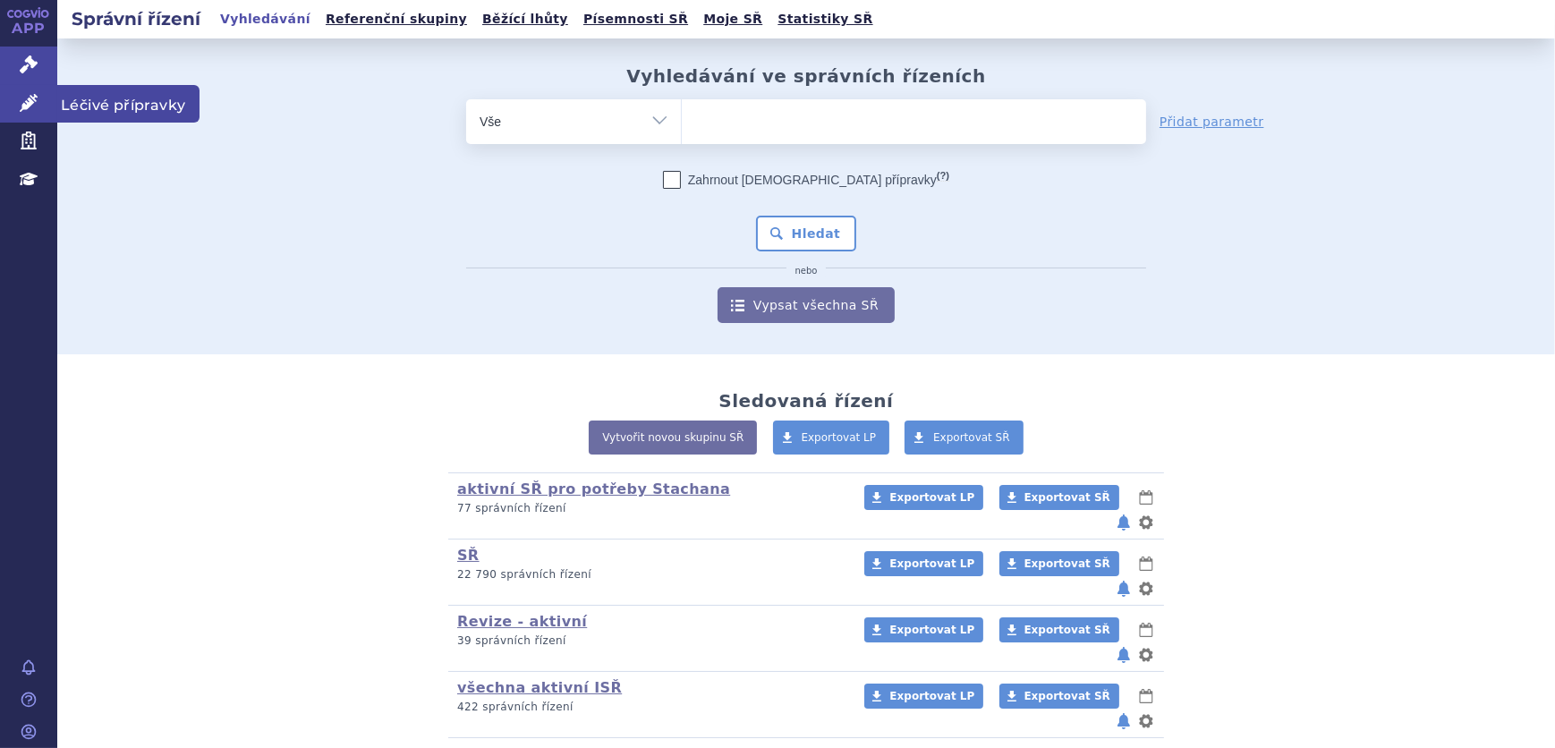
click at [34, 101] on icon at bounding box center [29, 103] width 18 height 18
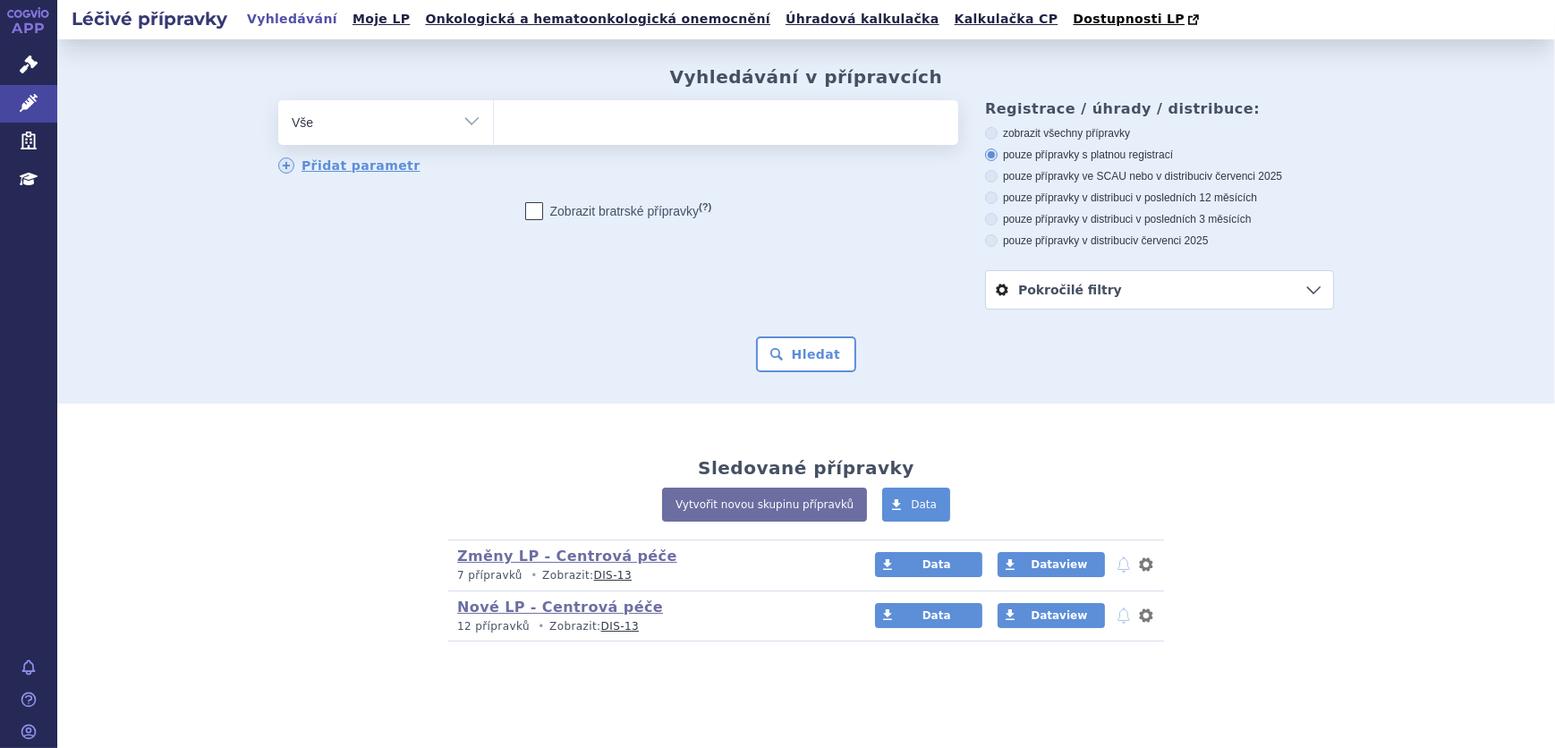
click at [546, 121] on ul at bounding box center [726, 119] width 464 height 38
click at [494, 121] on select at bounding box center [493, 121] width 1 height 45
type input "ab"
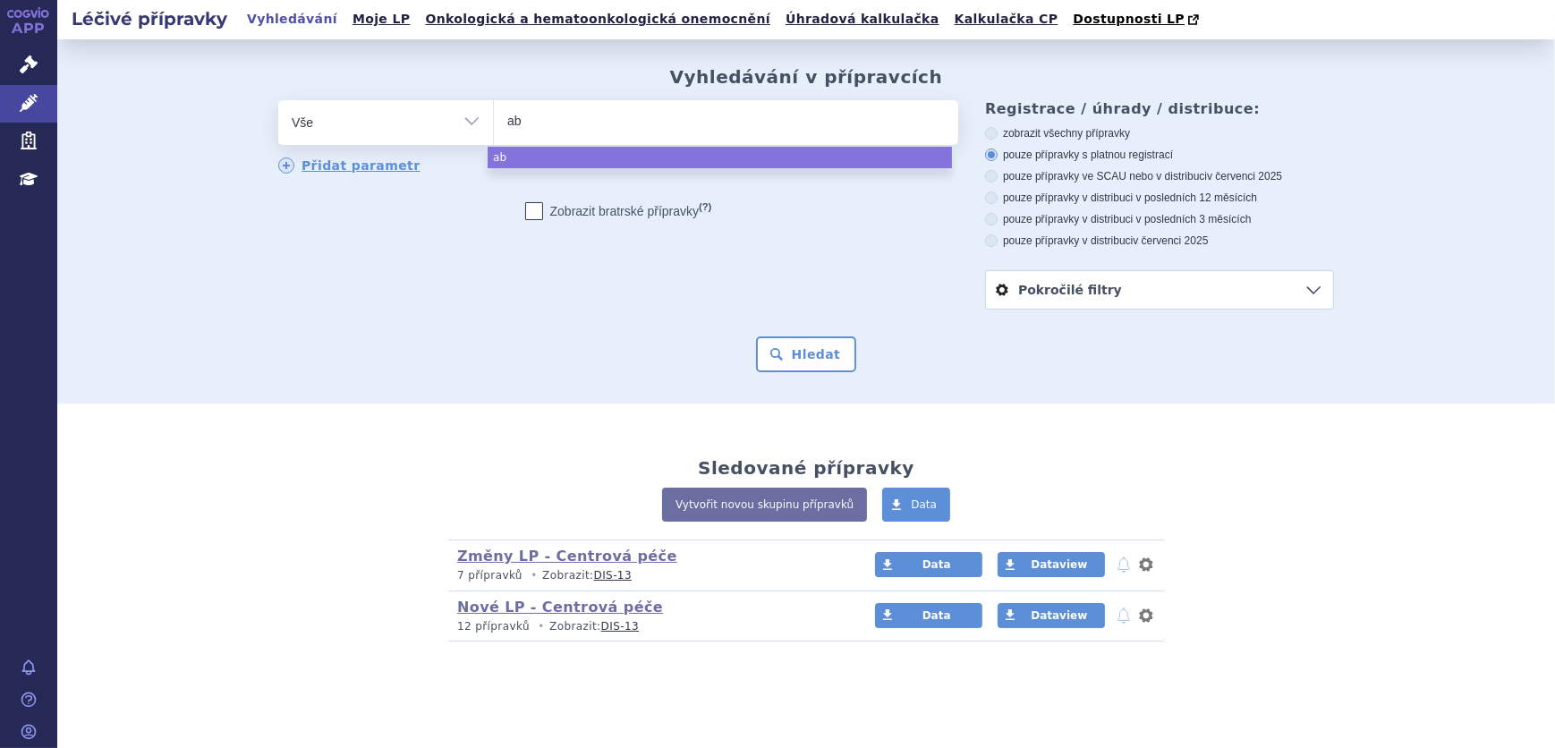
type input "abe"
type input "abelc"
type input "abelce"
type input "abelcet"
select select "abelcet"
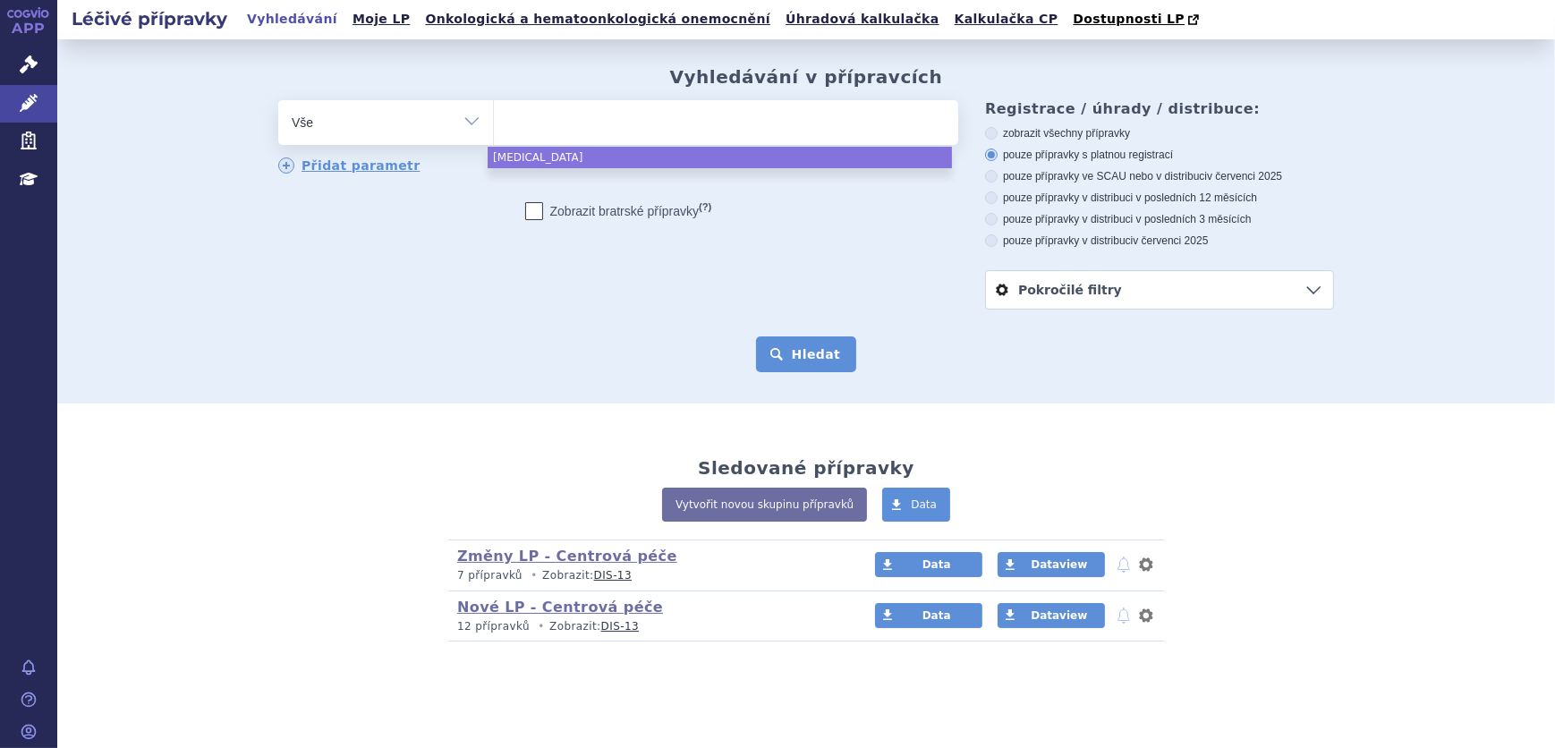
click at [809, 345] on button "Hledat" at bounding box center [806, 354] width 101 height 36
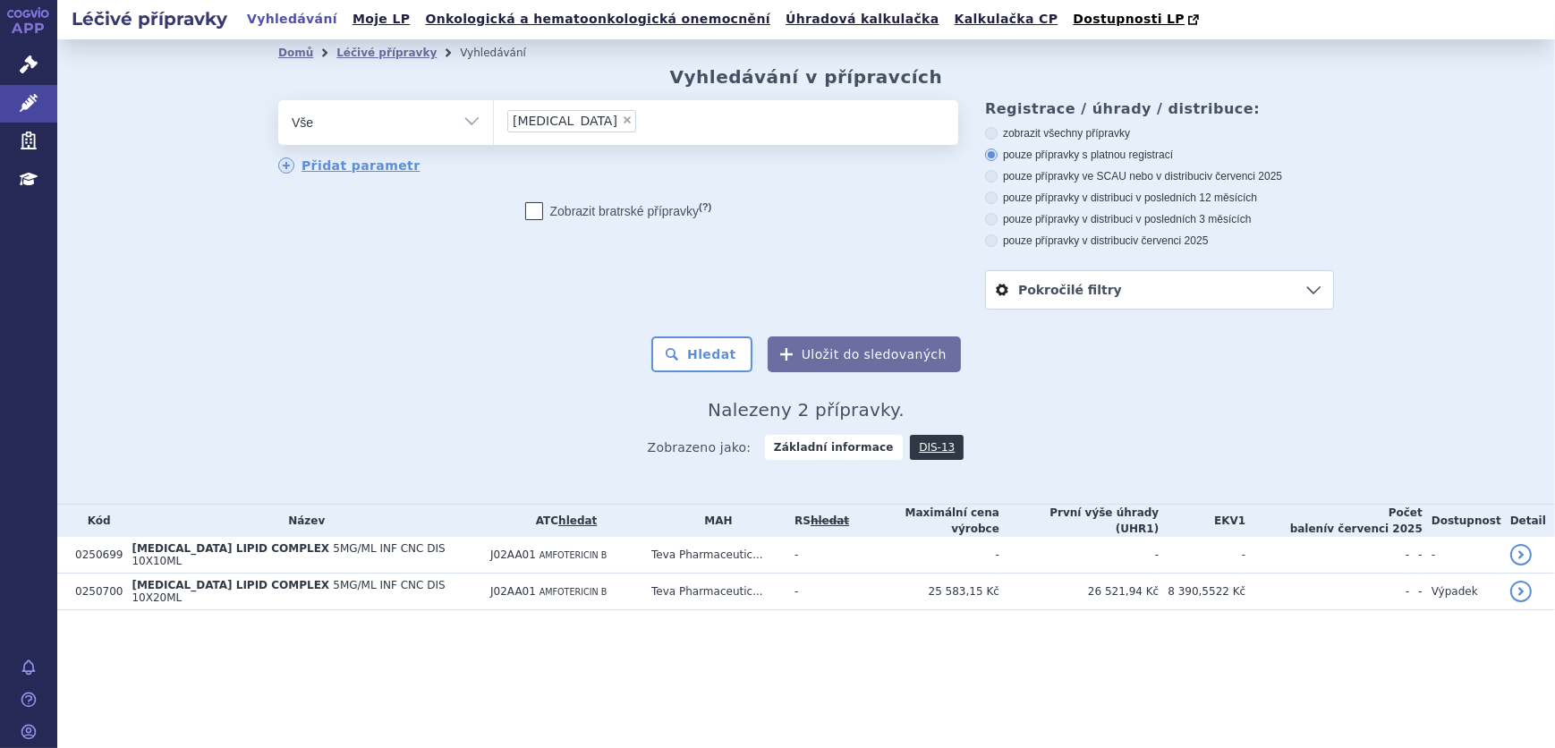
click at [384, 116] on select "Vše Přípravek/SUKL kód MAH VPOIS ATC/Aktivní látka Léková forma Síla" at bounding box center [385, 120] width 215 height 40
select select "filter-atc-group"
click at [278, 101] on select "Vše Přípravek/SUKL kód MAH VPOIS ATC/Aktivní látka Léková forma Síla" at bounding box center [385, 120] width 215 height 40
click at [572, 112] on ul at bounding box center [726, 119] width 464 height 38
click at [494, 112] on select at bounding box center [493, 121] width 1 height 45
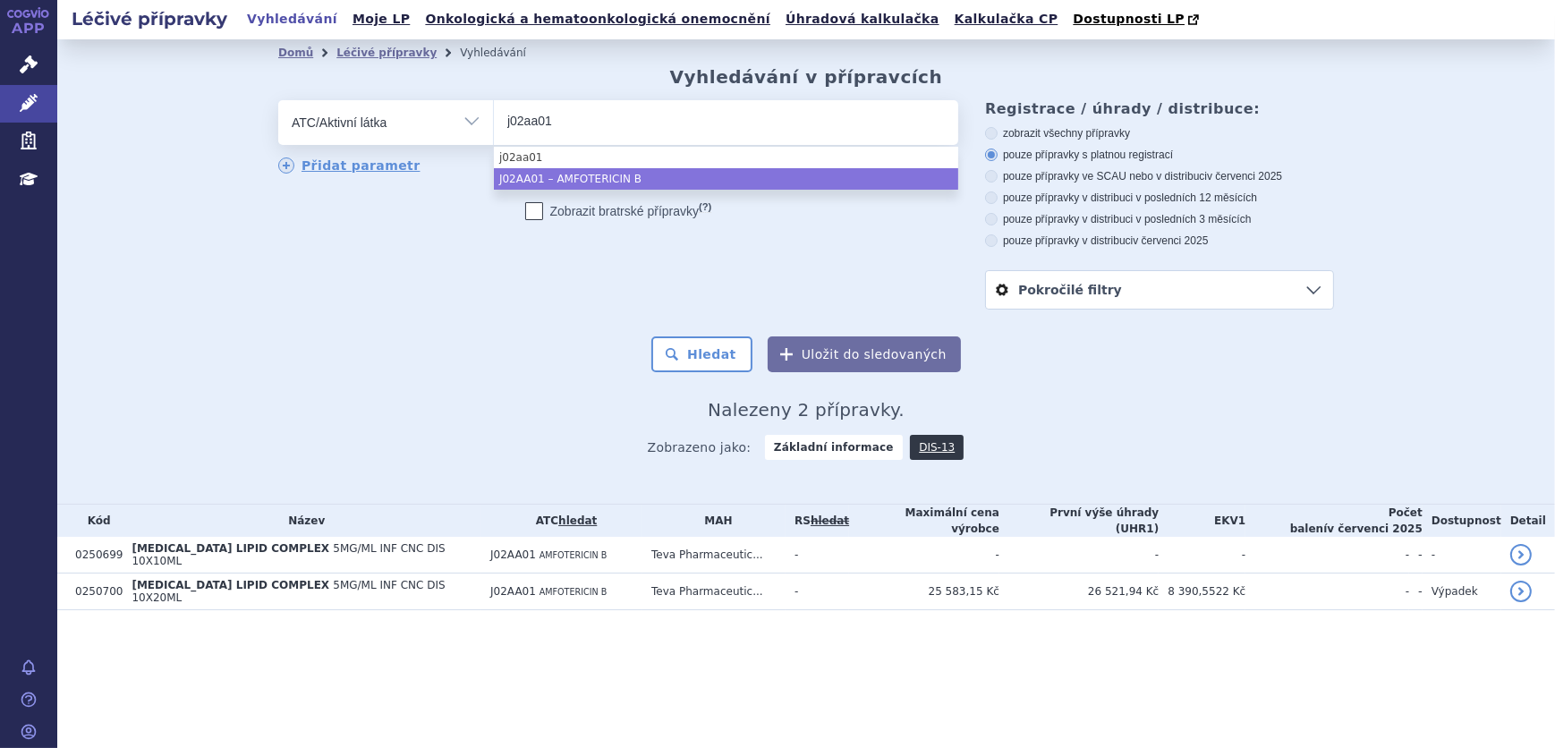
type input "j02aa01"
drag, startPoint x: 644, startPoint y: 176, endPoint x: 672, endPoint y: 205, distance: 39.8
select select "J02AA01"
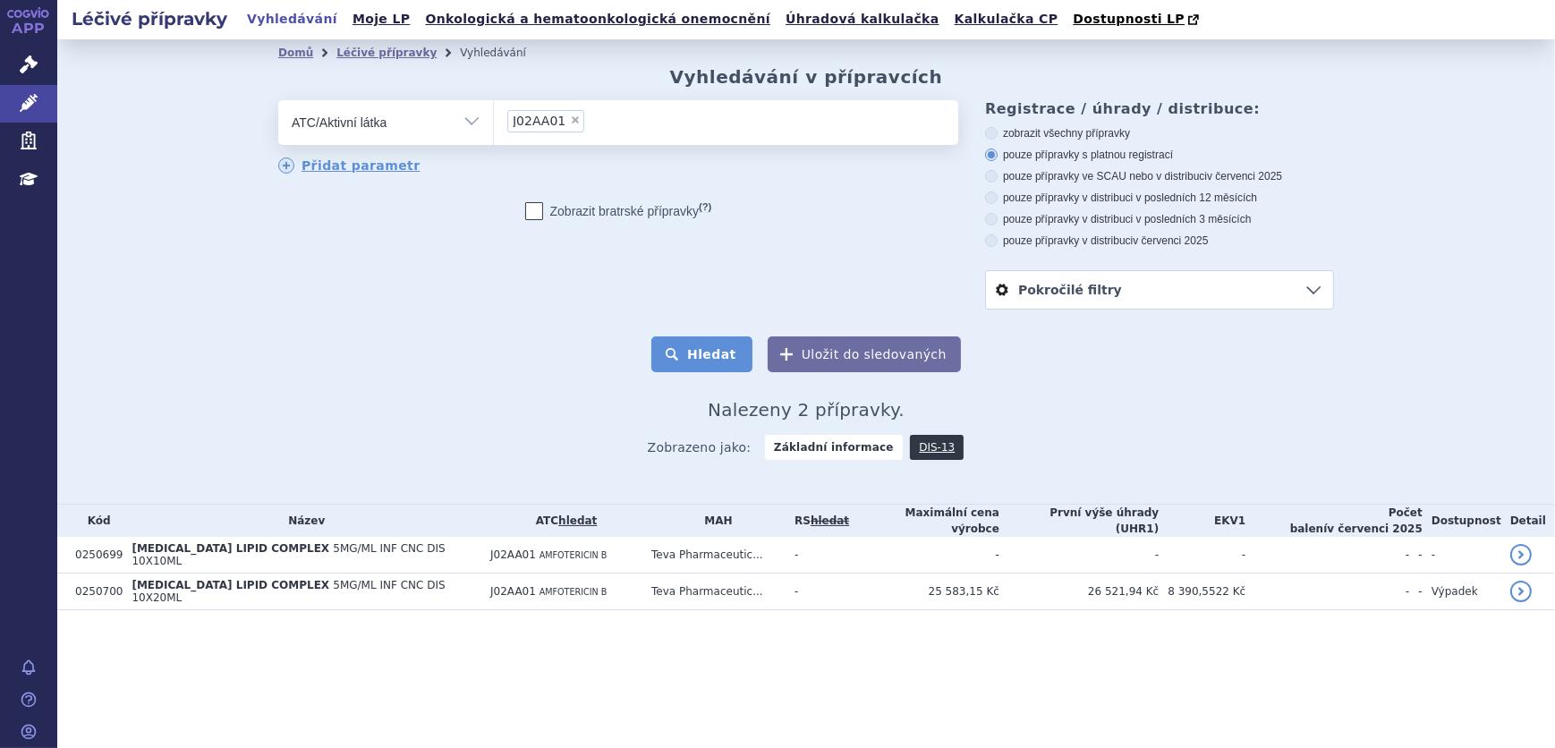
click at [707, 353] on button "Hledat" at bounding box center [701, 354] width 101 height 36
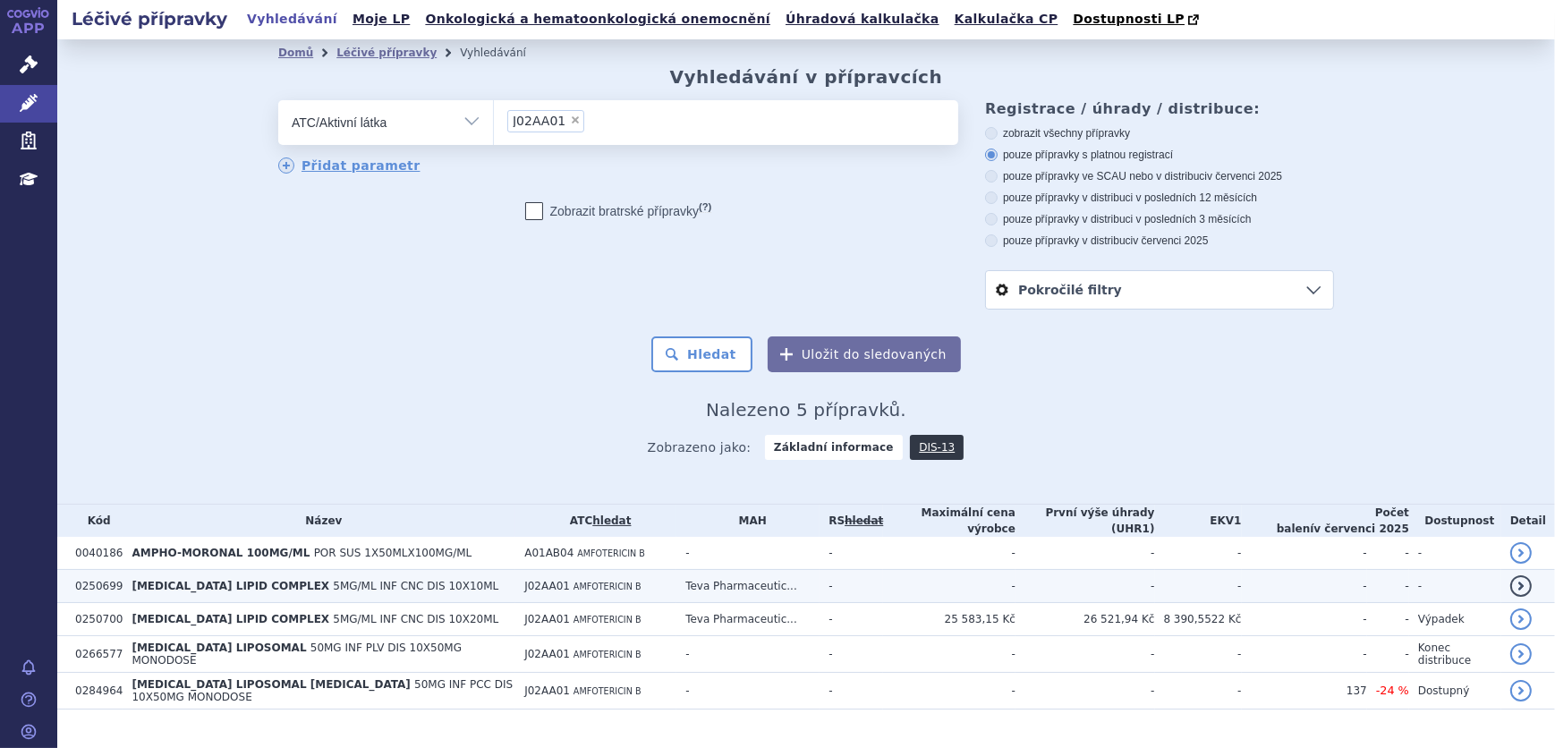
scroll to position [21, 0]
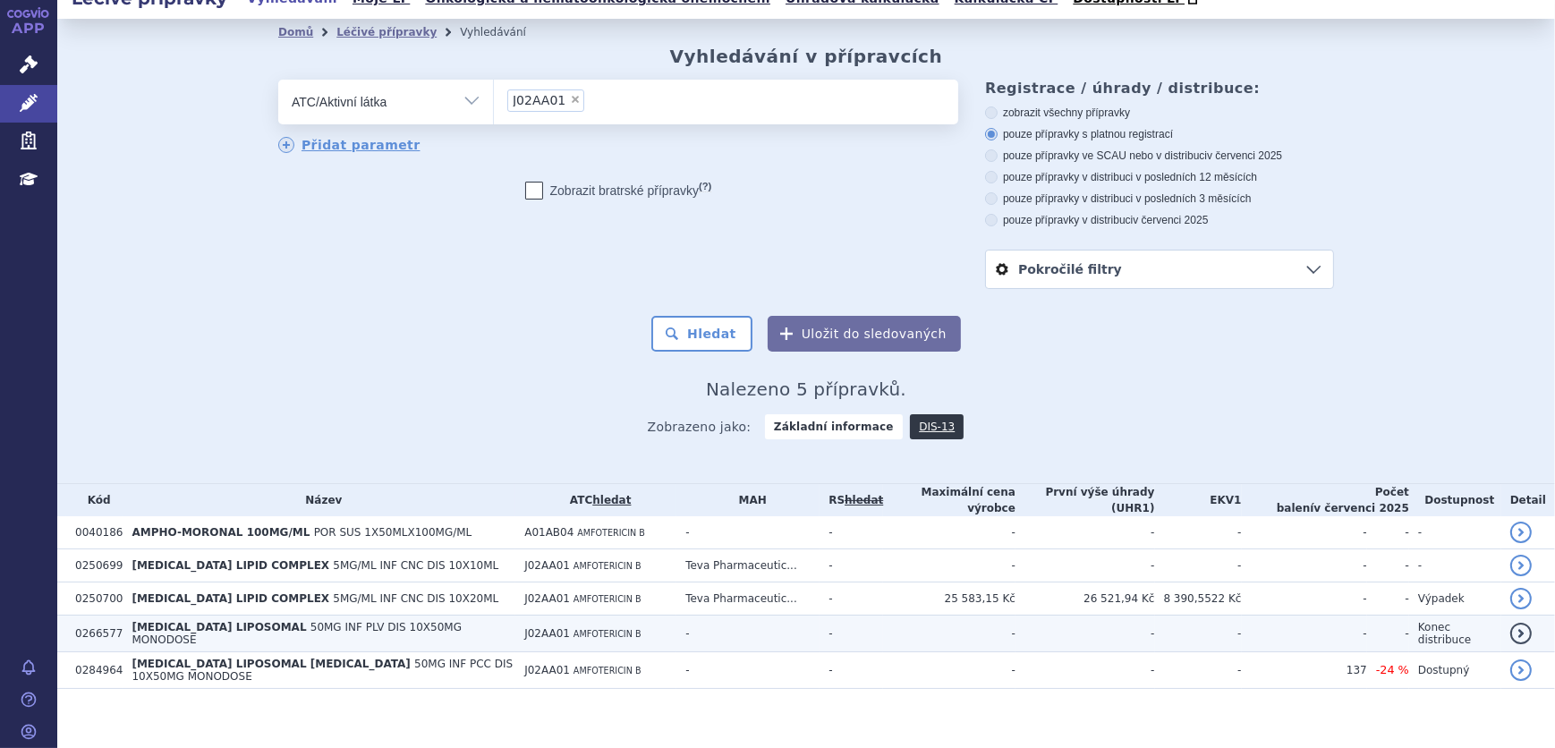
click at [288, 626] on span "50MG INF PLV DIS 10X50MG MONODOSE" at bounding box center [296, 633] width 330 height 25
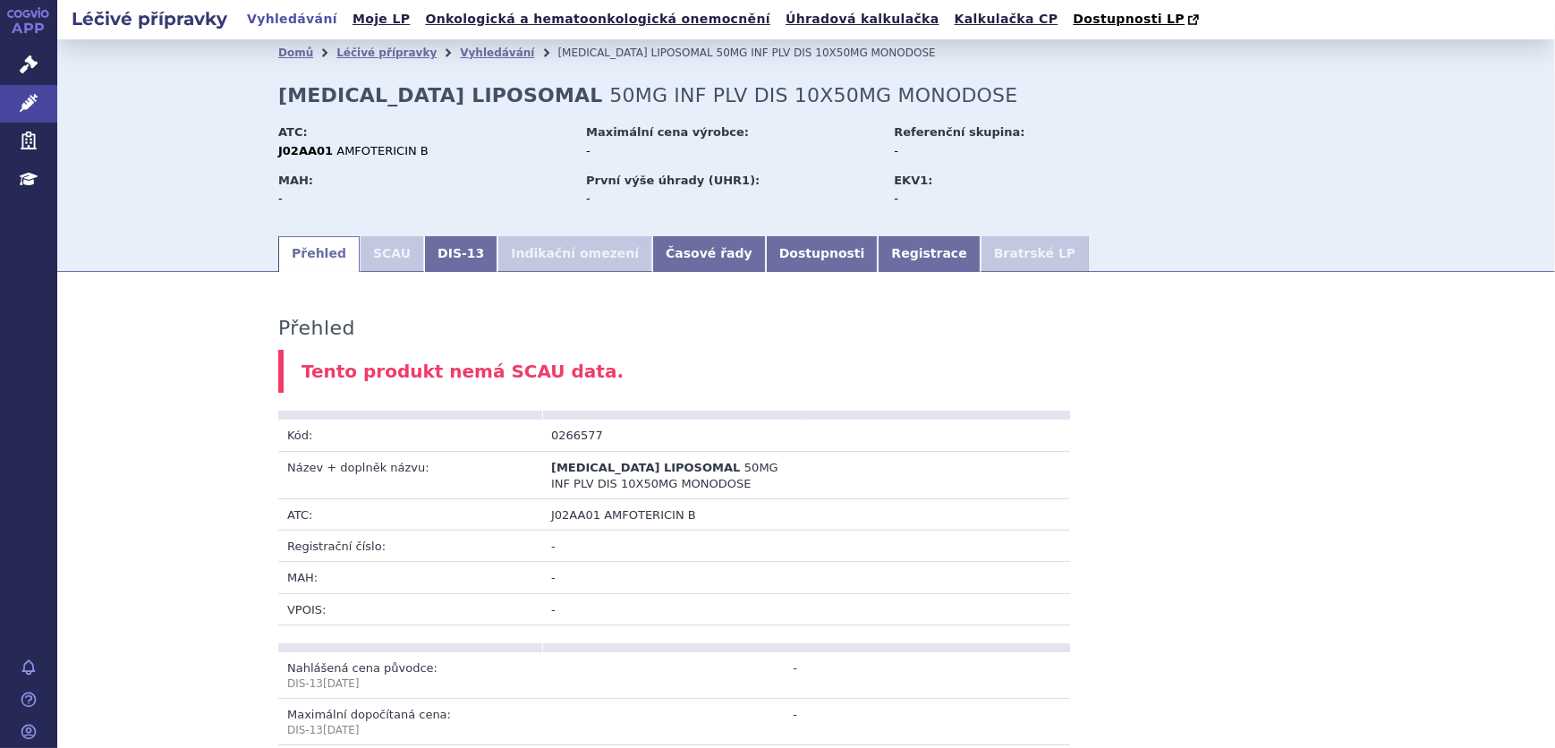
scroll to position [860, 0]
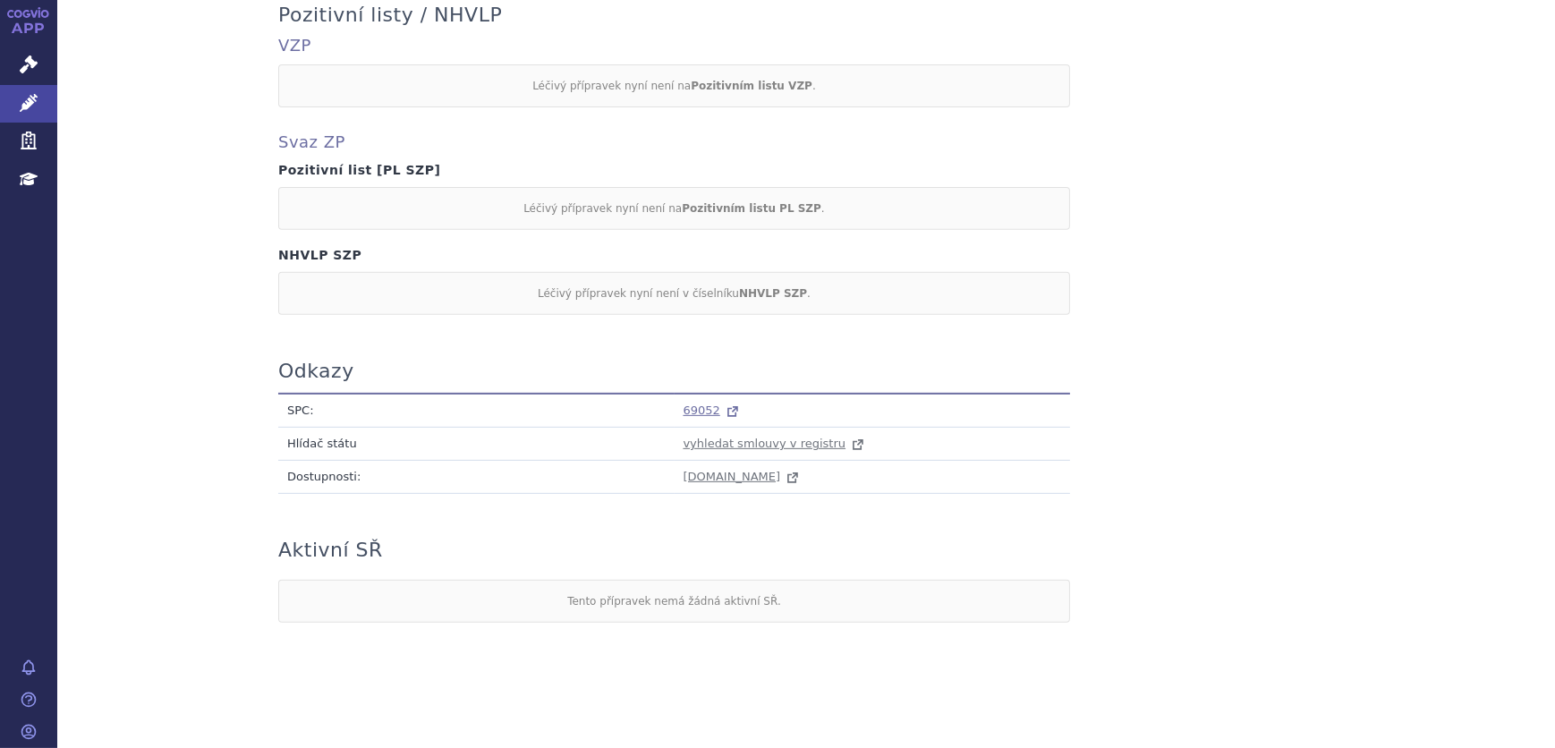
click at [693, 411] on span "69052" at bounding box center [701, 409] width 37 height 13
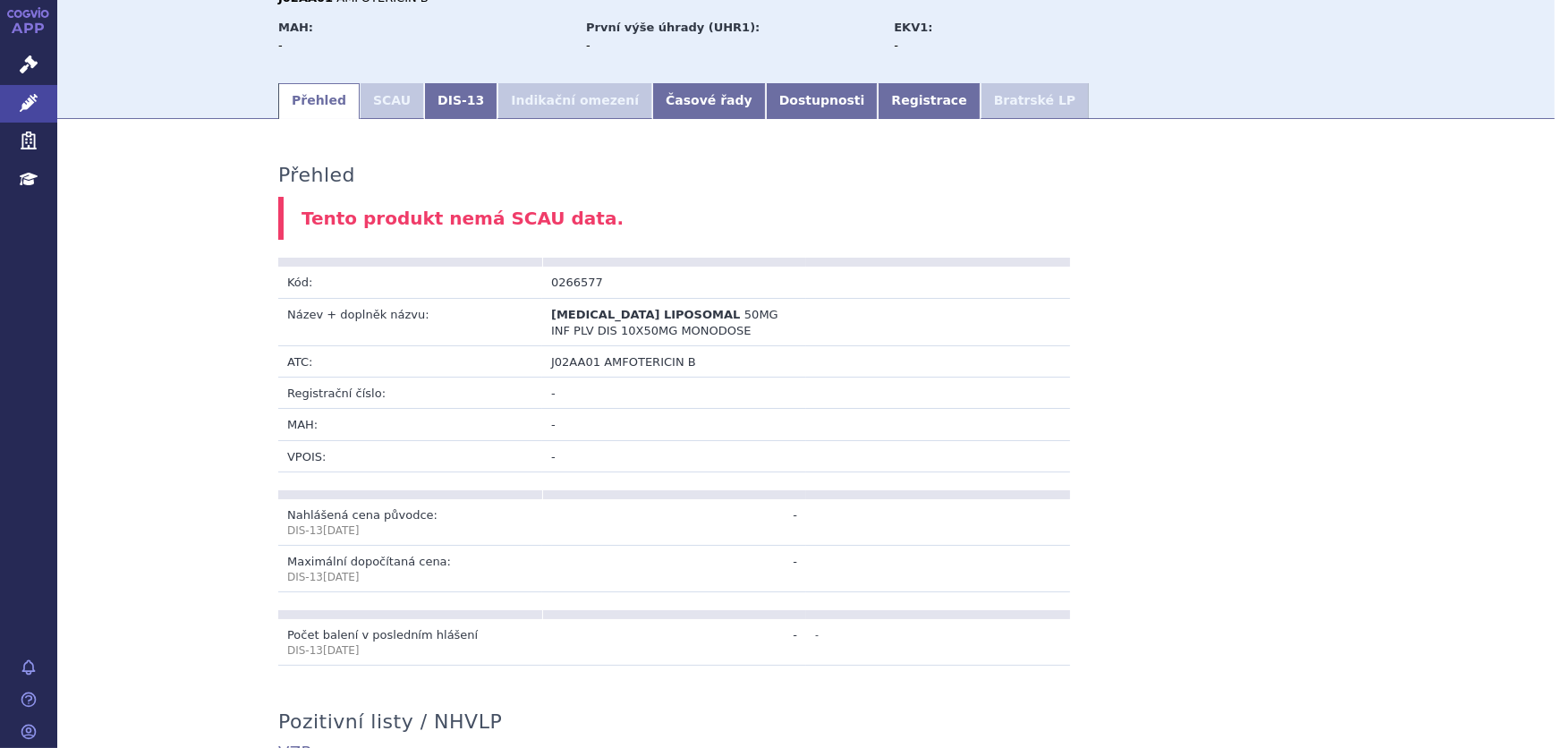
scroll to position [0, 0]
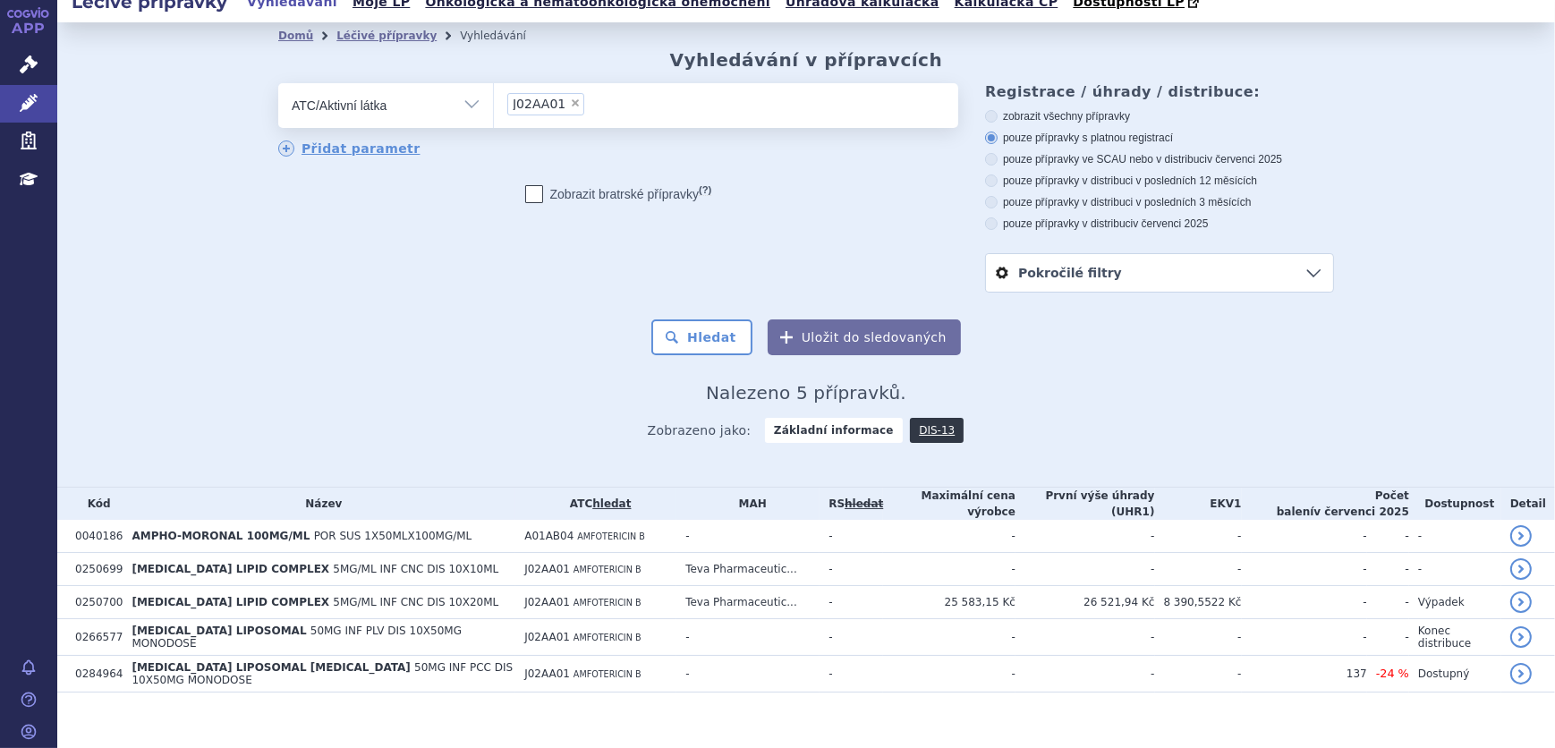
scroll to position [21, 0]
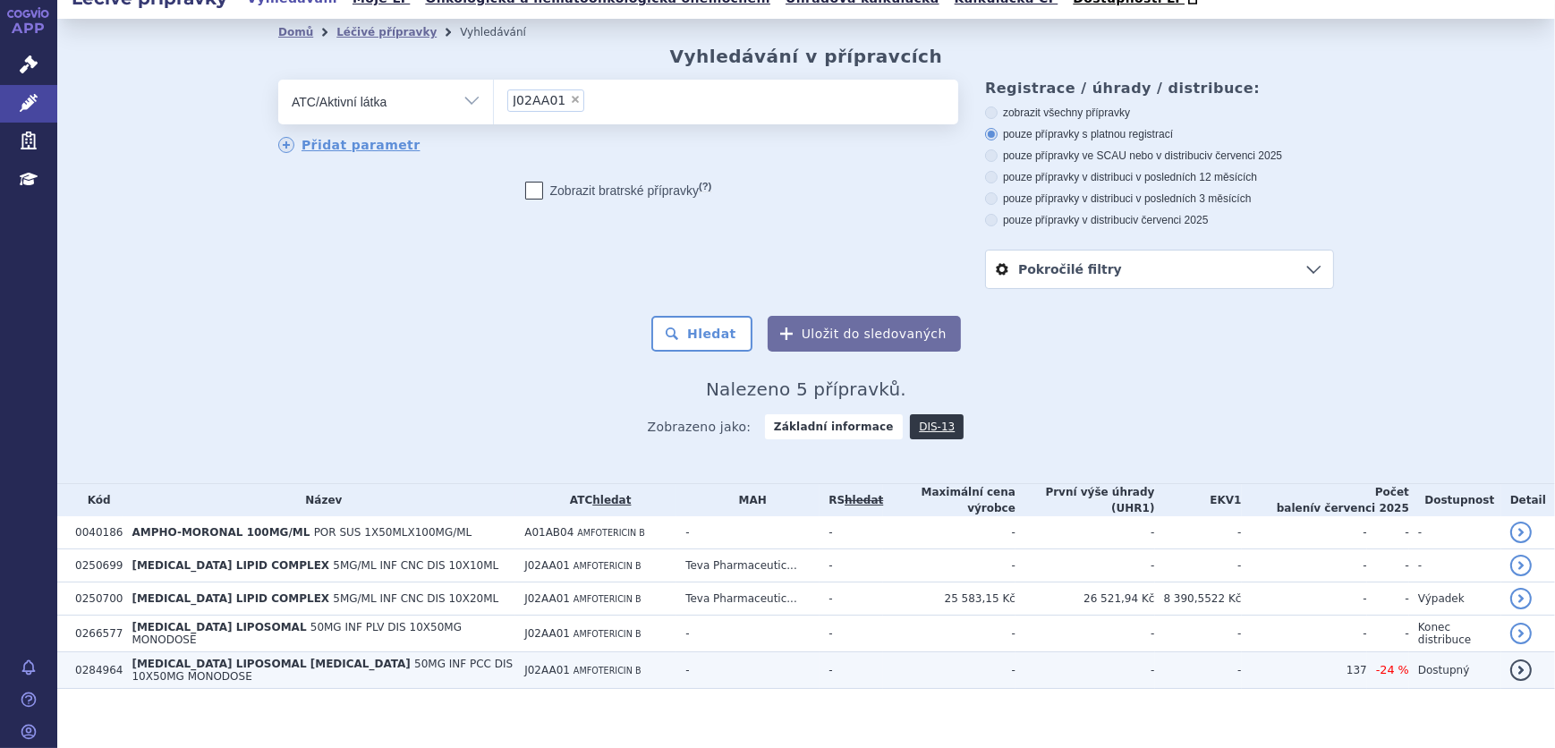
click at [179, 662] on span "[MEDICAL_DATA] LIPOSOMAL [MEDICAL_DATA]" at bounding box center [270, 663] width 278 height 13
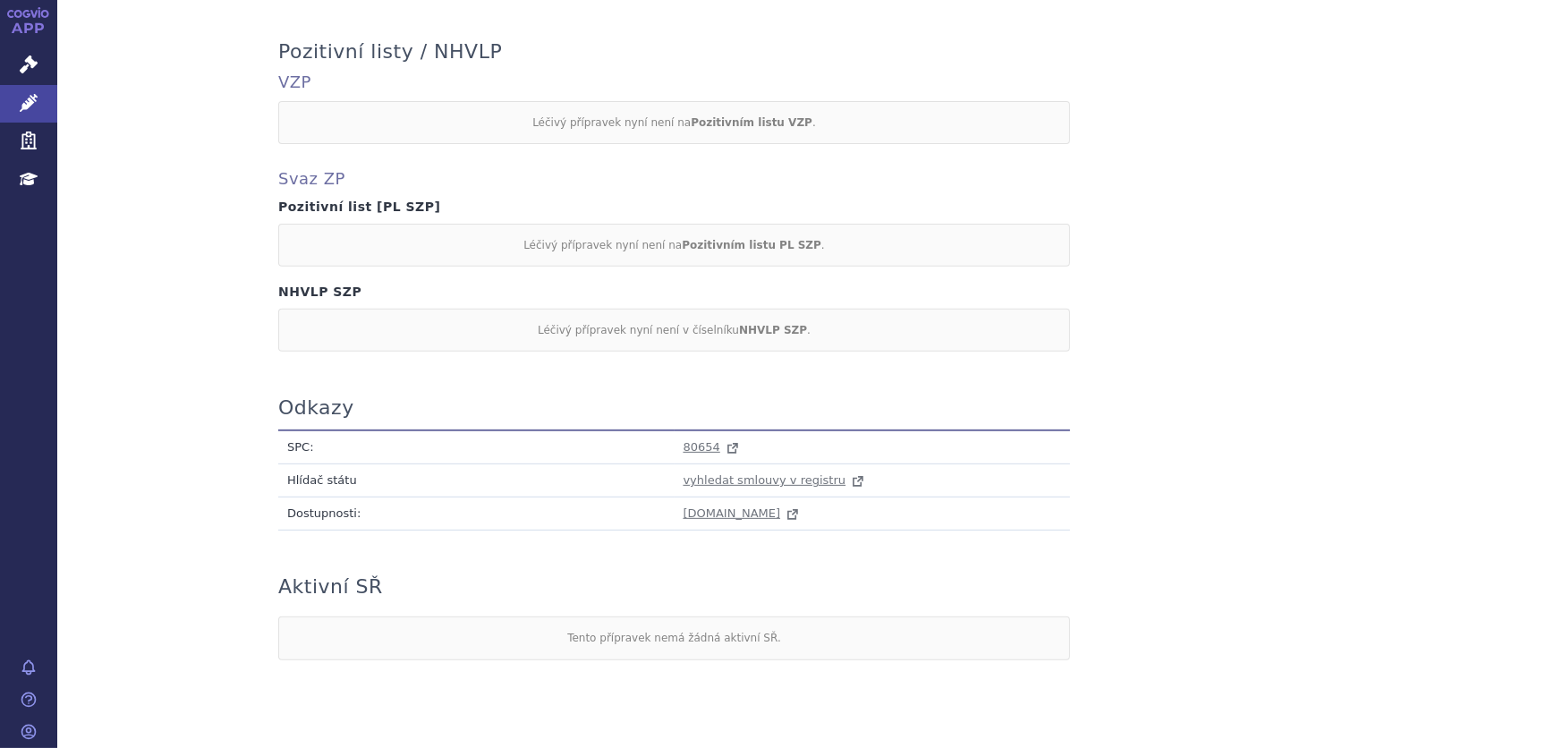
scroll to position [860, 0]
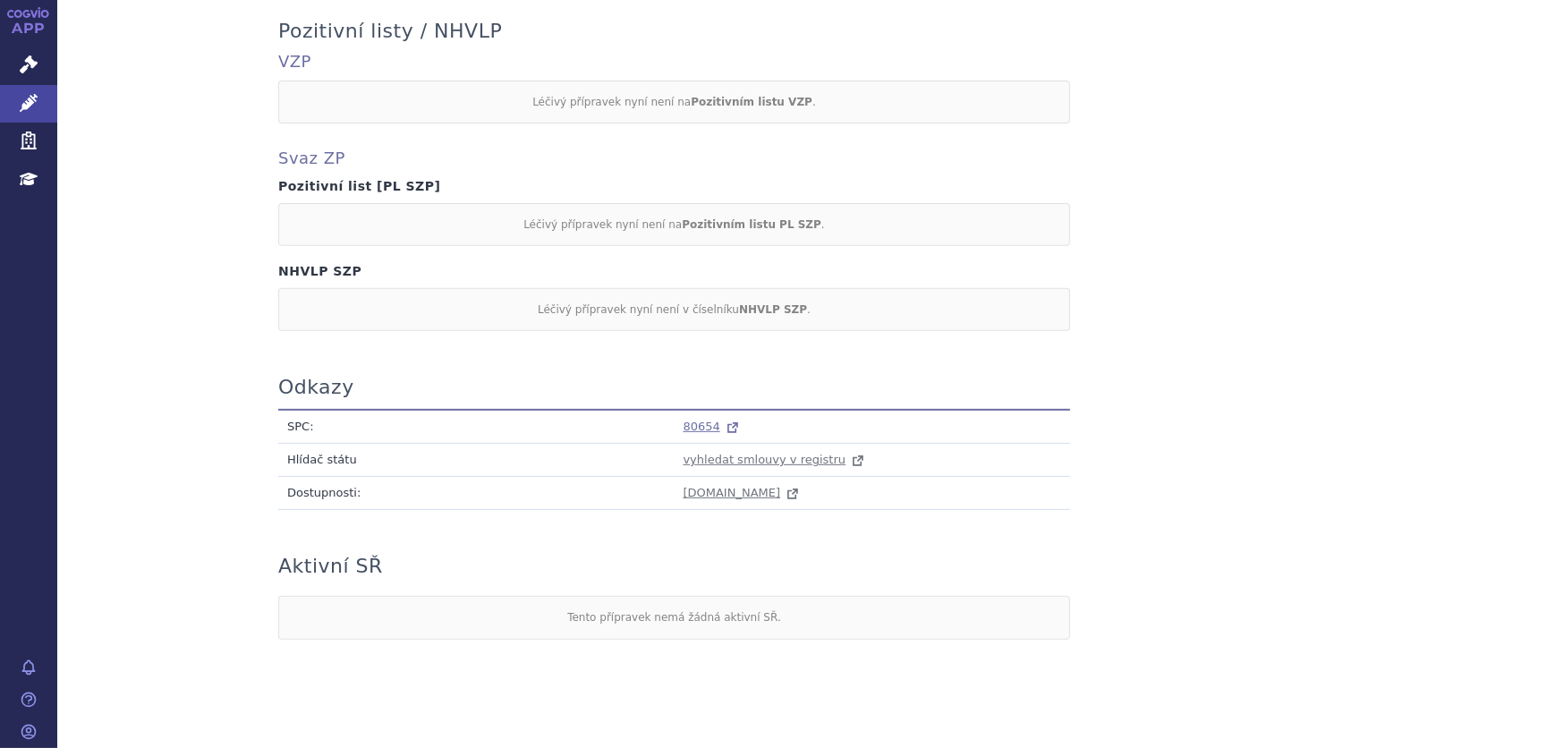
click at [698, 419] on span "80654" at bounding box center [701, 425] width 37 height 13
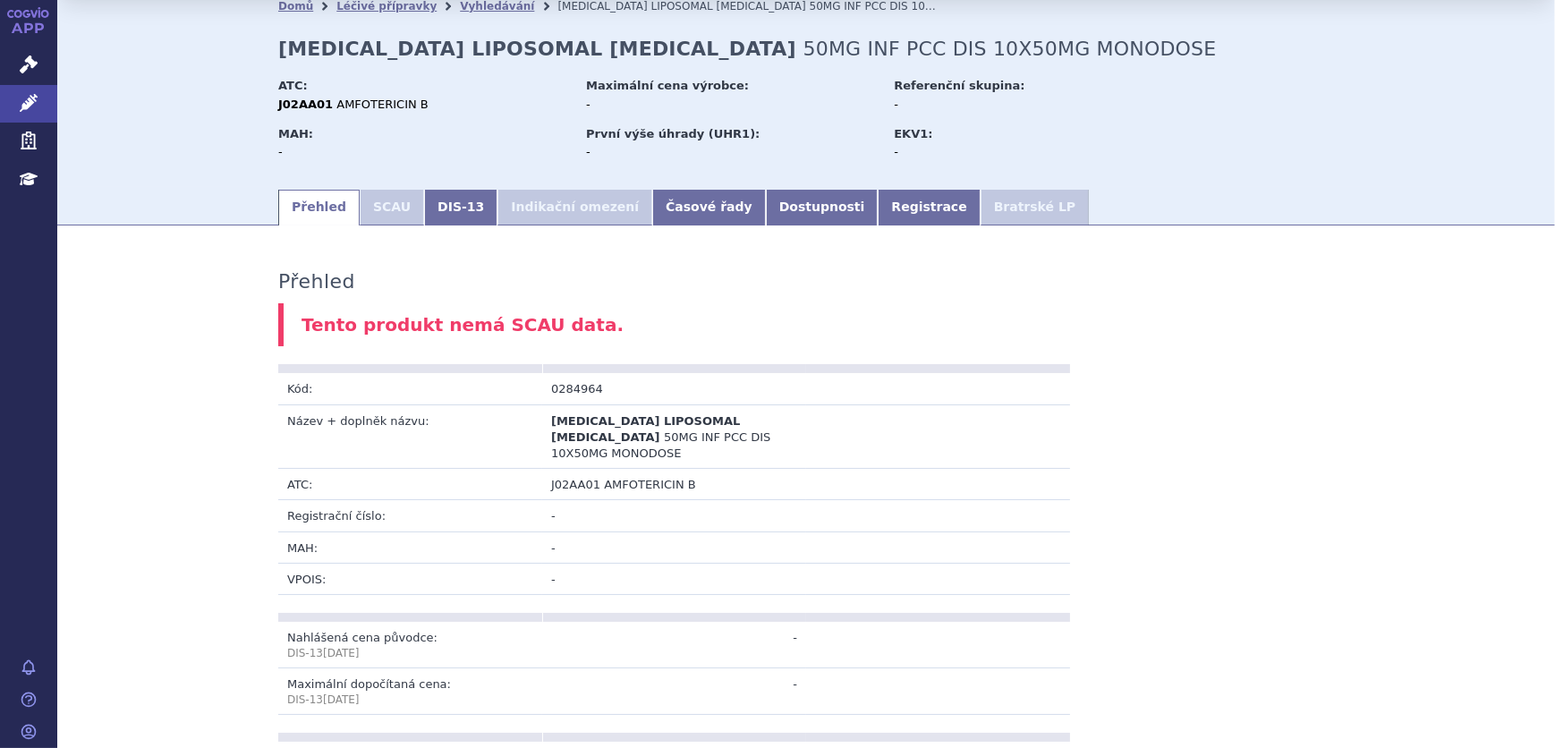
scroll to position [0, 0]
